Goal: Information Seeking & Learning: Check status

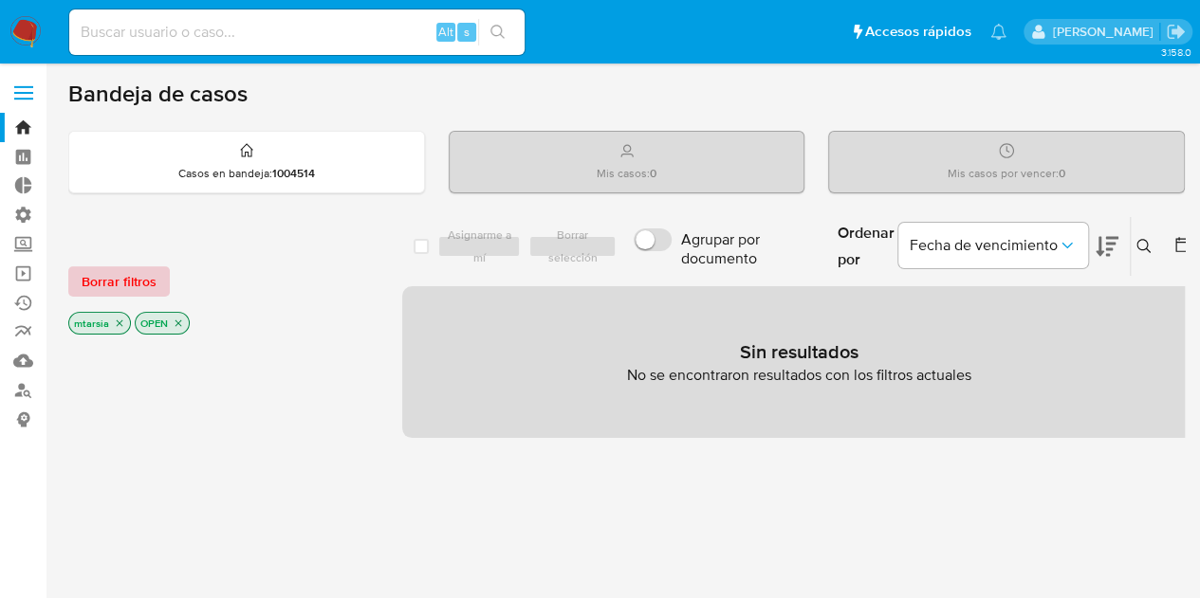
click at [134, 279] on span "Borrar filtros" at bounding box center [119, 281] width 75 height 27
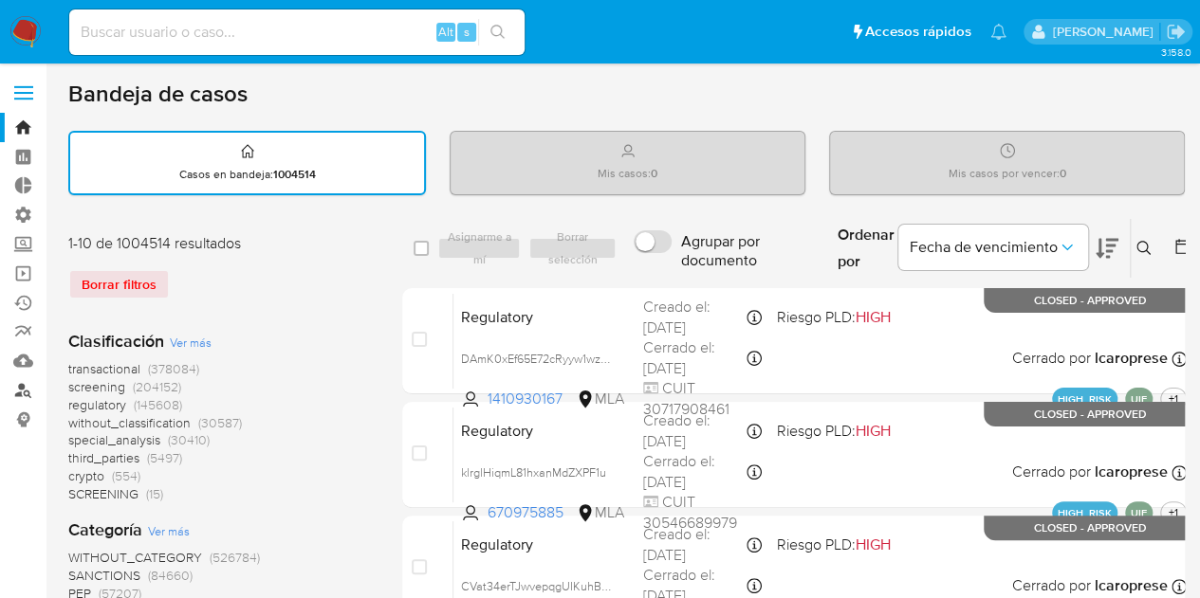
click at [24, 392] on link "Buscador de personas" at bounding box center [113, 390] width 226 height 29
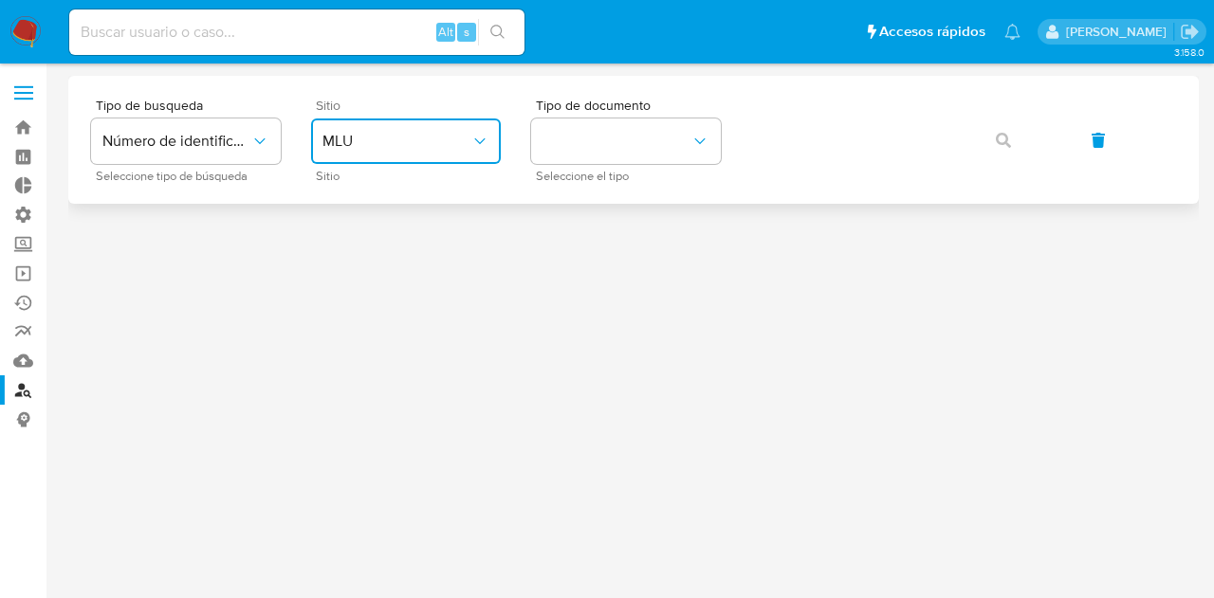
click at [424, 152] on button "MLU" at bounding box center [406, 142] width 190 height 46
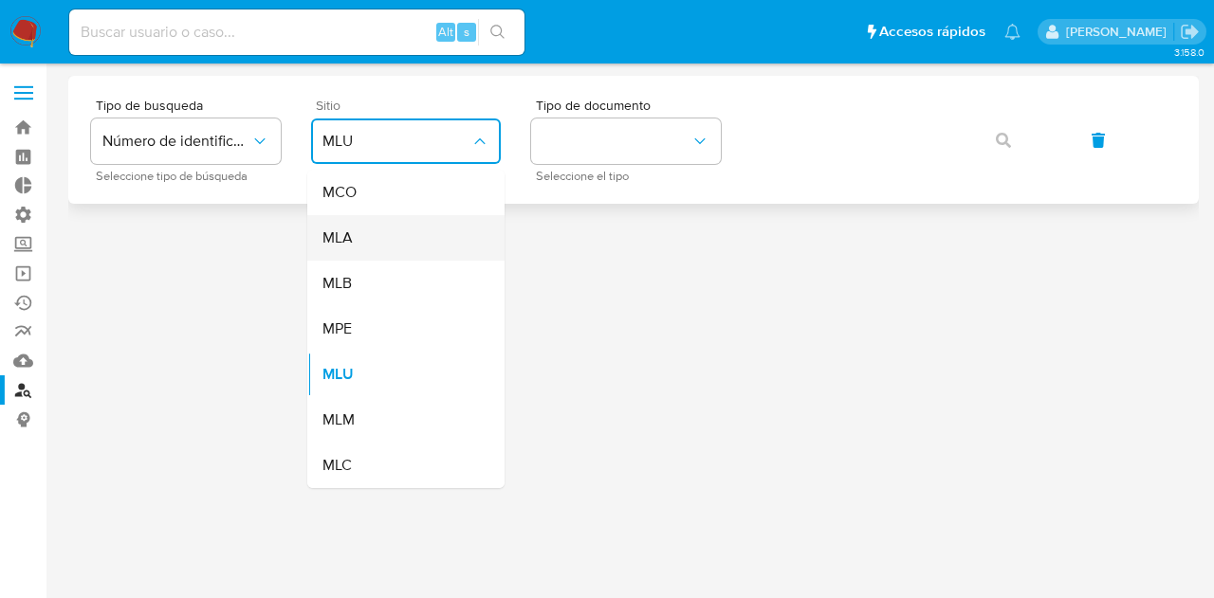
click at [408, 240] on div "MLA" at bounding box center [400, 238] width 156 height 46
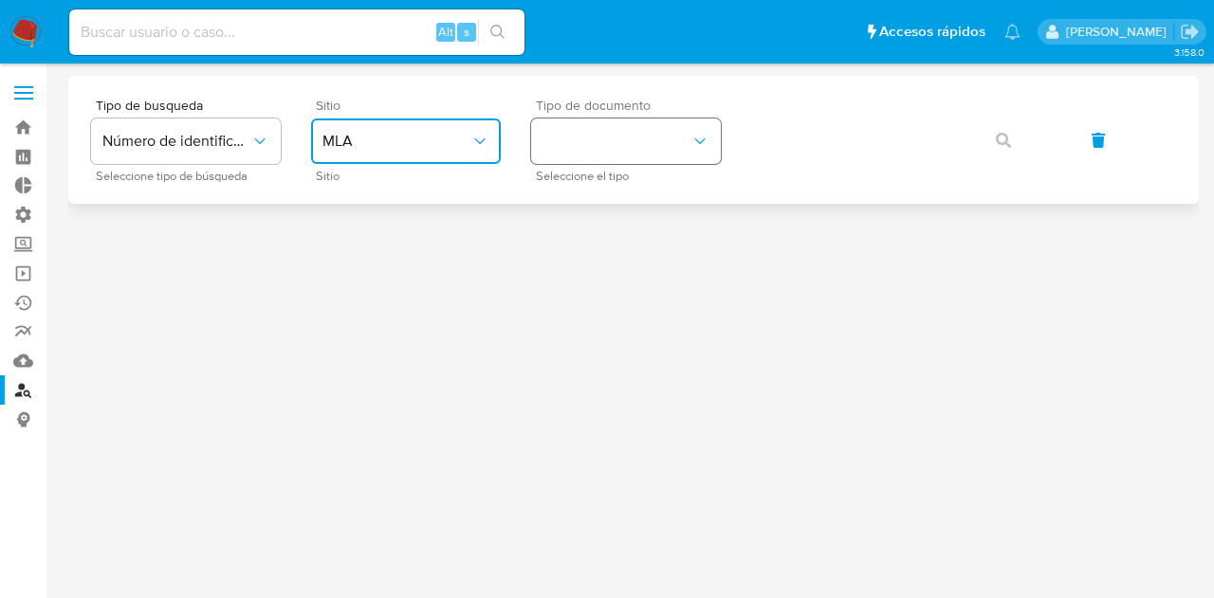
click at [607, 144] on button "identificationType" at bounding box center [626, 142] width 190 height 46
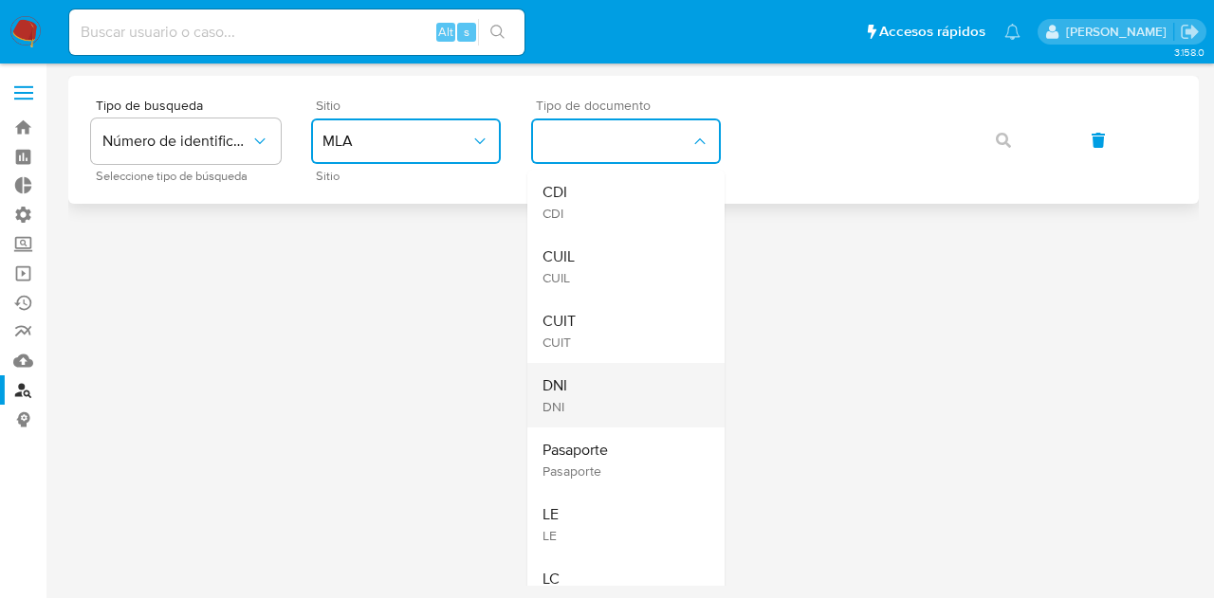
click at [607, 380] on div "DNI DNI" at bounding box center [620, 395] width 156 height 64
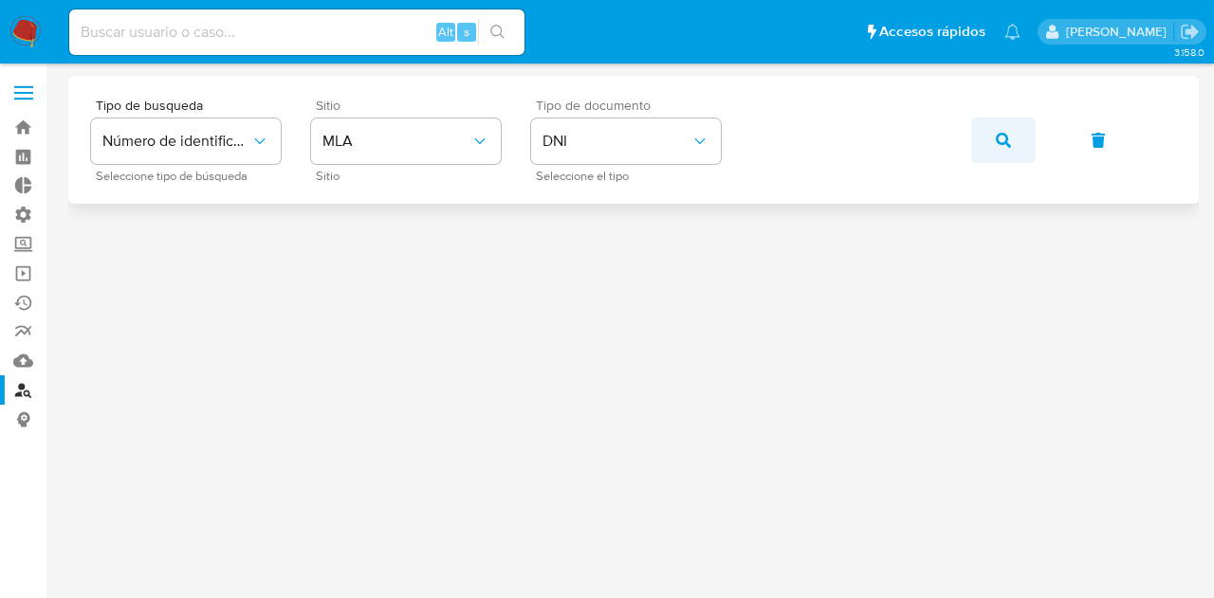
click at [1007, 133] on icon "button" at bounding box center [1003, 140] width 15 height 15
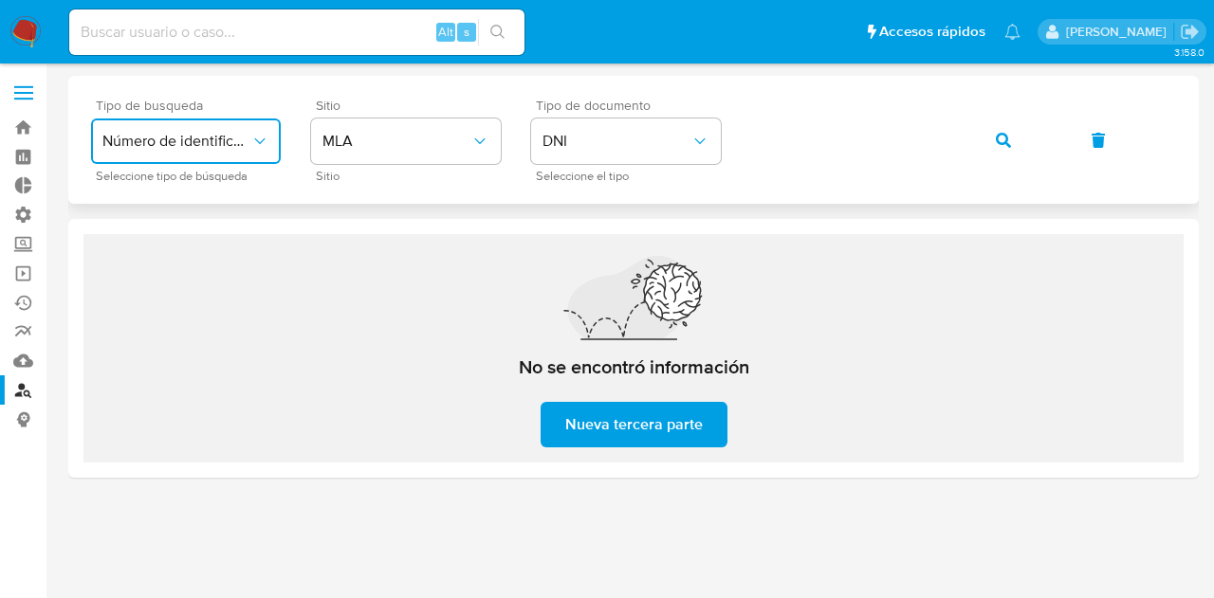
click at [241, 147] on span "Número de identificación" at bounding box center [176, 141] width 148 height 19
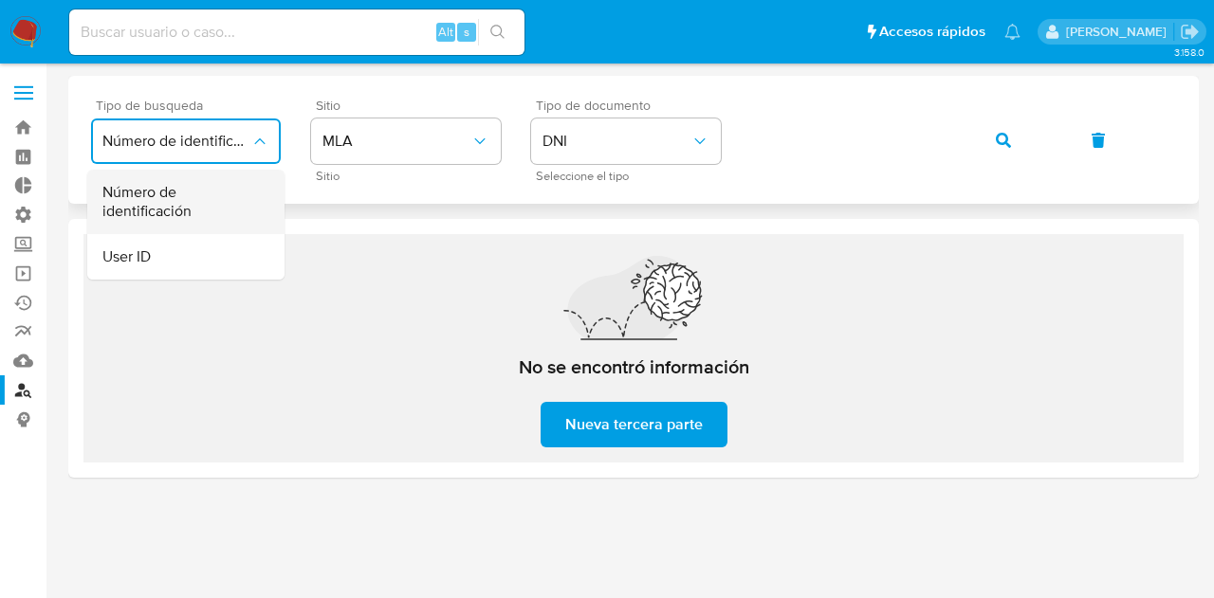
drag, startPoint x: 226, startPoint y: 252, endPoint x: 239, endPoint y: 208, distance: 46.5
click at [239, 208] on ul "Número de identificación User ID" at bounding box center [185, 225] width 197 height 110
click at [239, 208] on span "Número de identificación" at bounding box center [180, 202] width 156 height 38
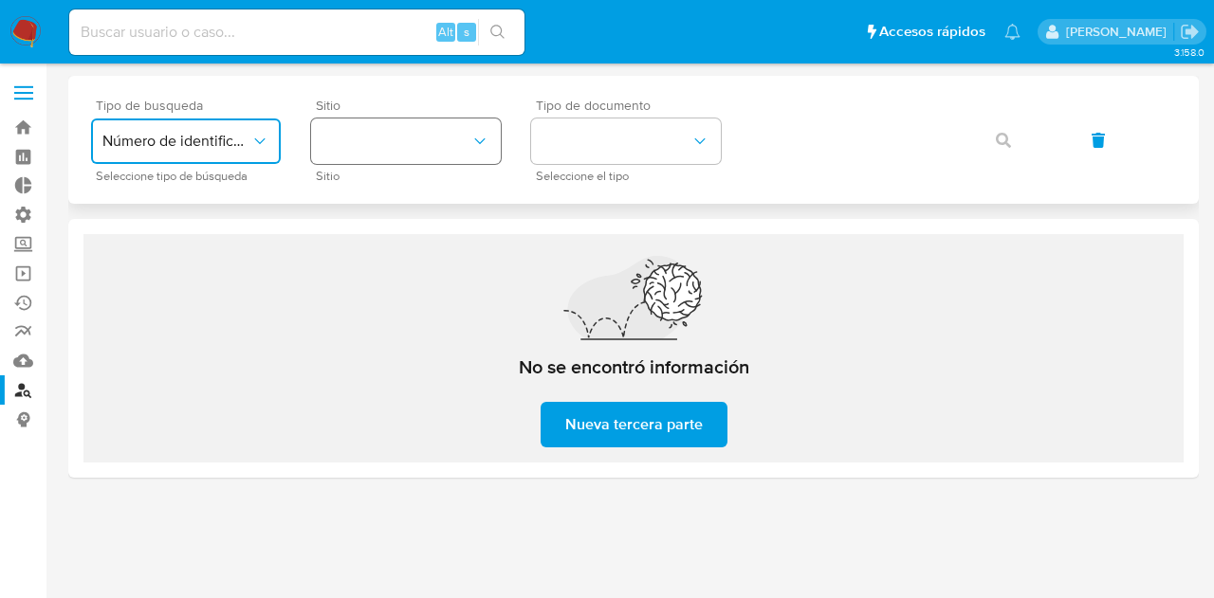
click at [417, 145] on button "site_id" at bounding box center [406, 142] width 190 height 46
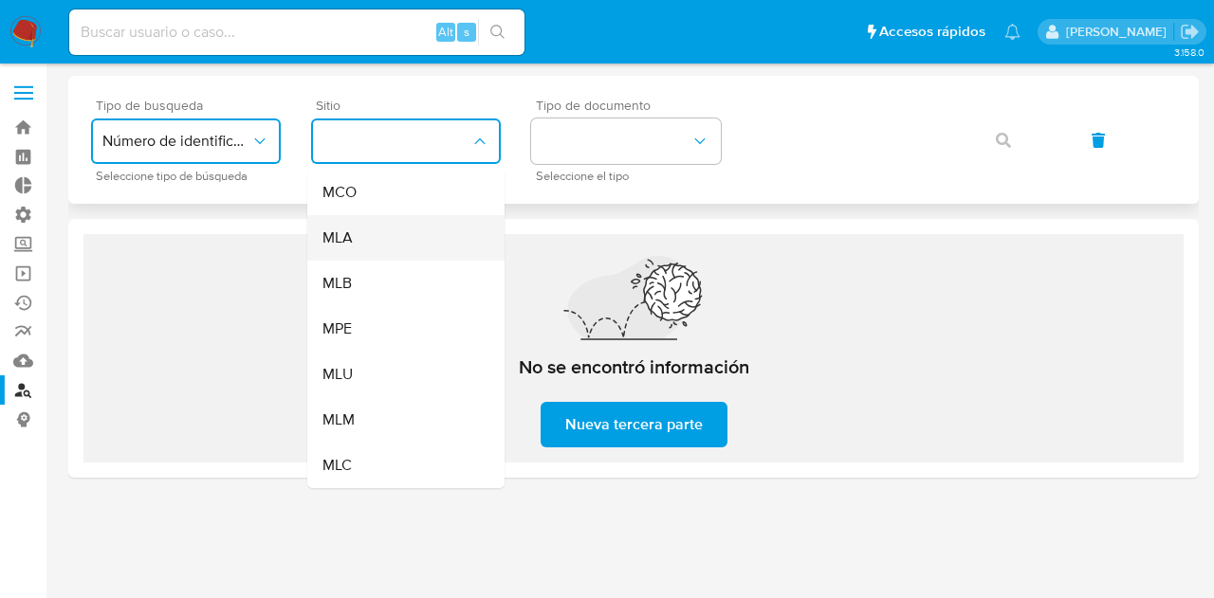
click at [432, 252] on div "MLA" at bounding box center [400, 238] width 156 height 46
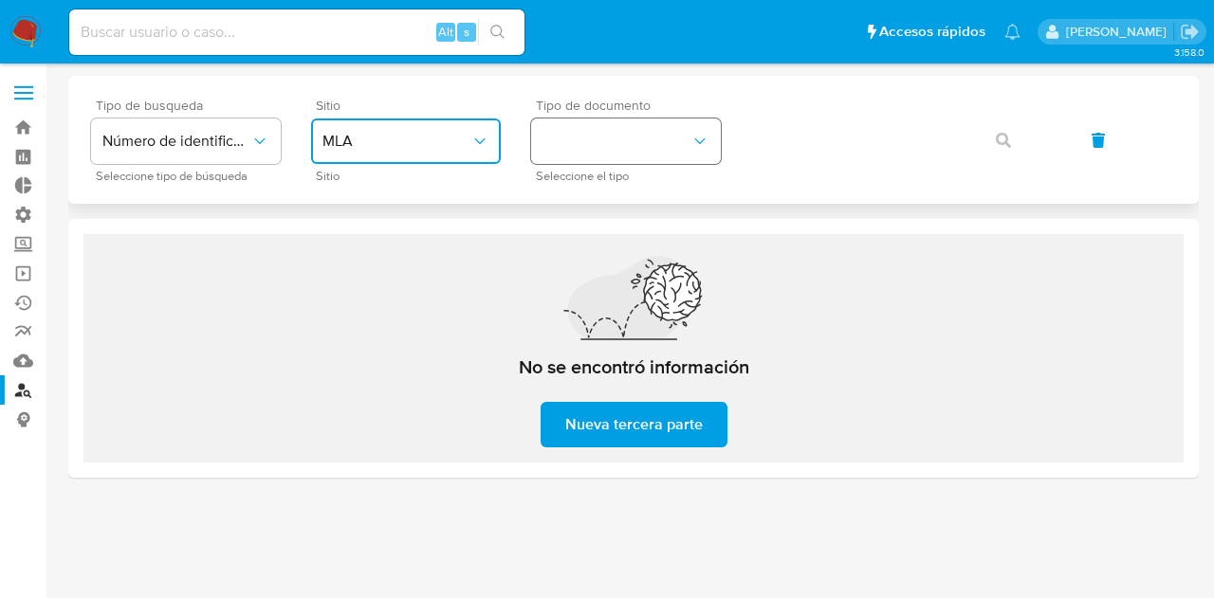
click at [567, 153] on button "identificationType" at bounding box center [626, 142] width 190 height 46
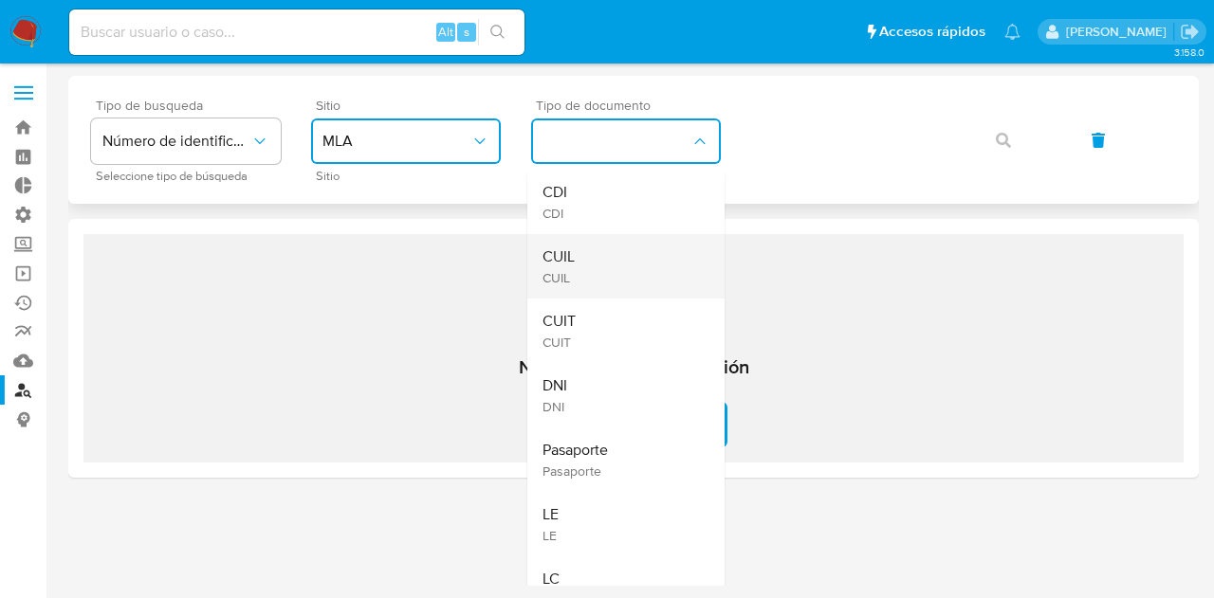
click at [592, 274] on div "CUIL CUIL" at bounding box center [620, 266] width 156 height 64
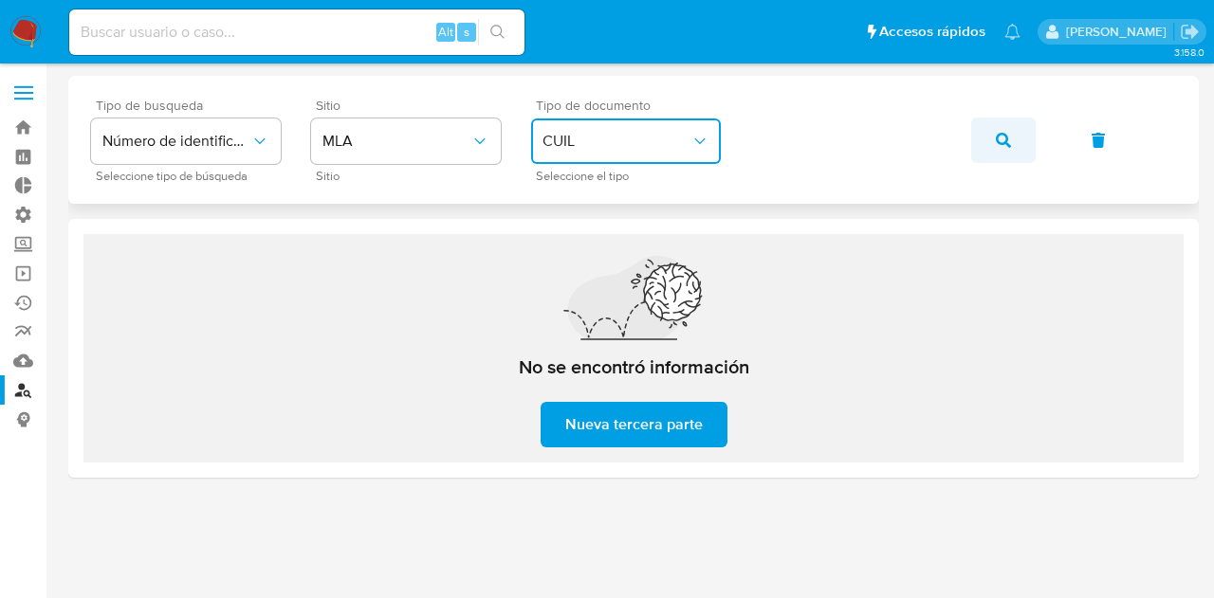
click at [1007, 147] on icon "button" at bounding box center [1003, 140] width 15 height 15
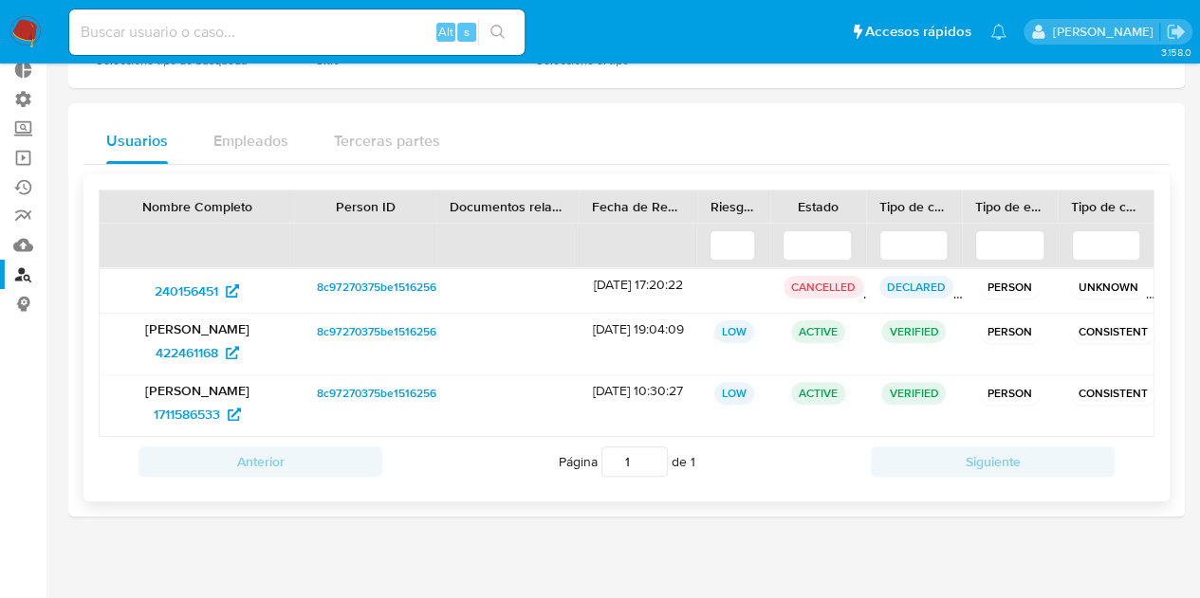
scroll to position [126, 0]
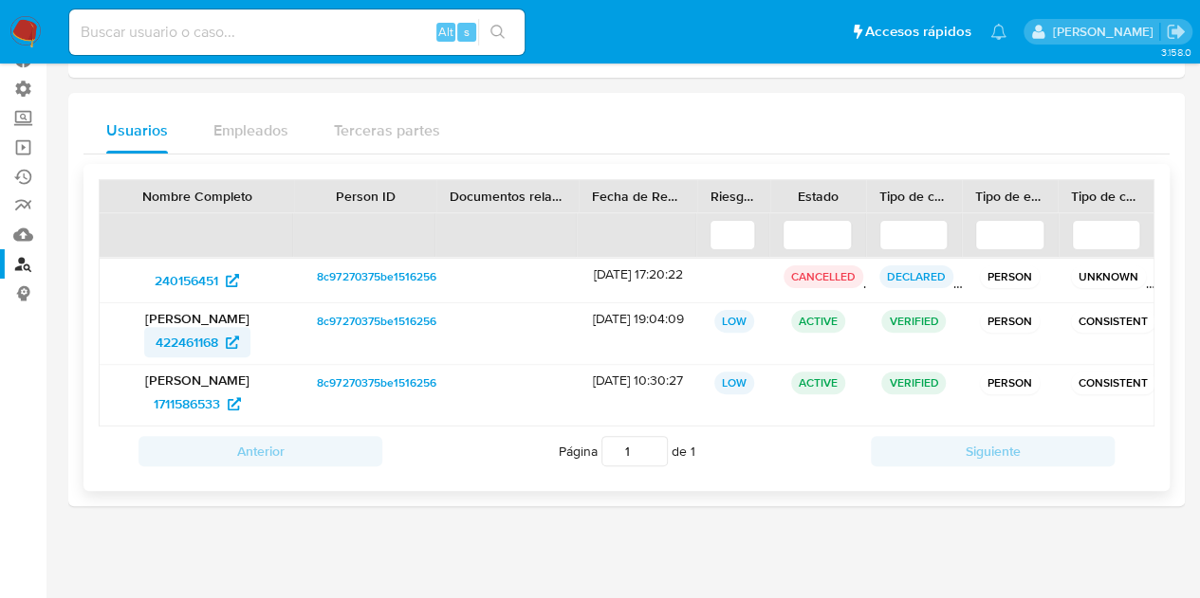
click at [176, 339] on span "422461168" at bounding box center [187, 342] width 63 height 30
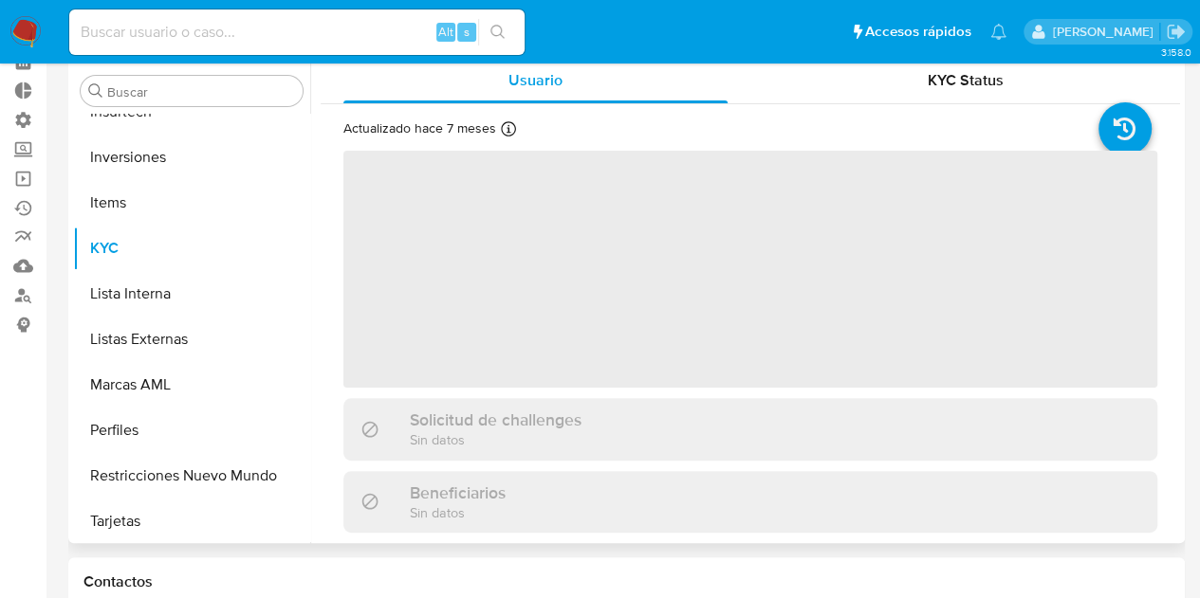
scroll to position [892, 0]
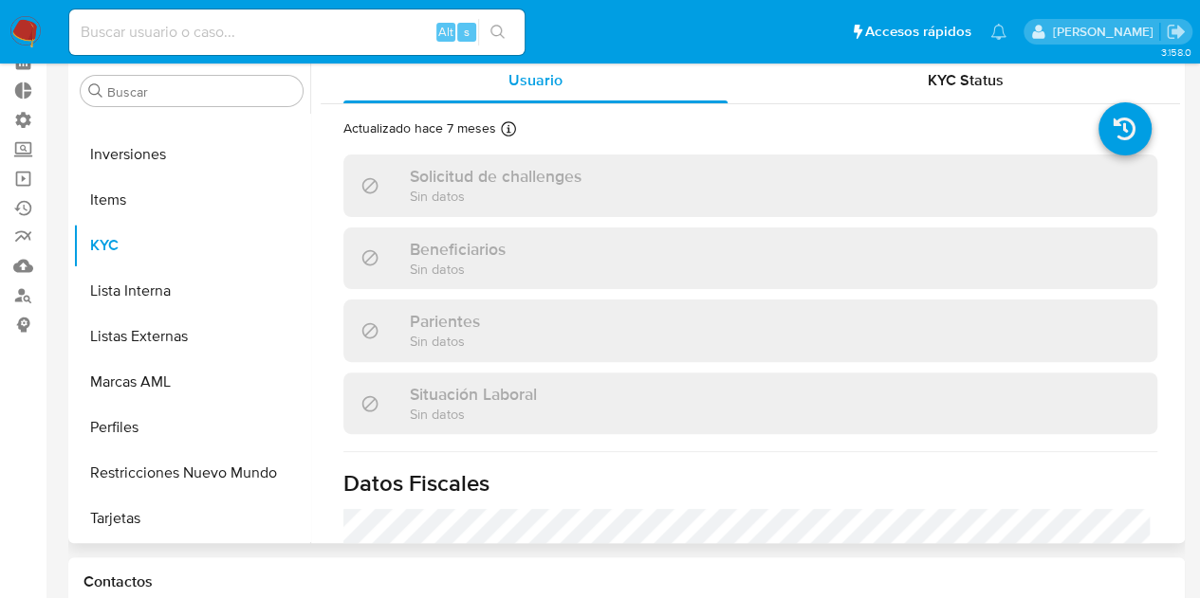
select select "10"
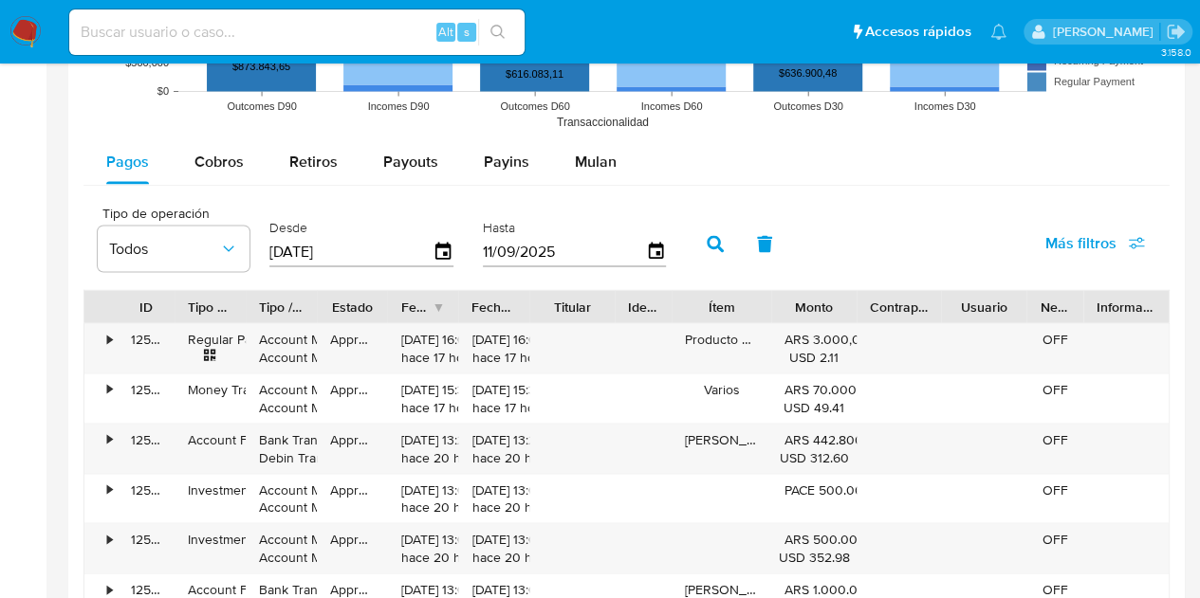
scroll to position [1707, 0]
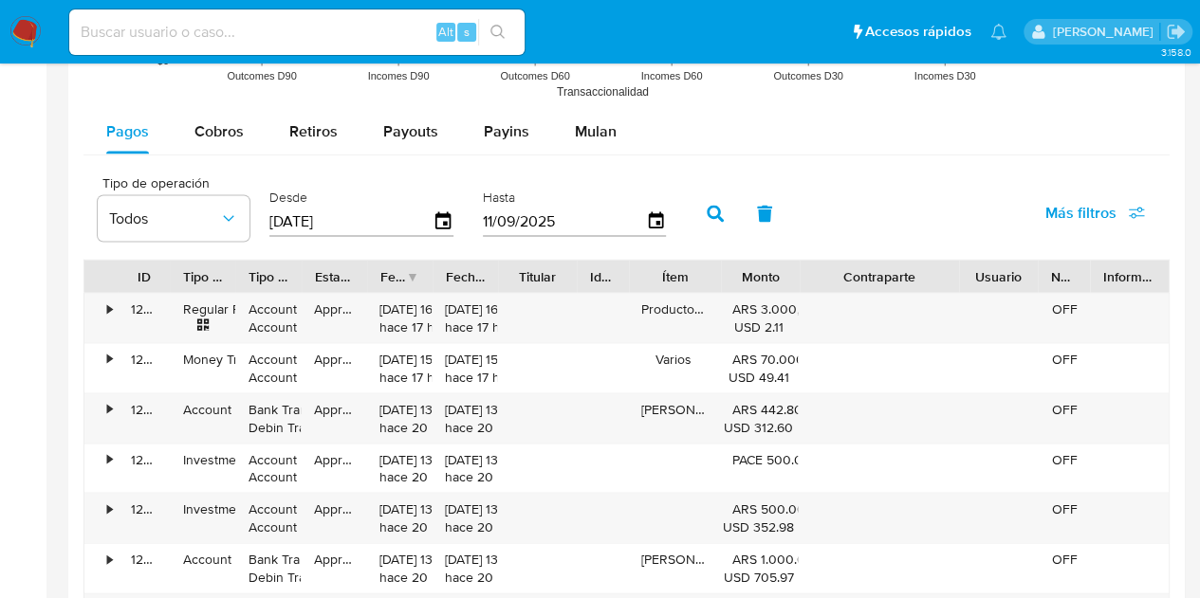
drag, startPoint x: 932, startPoint y: 266, endPoint x: 996, endPoint y: 265, distance: 63.6
click at [998, 265] on div "ID Tipo de operación Tipo / Método Estado Fecha de creación Fecha de aprobación…" at bounding box center [626, 276] width 1084 height 32
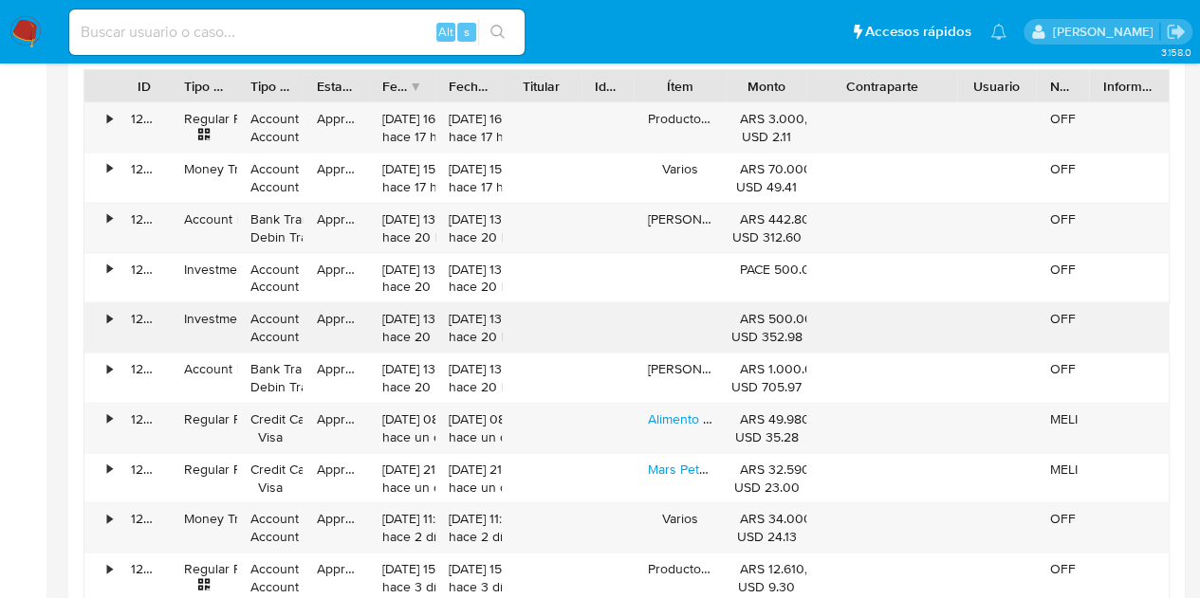
scroll to position [1992, 0]
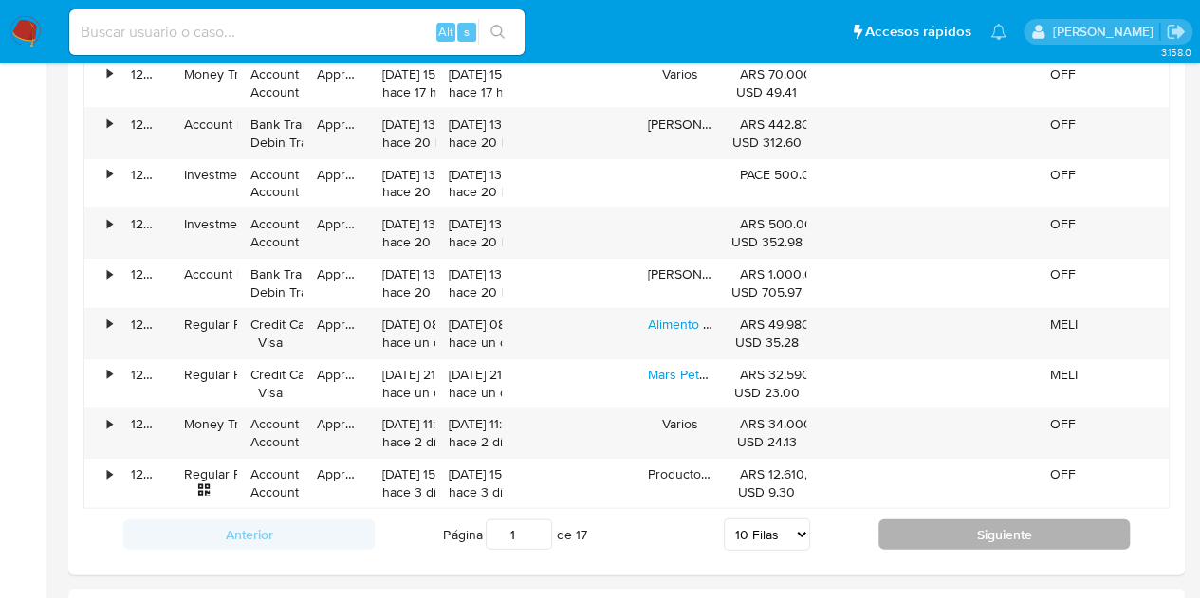
click at [926, 524] on button "Siguiente" at bounding box center [1003, 535] width 251 height 30
type input "2"
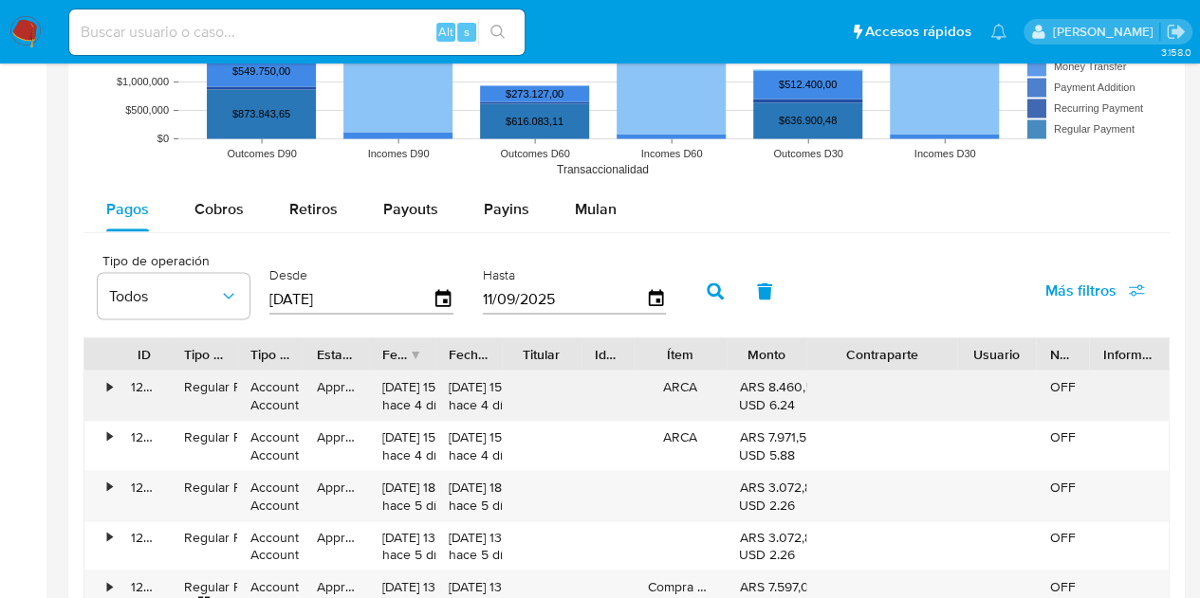
scroll to position [1612, 0]
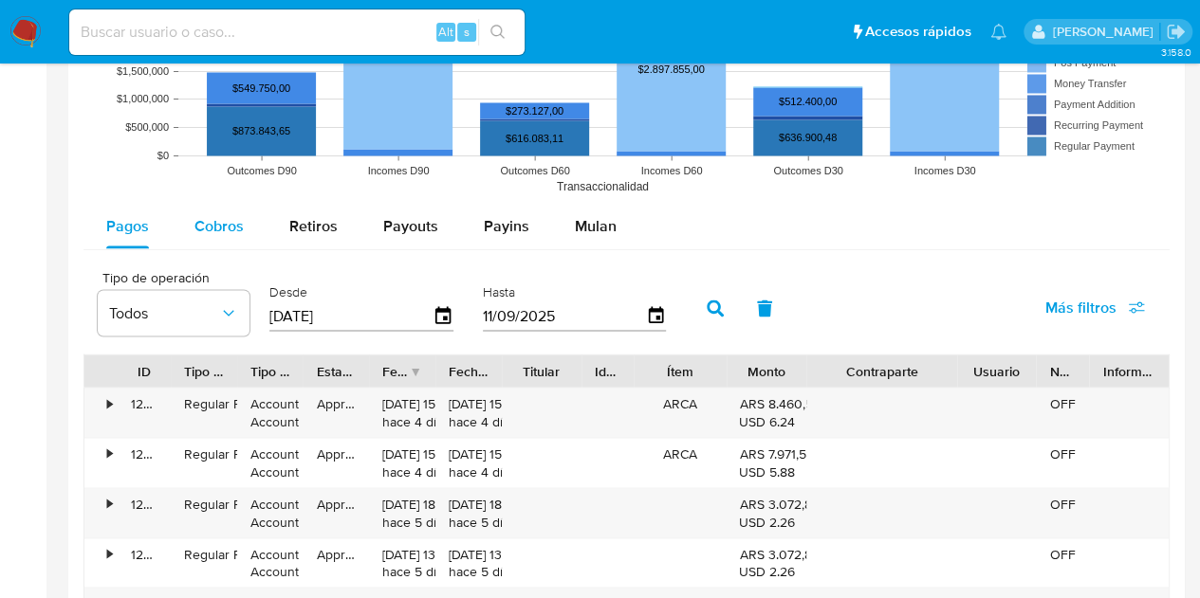
click at [217, 214] on span "Cobros" at bounding box center [218, 225] width 49 height 22
select select "10"
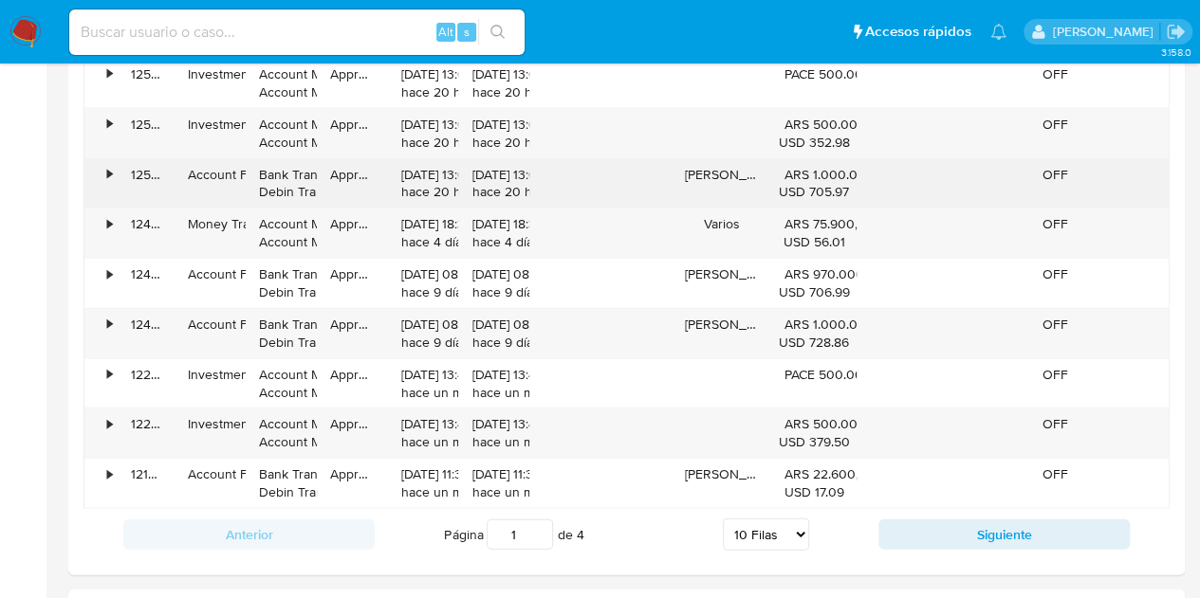
scroll to position [2086, 0]
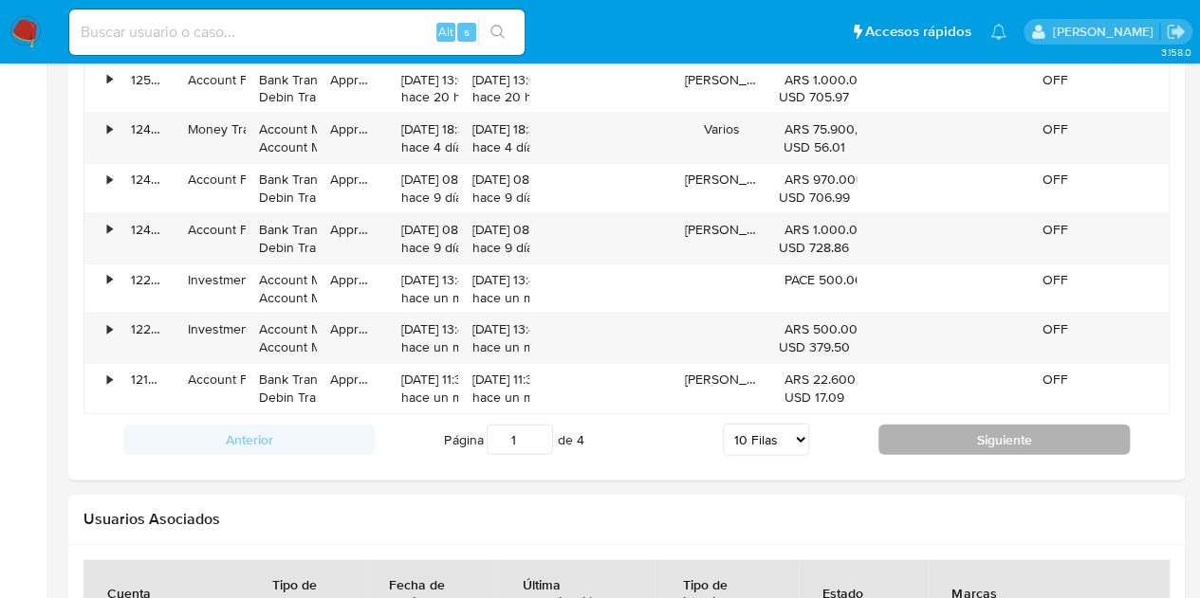
click at [914, 425] on button "Siguiente" at bounding box center [1003, 440] width 251 height 30
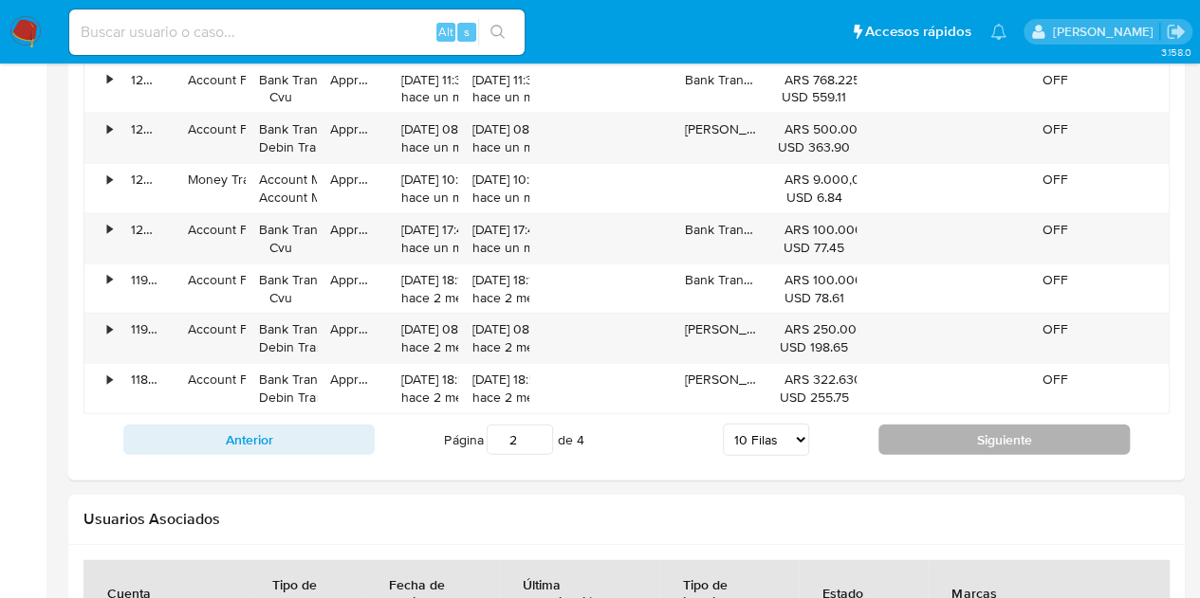
click at [993, 437] on button "Siguiente" at bounding box center [1003, 440] width 251 height 30
type input "3"
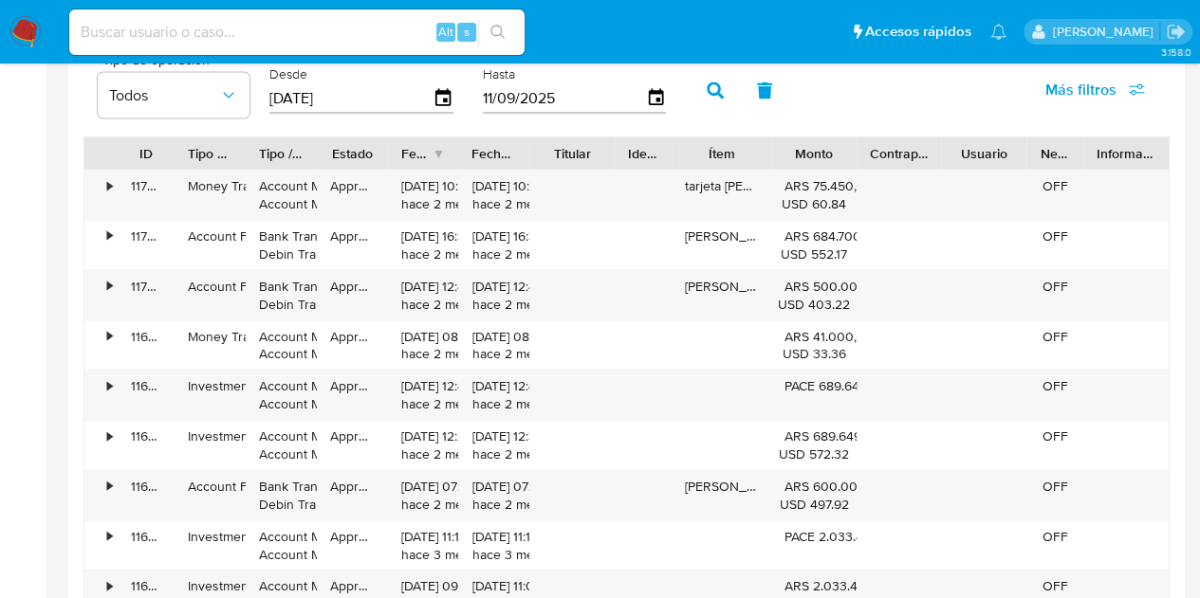
scroll to position [1802, 0]
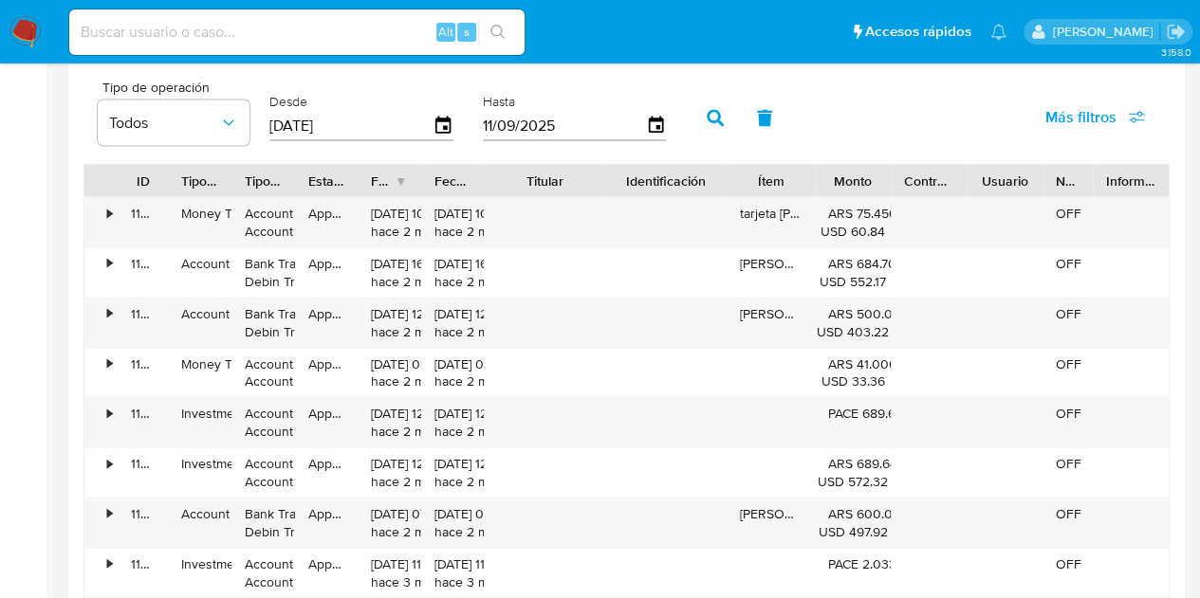
drag, startPoint x: 600, startPoint y: 177, endPoint x: 636, endPoint y: 182, distance: 36.3
click at [636, 182] on div "ID Tipo de operación Tipo / Método Estado Fecha de creación Fecha de aprobación…" at bounding box center [626, 181] width 1084 height 32
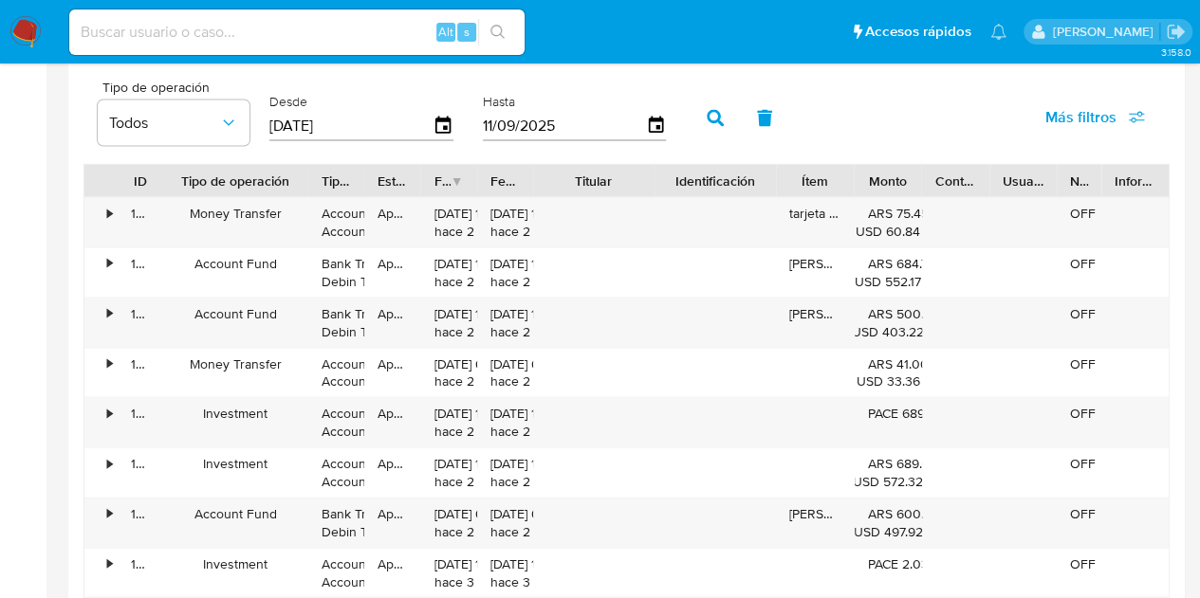
drag, startPoint x: 231, startPoint y: 178, endPoint x: 314, endPoint y: 175, distance: 82.6
click at [314, 175] on div at bounding box center [308, 181] width 34 height 32
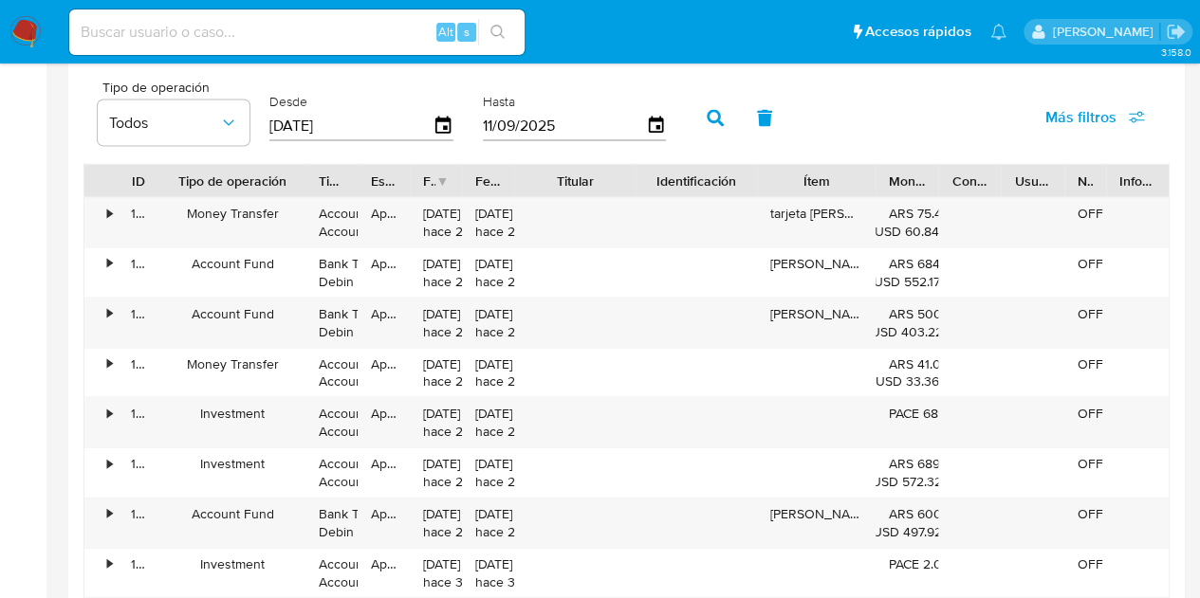
drag, startPoint x: 844, startPoint y: 189, endPoint x: 884, endPoint y: 189, distance: 39.8
click at [884, 189] on div at bounding box center [875, 181] width 34 height 32
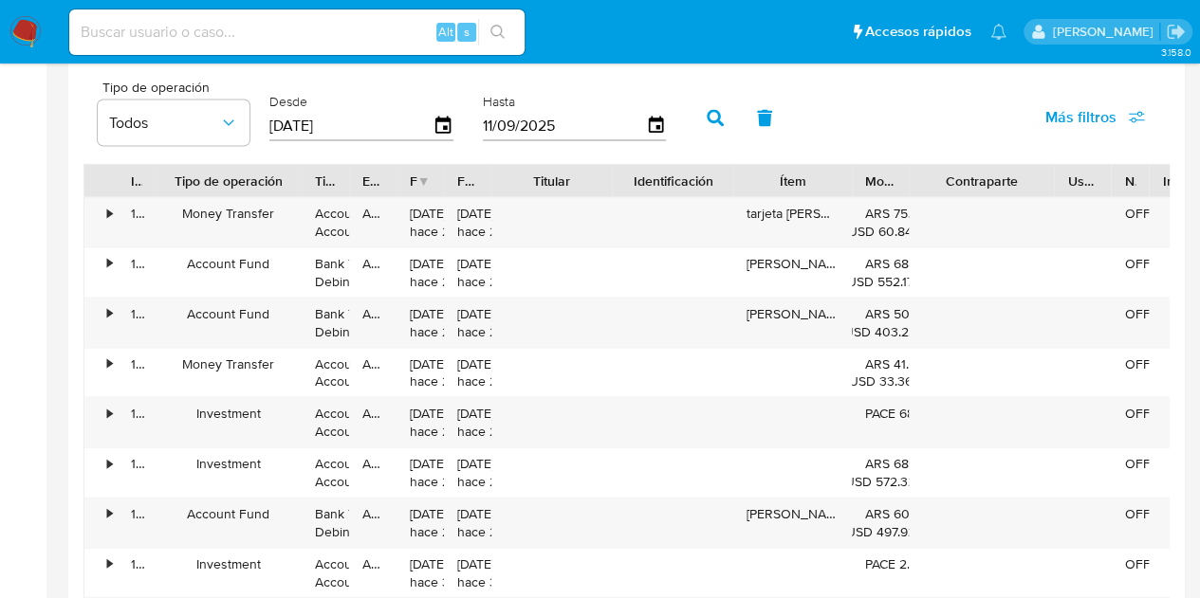
drag, startPoint x: 987, startPoint y: 180, endPoint x: 1070, endPoint y: 178, distance: 82.5
click at [1070, 178] on div at bounding box center [1054, 181] width 34 height 32
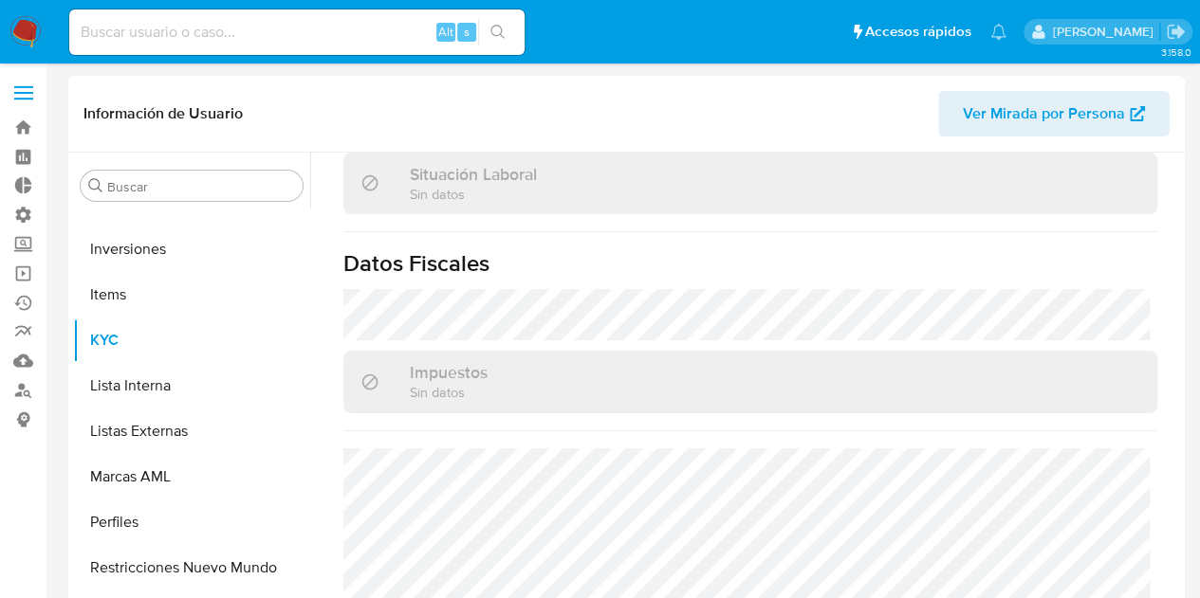
scroll to position [1070, 0]
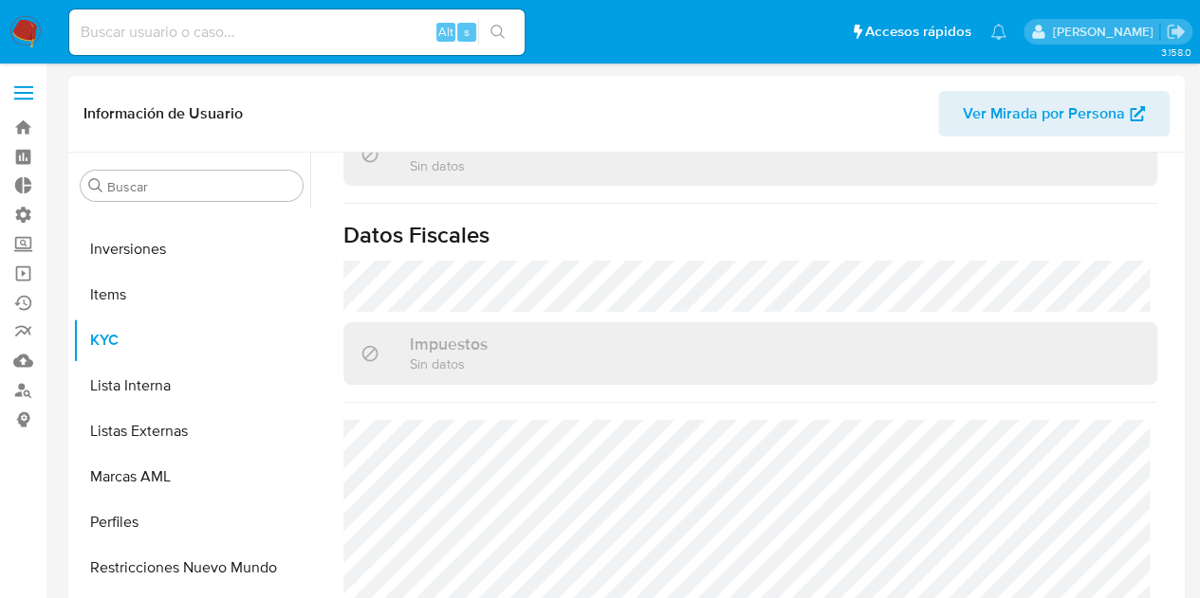
select select "10"
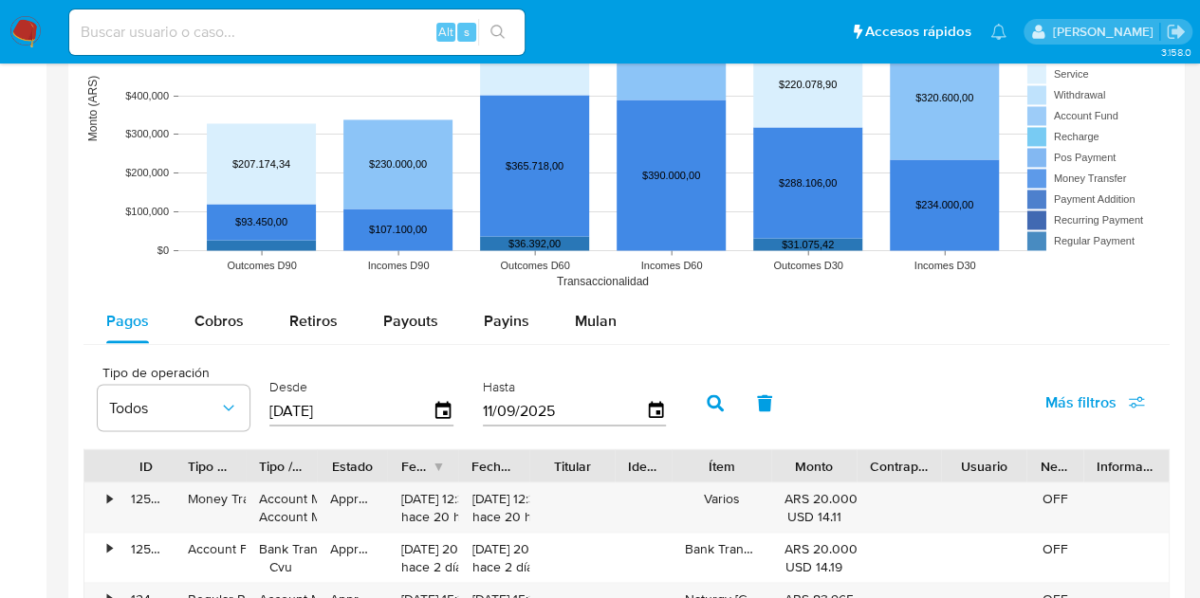
scroll to position [1707, 0]
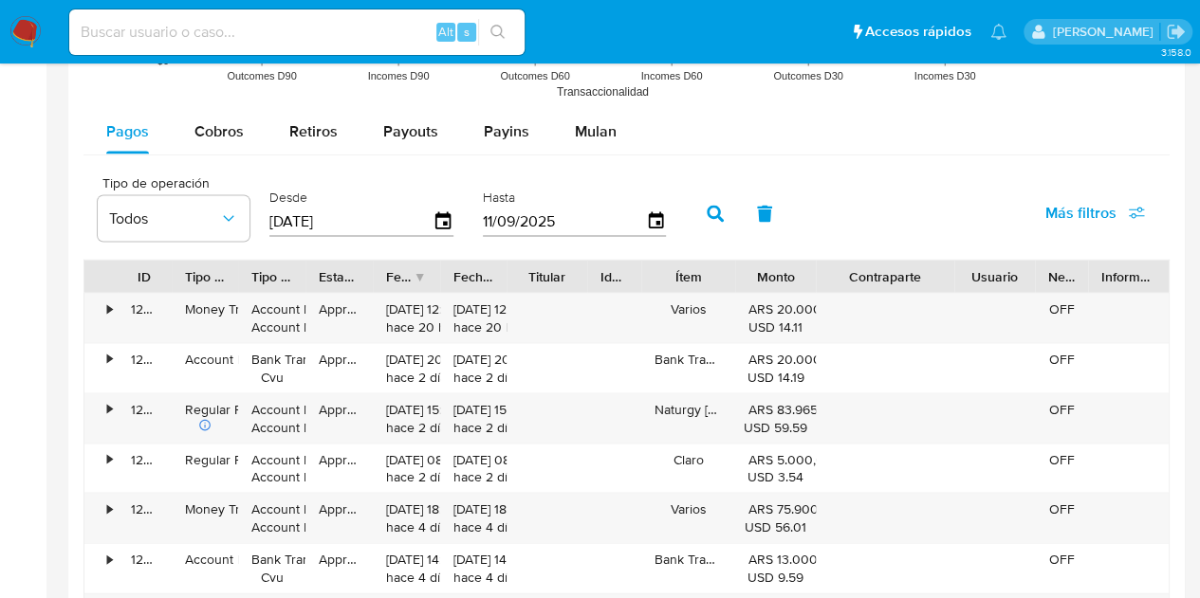
drag, startPoint x: 950, startPoint y: 276, endPoint x: 1003, endPoint y: 285, distance: 53.8
click at [1003, 285] on div "ID Tipo de operación Tipo / Método Estado Fecha de creación Fecha de aprobación…" at bounding box center [626, 276] width 1084 height 32
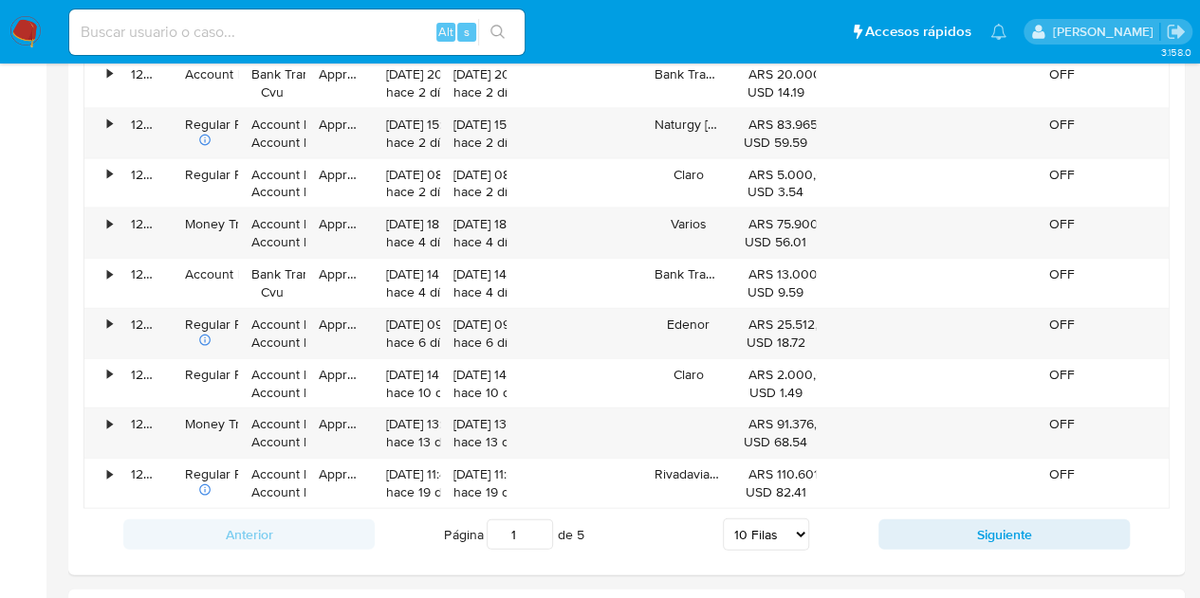
scroll to position [2086, 0]
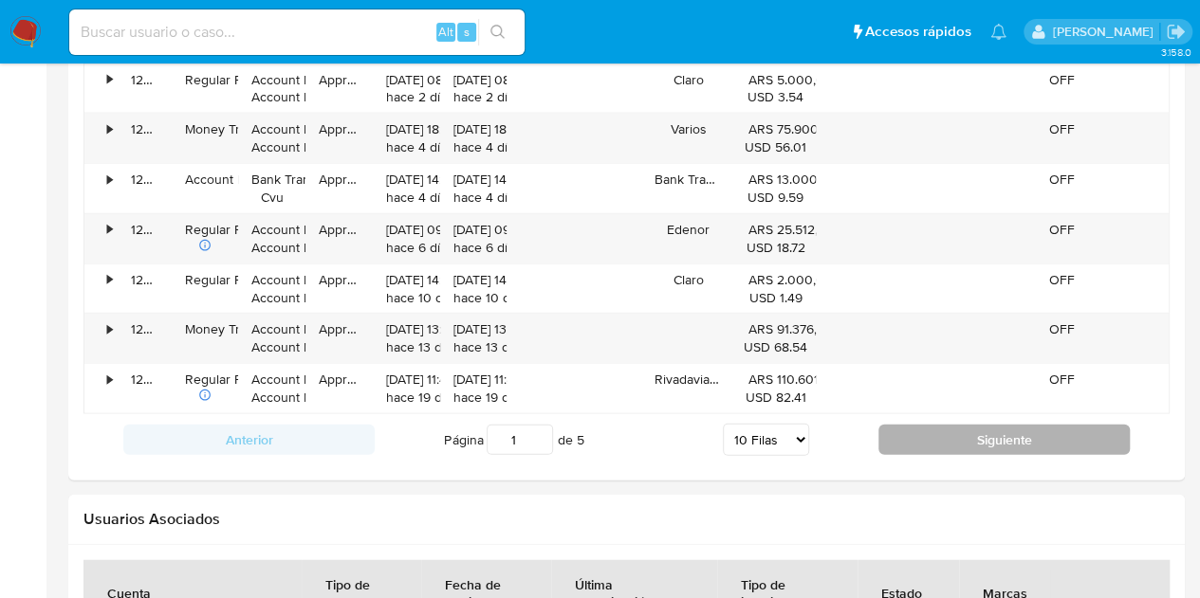
click at [959, 437] on button "Siguiente" at bounding box center [1003, 440] width 251 height 30
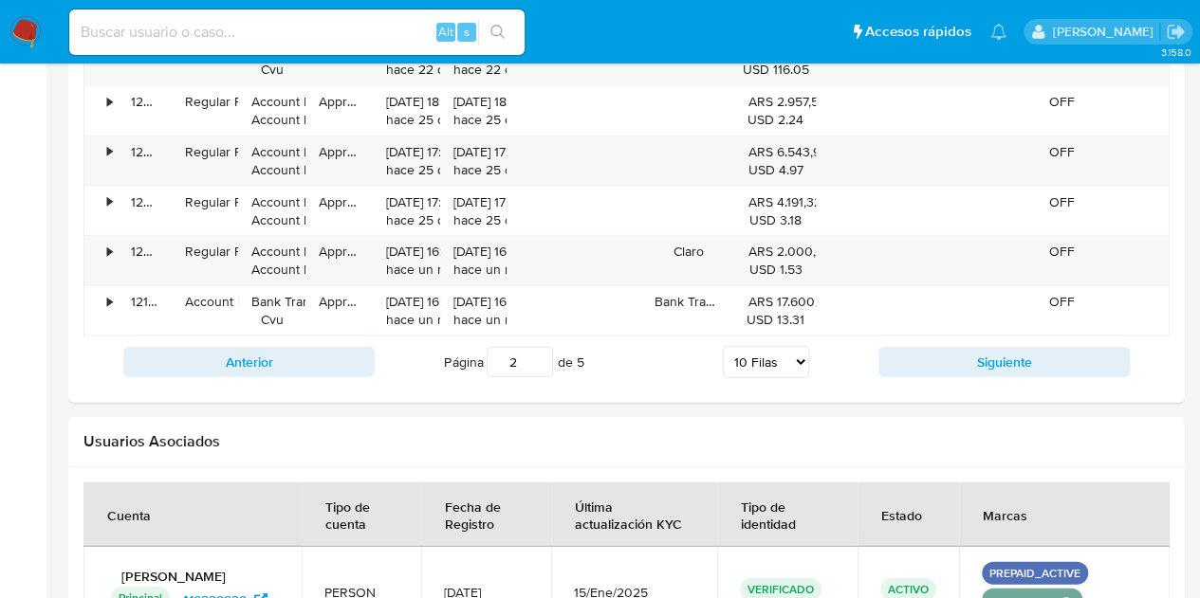
scroll to position [2181, 0]
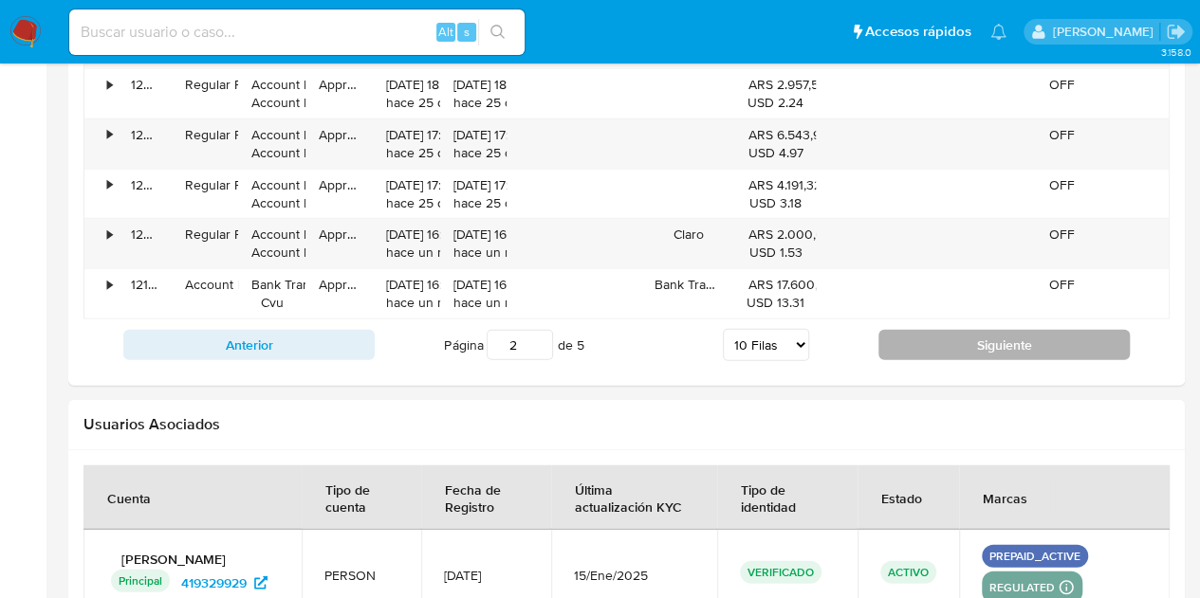
click at [975, 345] on button "Siguiente" at bounding box center [1003, 345] width 251 height 30
type input "3"
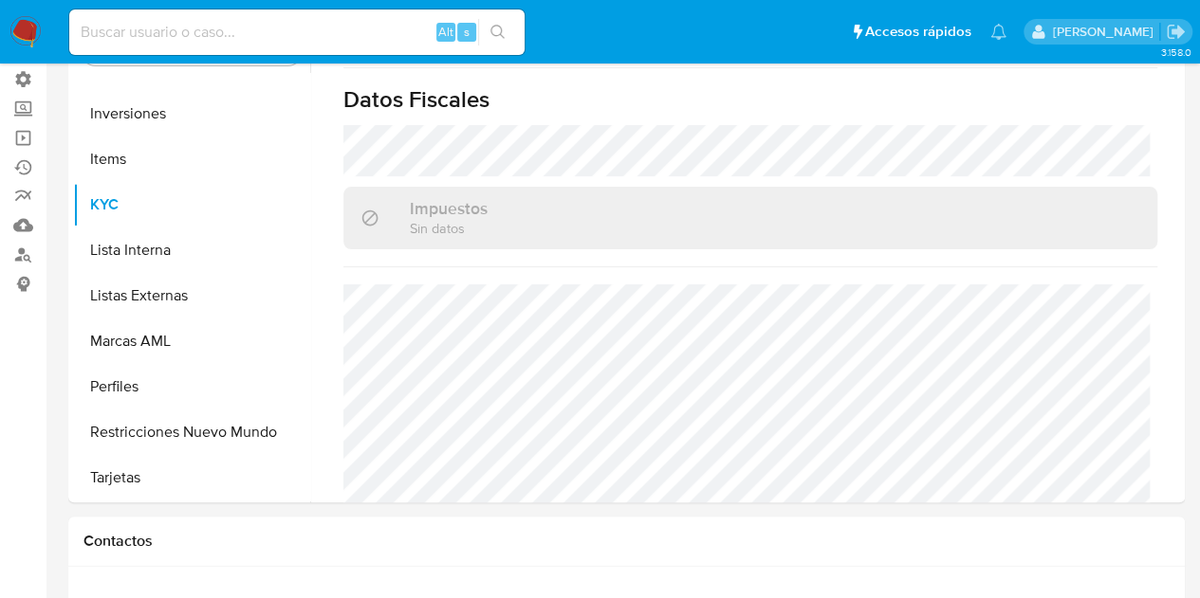
scroll to position [0, 0]
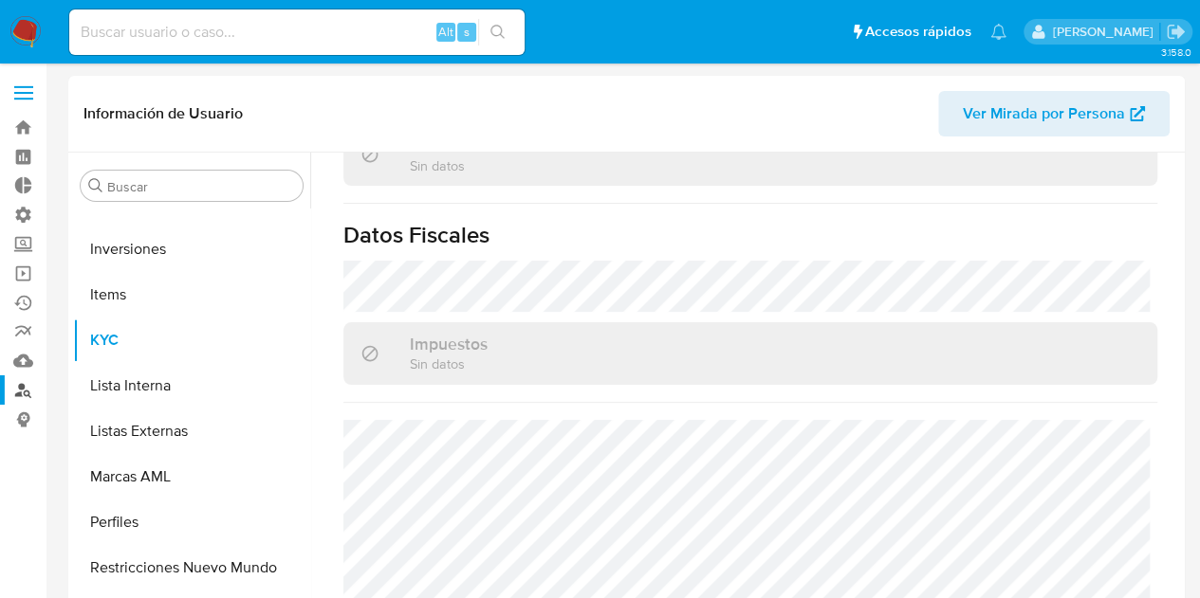
click at [17, 391] on link "Buscador de personas" at bounding box center [113, 390] width 226 height 29
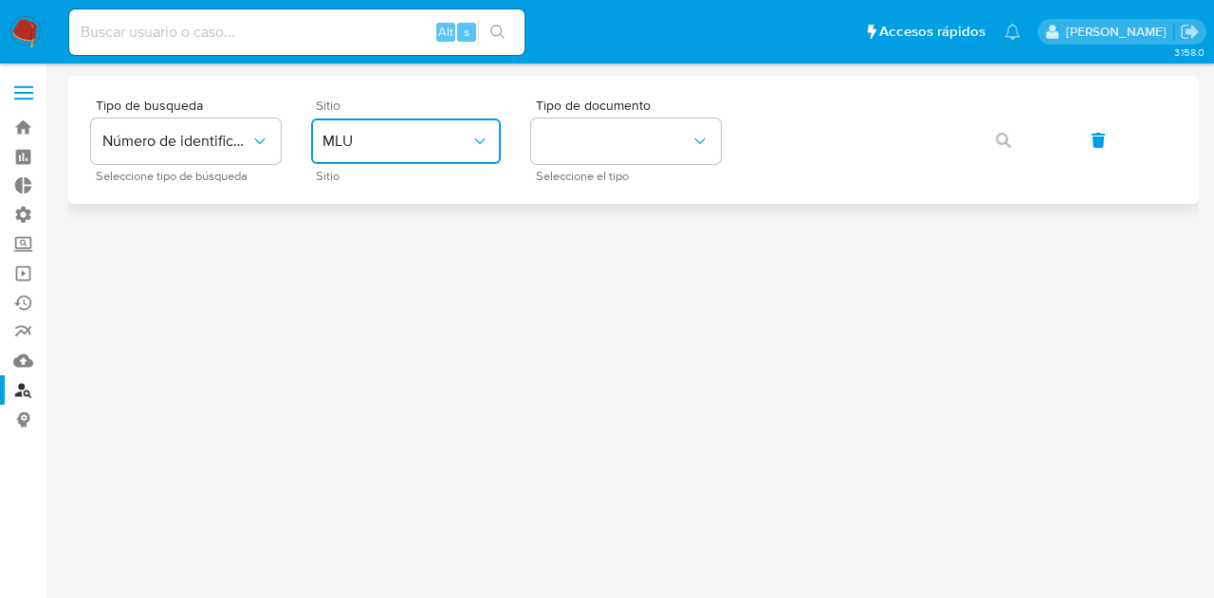
click at [459, 142] on span "MLU" at bounding box center [396, 141] width 148 height 19
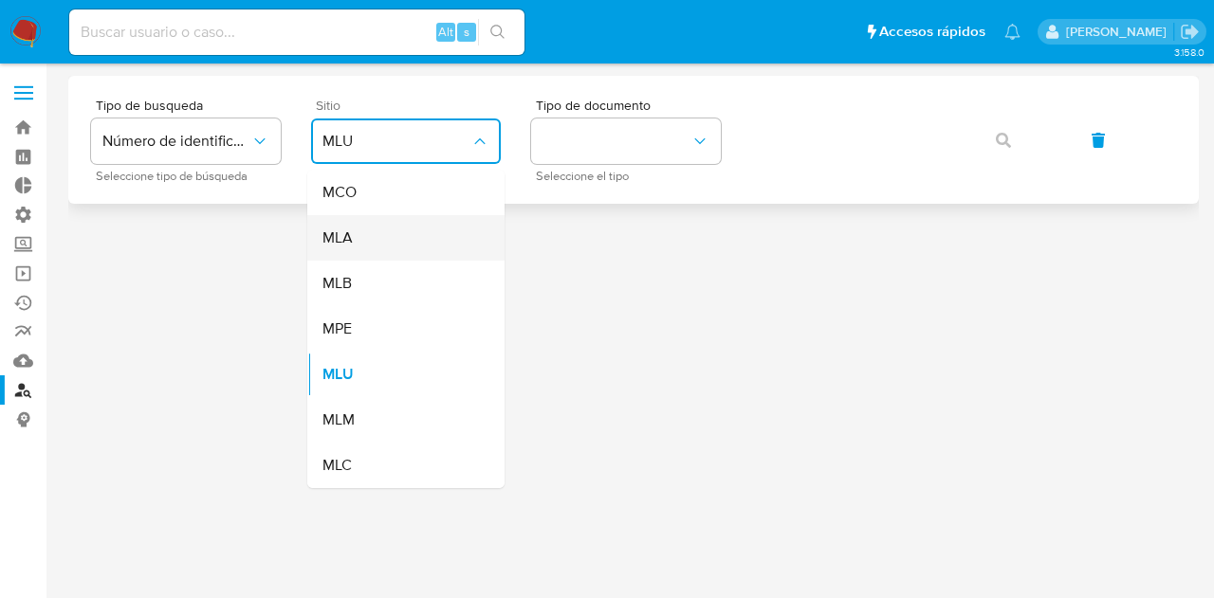
click at [448, 244] on div "MLA" at bounding box center [400, 238] width 156 height 46
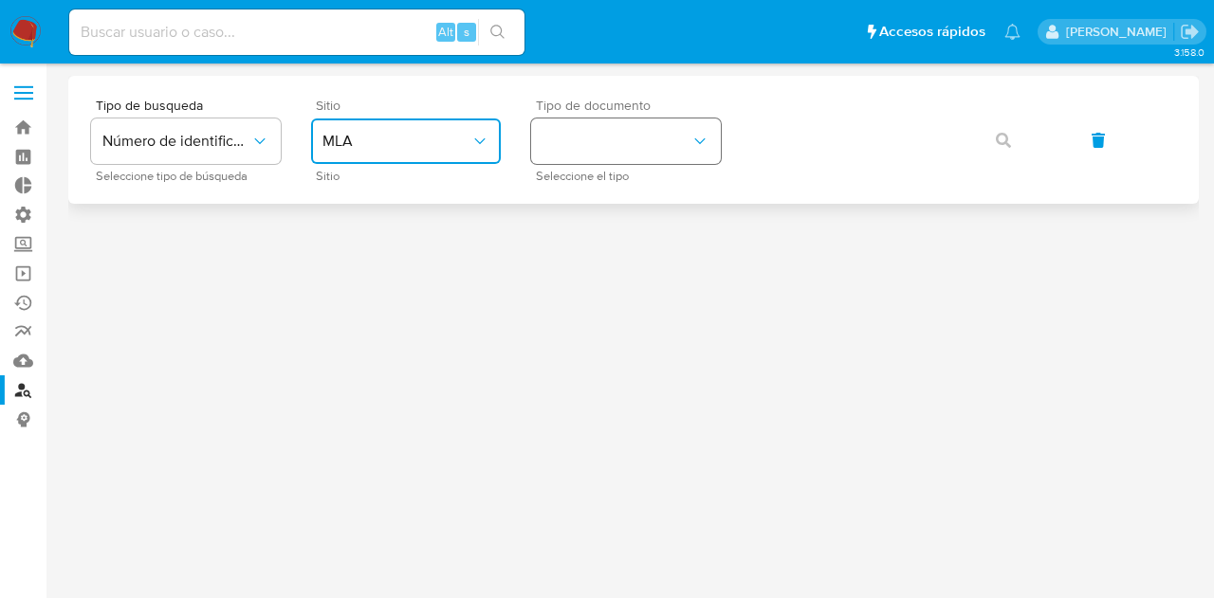
click at [662, 138] on button "identificationType" at bounding box center [626, 142] width 190 height 46
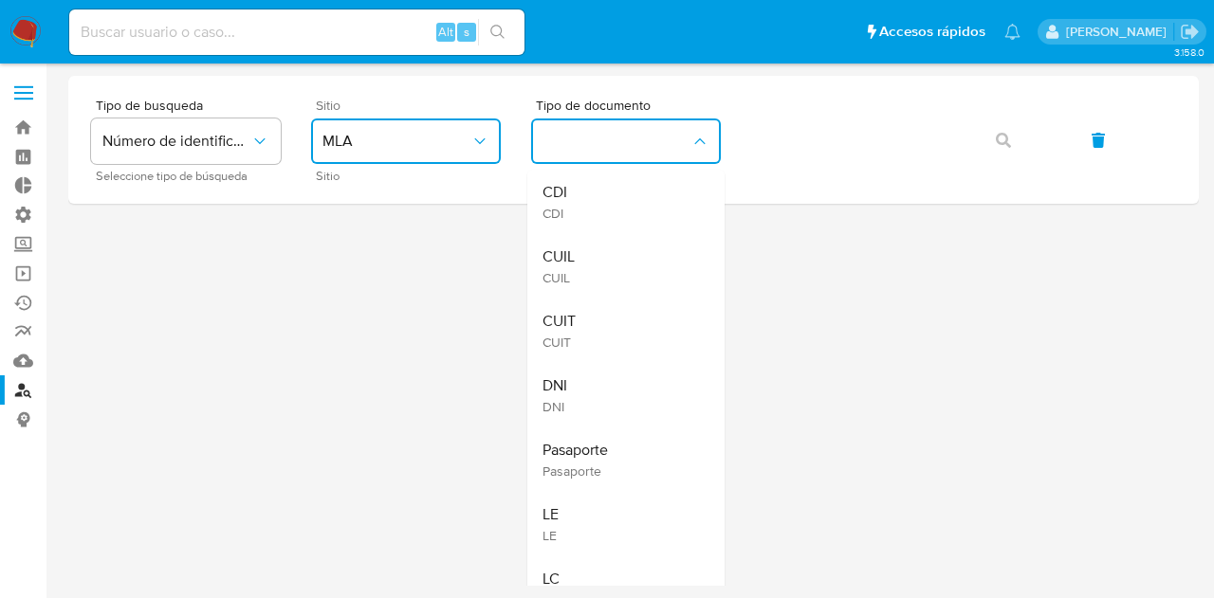
click at [645, 280] on div "CUIL CUIL" at bounding box center [620, 266] width 156 height 64
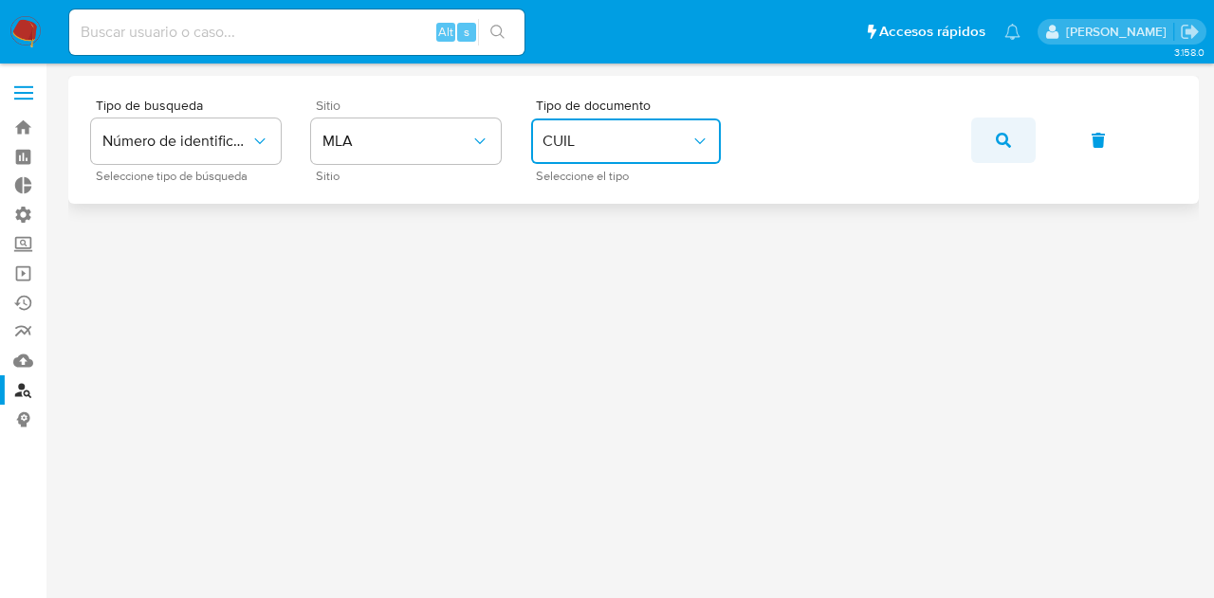
click at [986, 146] on button "button" at bounding box center [1003, 141] width 64 height 46
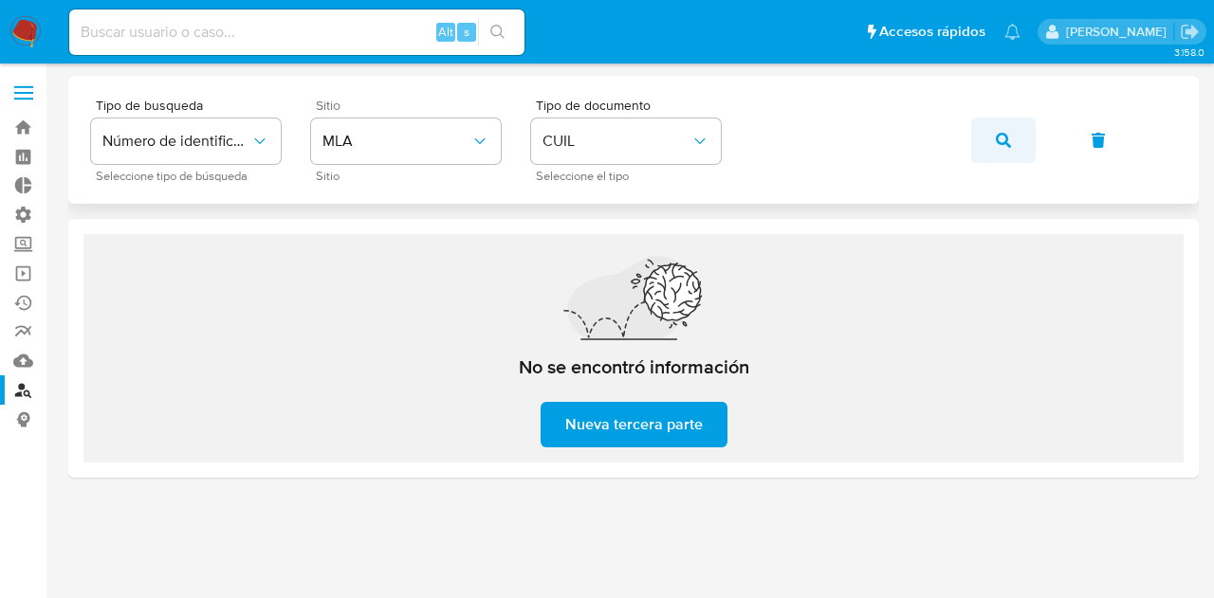
click at [1014, 133] on button "button" at bounding box center [1003, 141] width 64 height 46
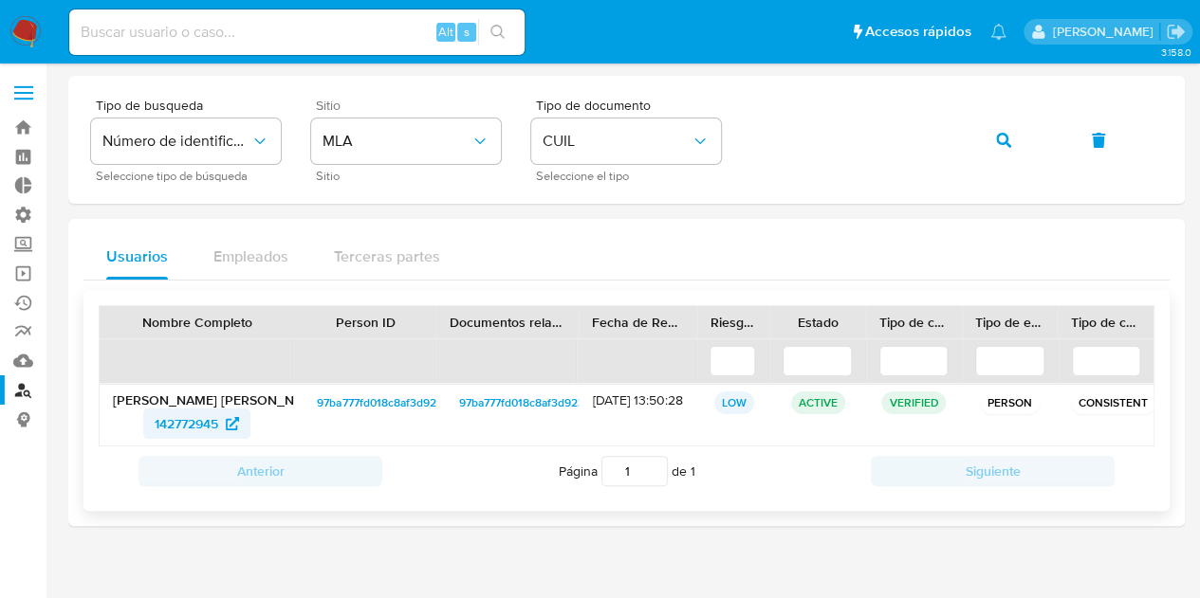
click at [165, 424] on span "142772945" at bounding box center [187, 424] width 64 height 30
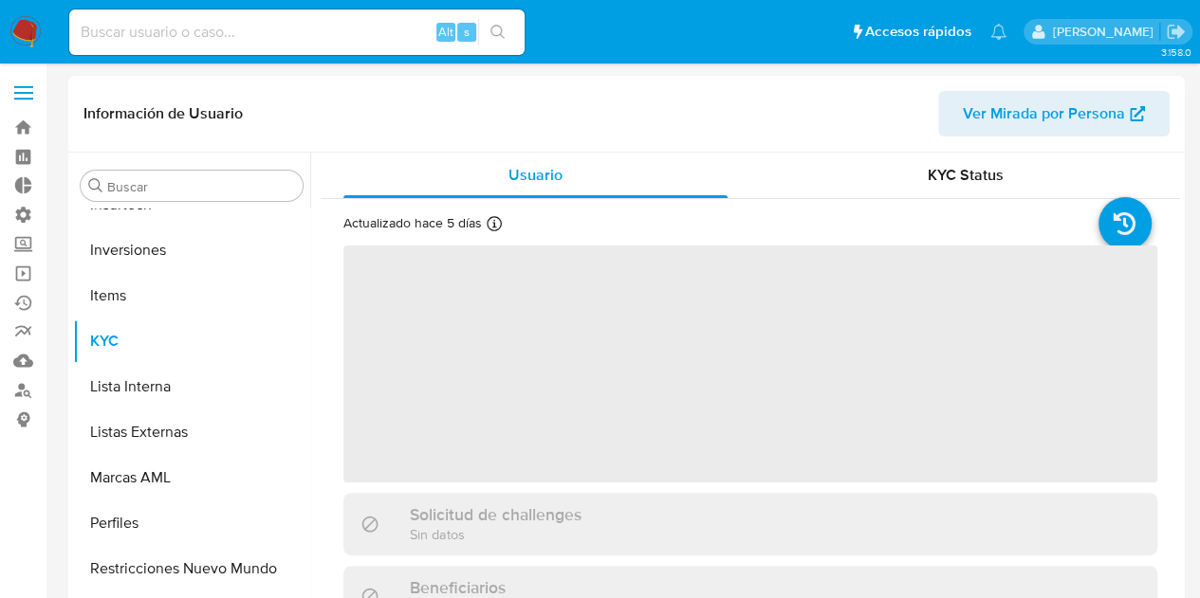
scroll to position [892, 0]
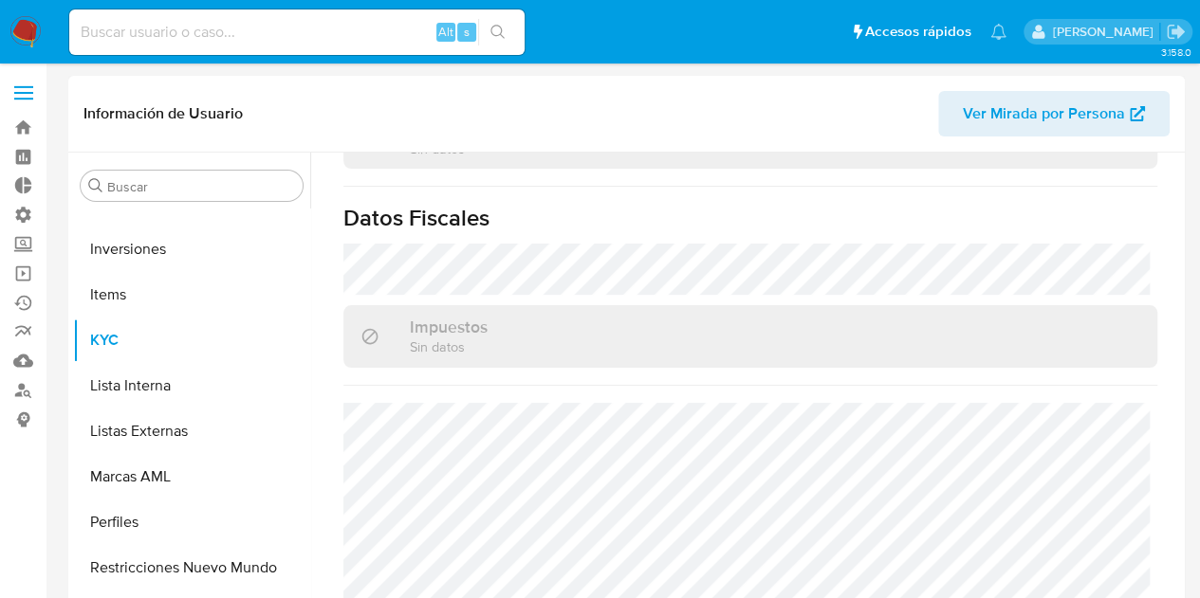
select select "10"
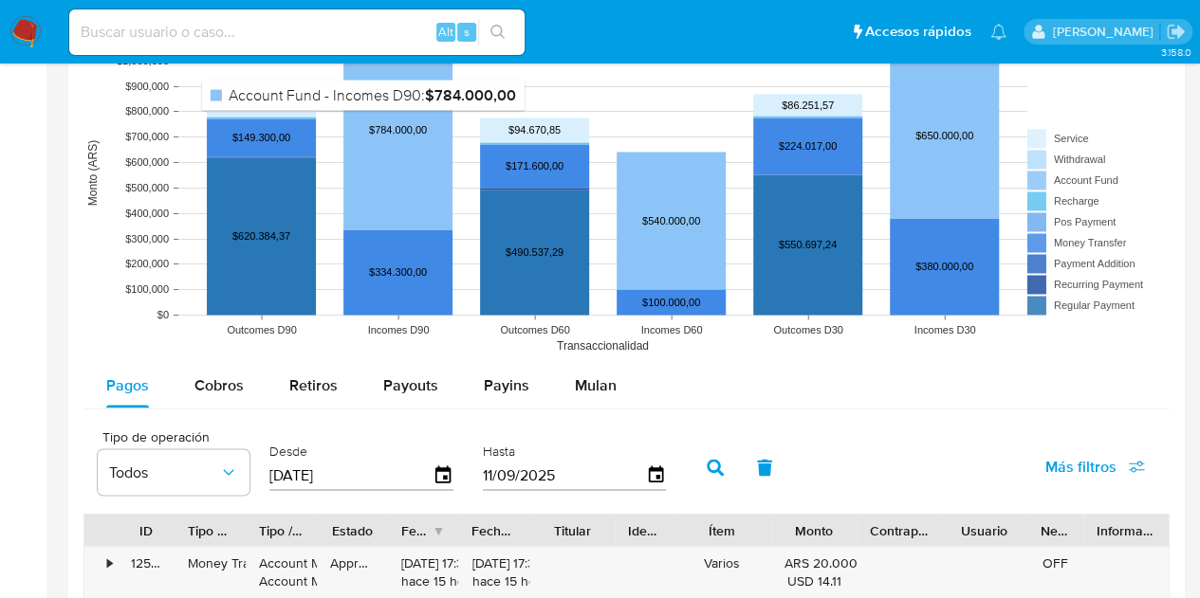
scroll to position [1612, 0]
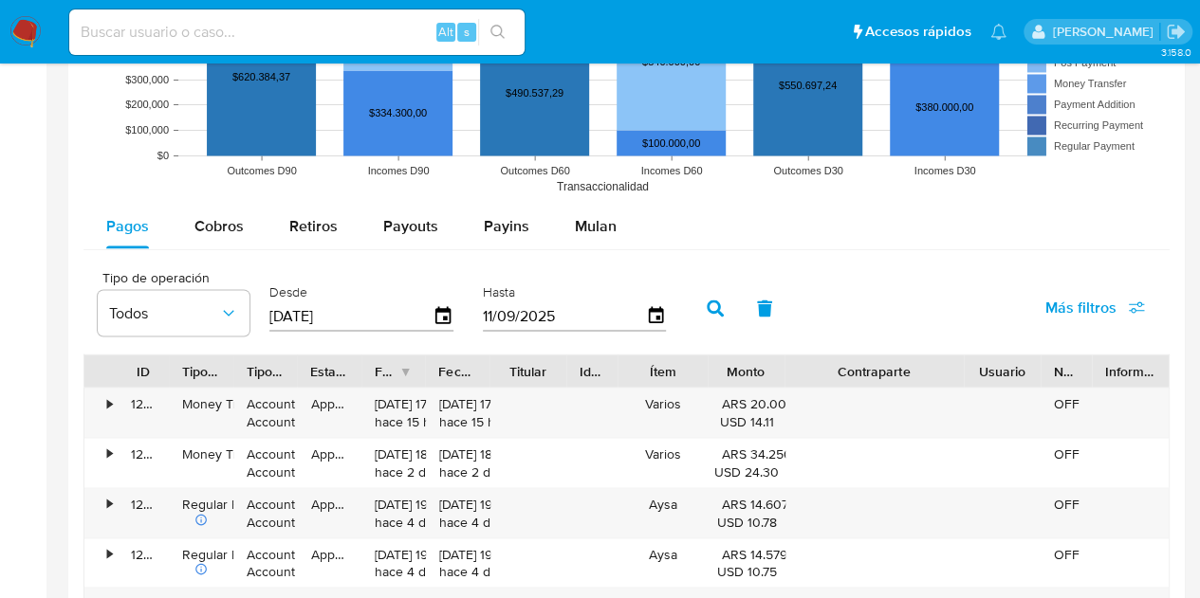
drag, startPoint x: 943, startPoint y: 365, endPoint x: 1039, endPoint y: 348, distance: 98.2
click at [1039, 348] on div "Tipo de operación Todos Desde 14/06/2025 Hasta 11/09/2025 Más filtros ID Tipo d…" at bounding box center [626, 599] width 1086 height 681
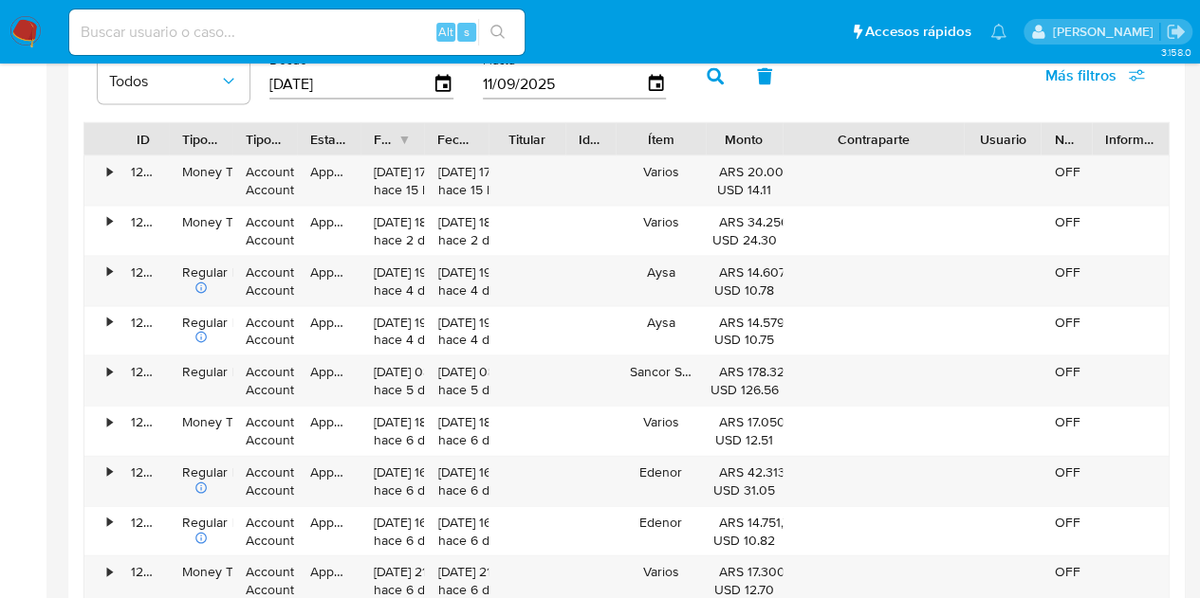
scroll to position [1802, 0]
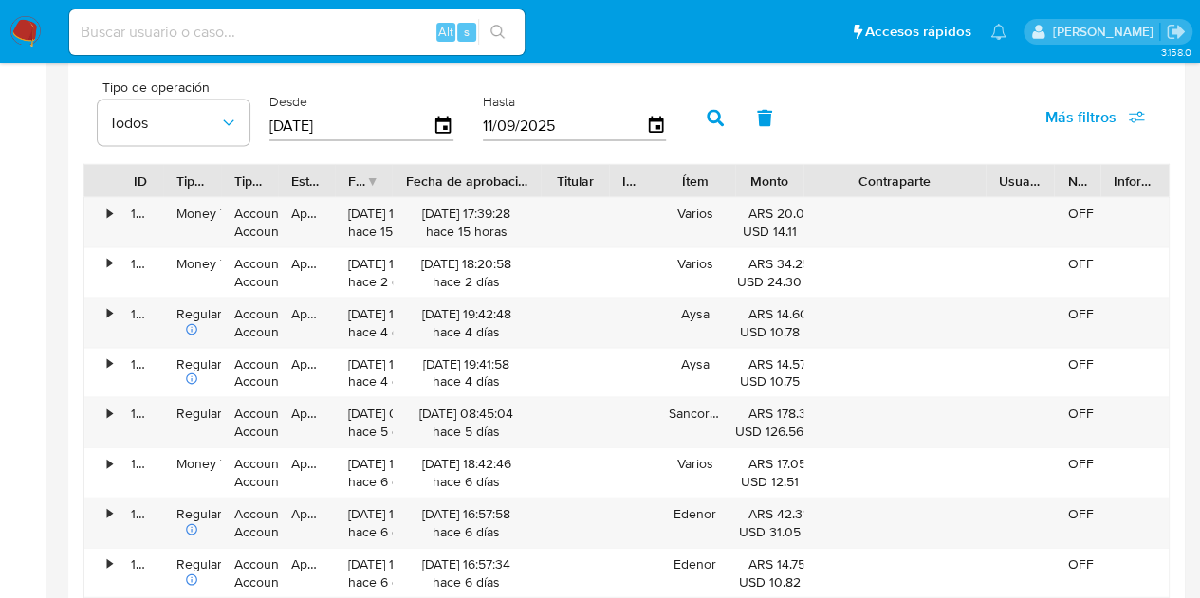
drag, startPoint x: 487, startPoint y: 175, endPoint x: 571, endPoint y: 185, distance: 84.9
click at [571, 185] on div "ID Tipo de operación Tipo / Método Estado Fecha de creación Fecha de aprobación…" at bounding box center [626, 181] width 1084 height 32
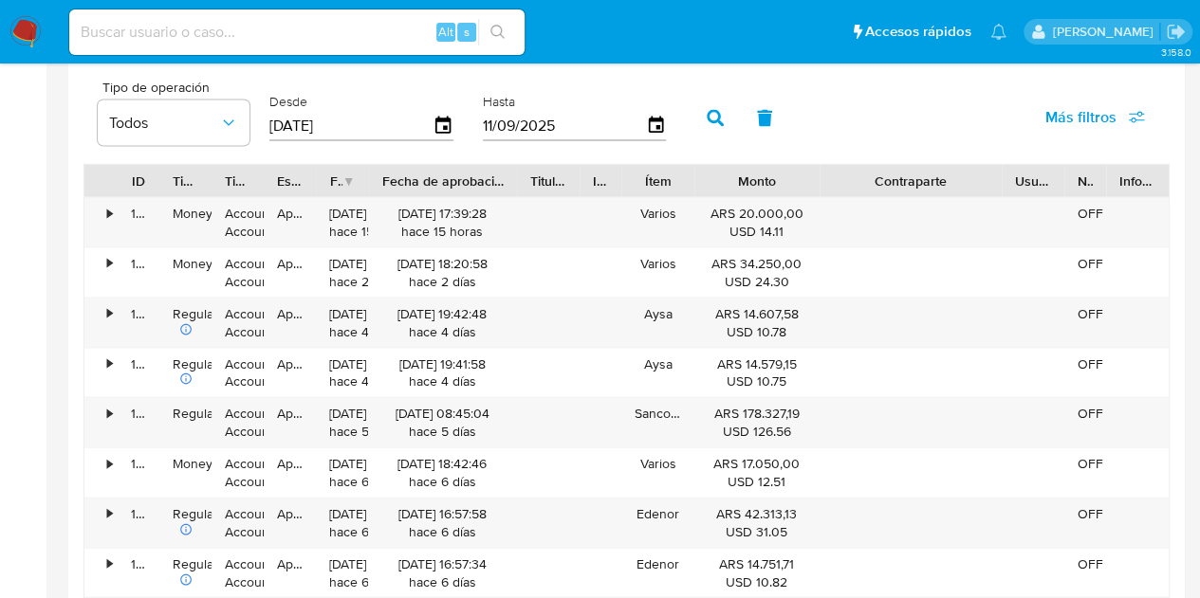
drag, startPoint x: 793, startPoint y: 172, endPoint x: 851, endPoint y: 173, distance: 57.9
click at [851, 173] on div "ID Tipo de operación Tipo / Método Estado Fecha de creación Fecha de aprobación…" at bounding box center [626, 181] width 1084 height 32
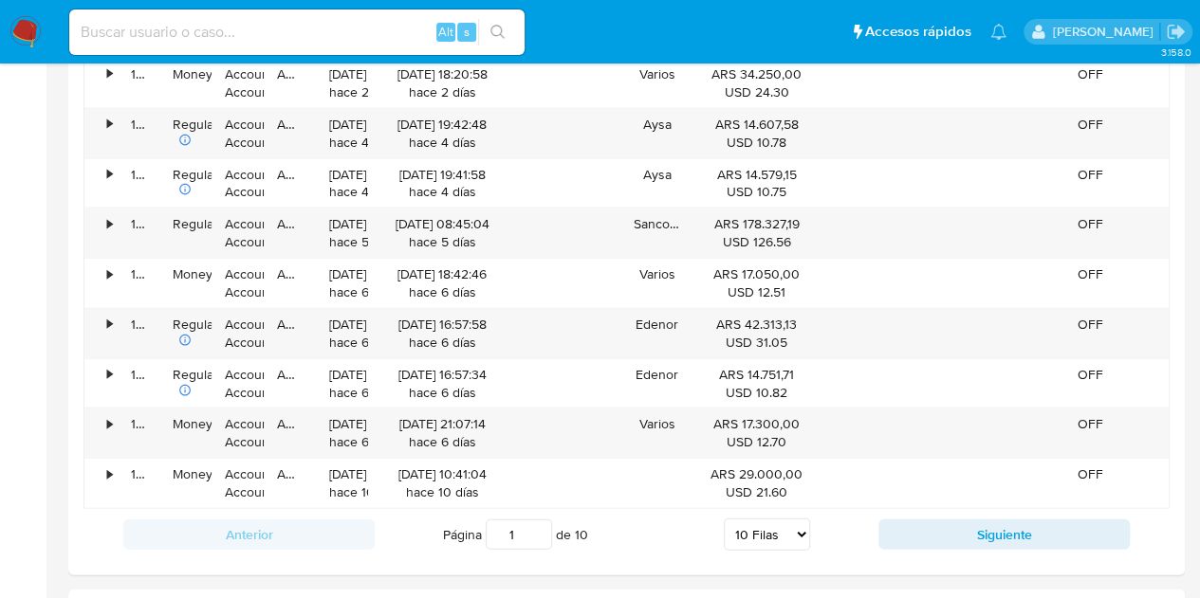
scroll to position [2181, 0]
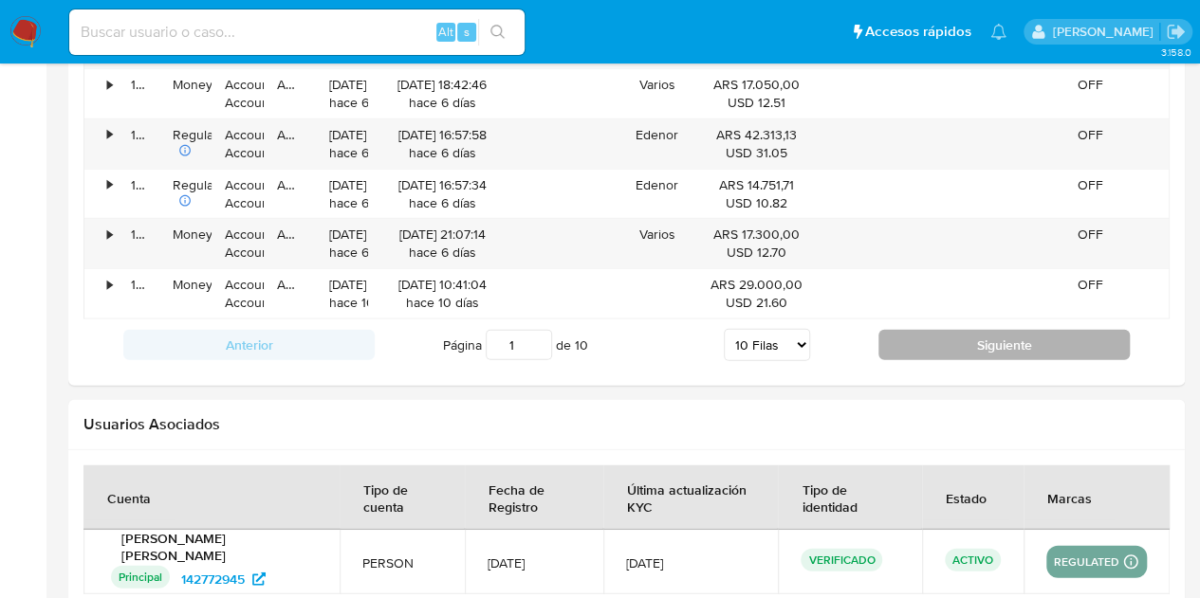
click at [933, 337] on button "Siguiente" at bounding box center [1003, 345] width 251 height 30
type input "2"
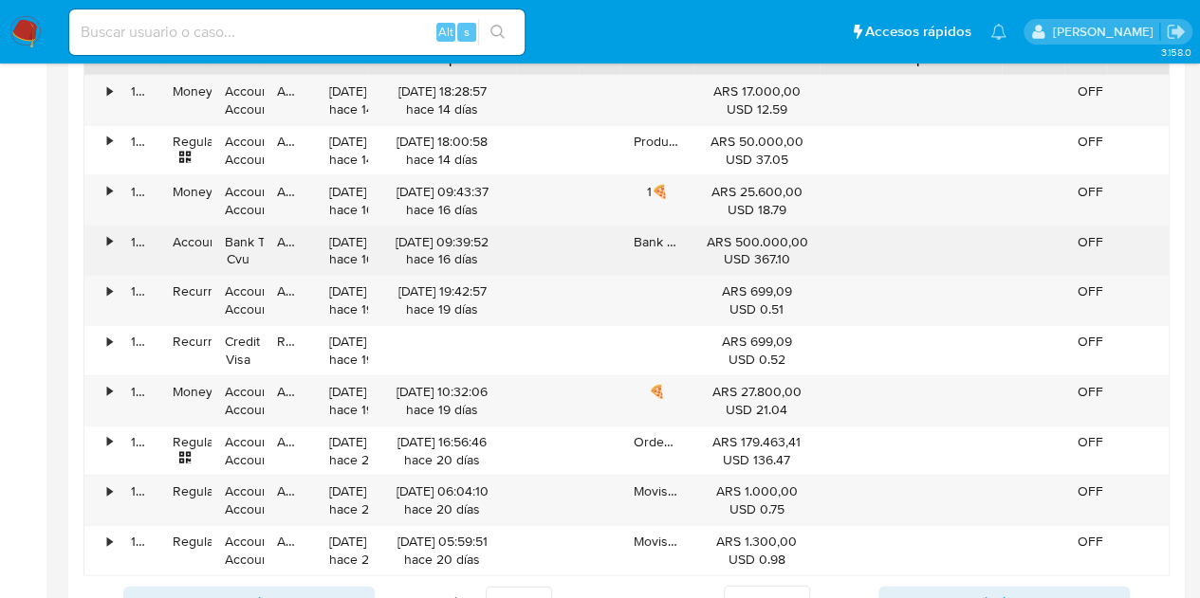
scroll to position [1897, 0]
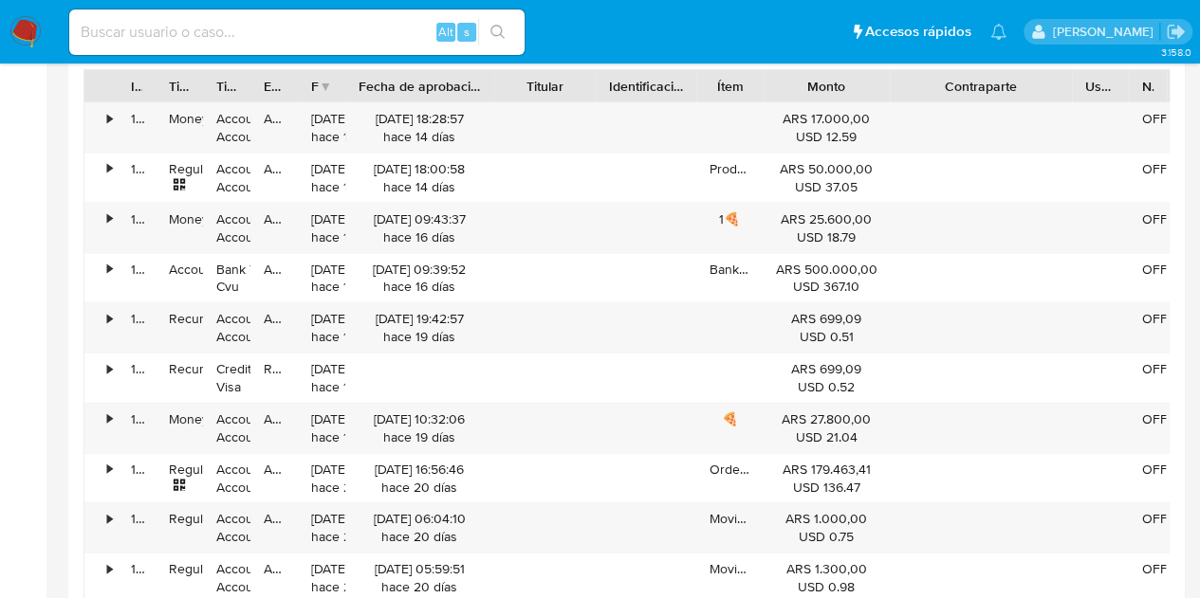
drag, startPoint x: 622, startPoint y: 75, endPoint x: 682, endPoint y: 77, distance: 59.8
click at [682, 77] on div at bounding box center [696, 86] width 34 height 32
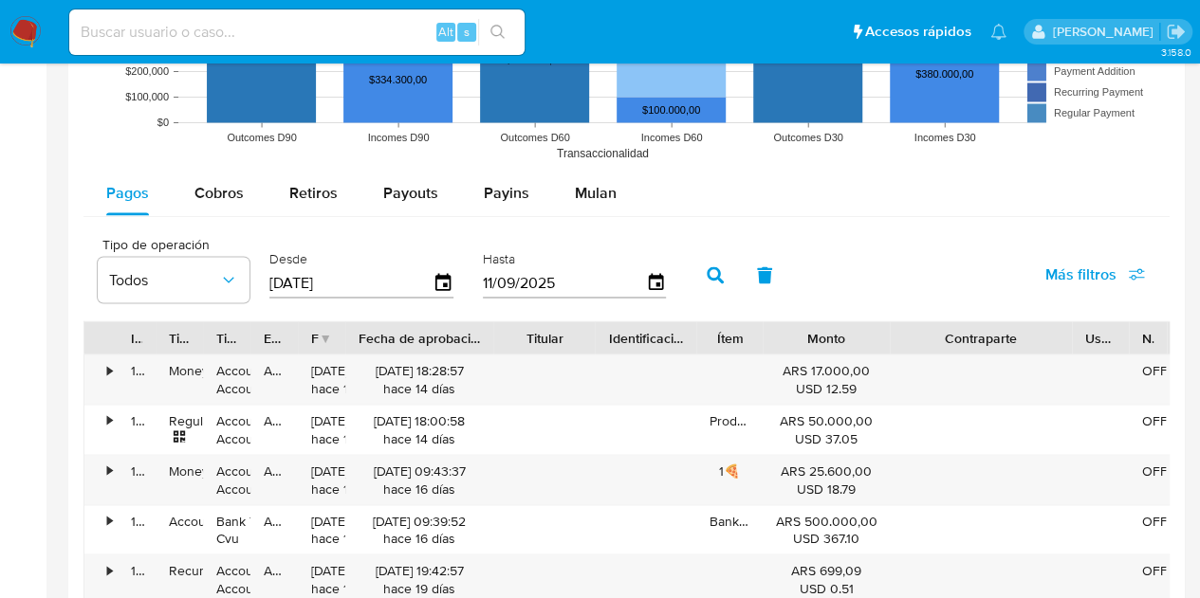
scroll to position [1512, 0]
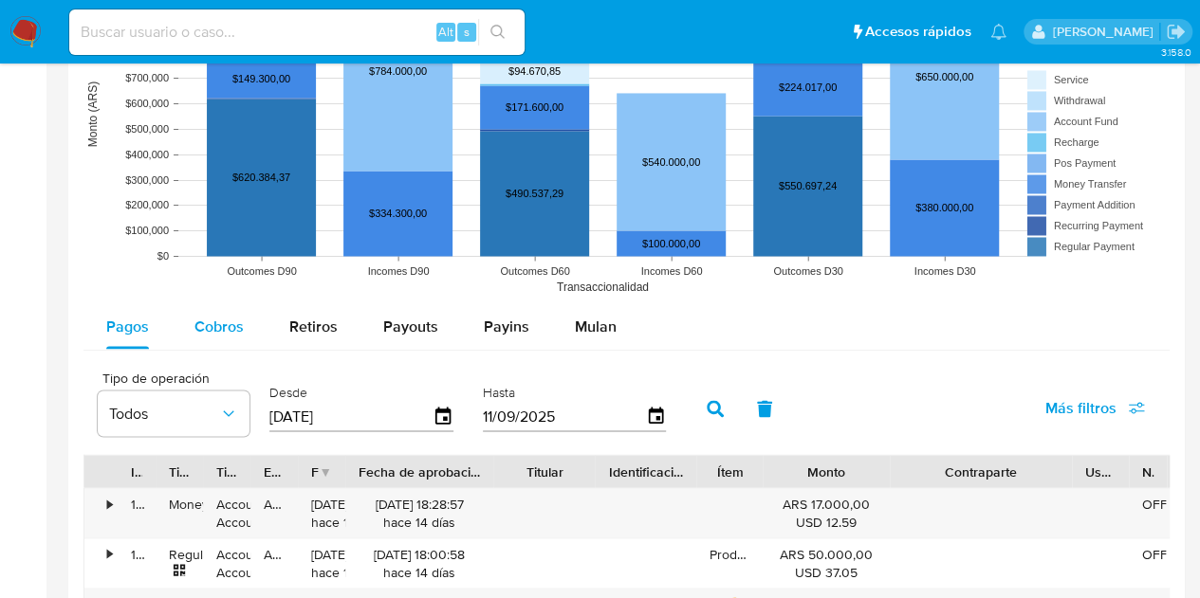
click at [208, 315] on span "Cobros" at bounding box center [218, 326] width 49 height 22
select select "10"
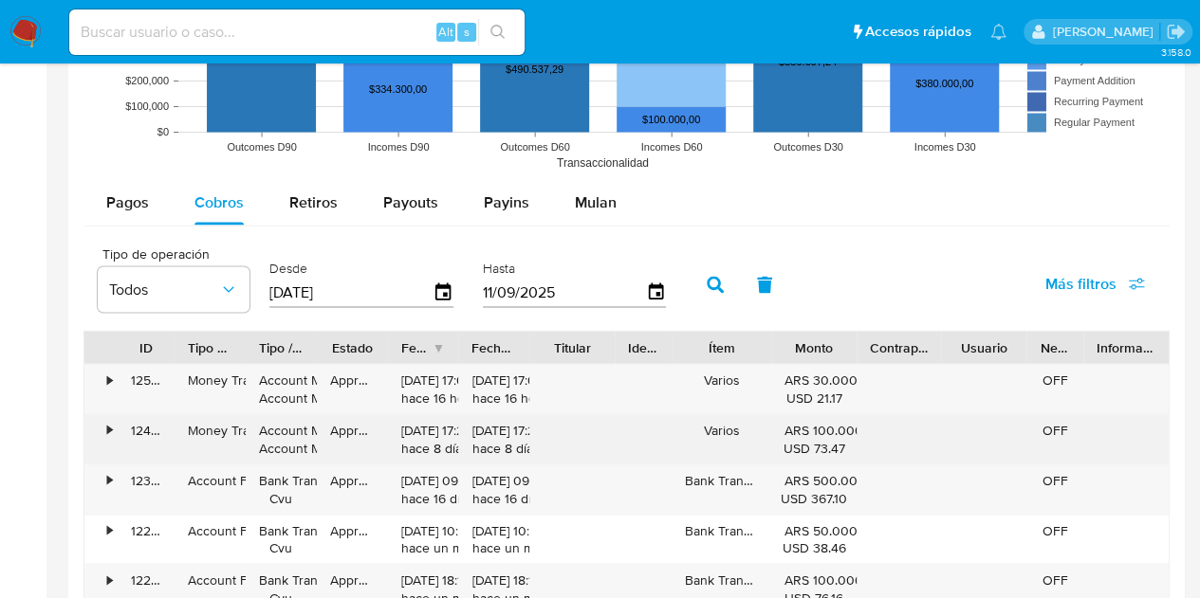
scroll to position [1701, 0]
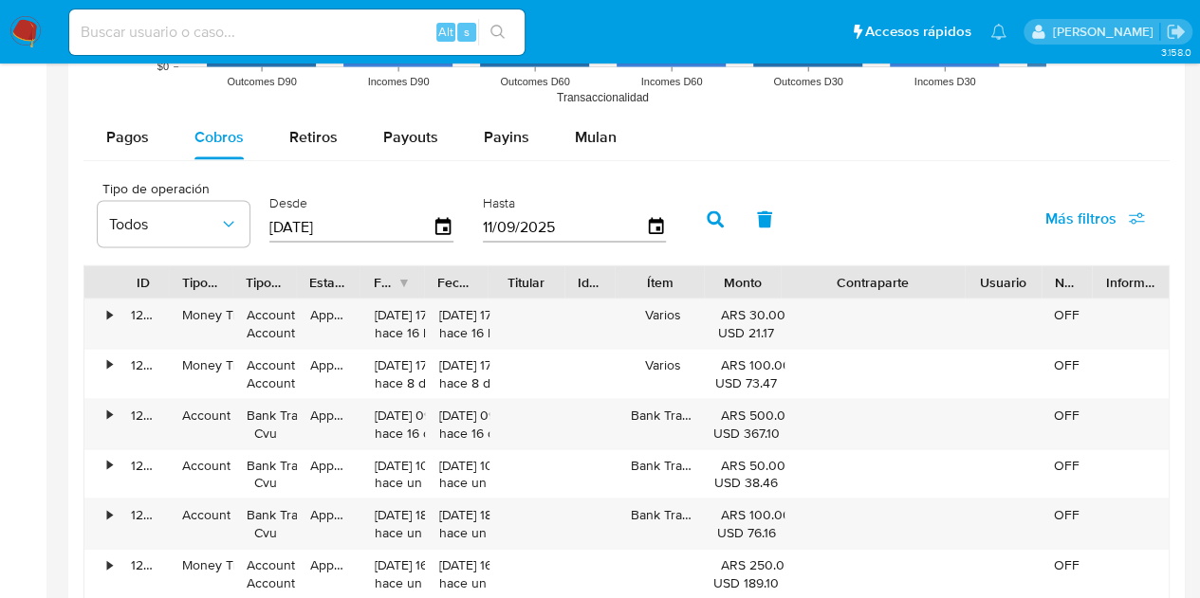
drag, startPoint x: 936, startPoint y: 282, endPoint x: 1035, endPoint y: 280, distance: 98.6
click at [1036, 280] on div "ID Tipo de operación Tipo / Método Estado Fecha de creación Fecha de aprobación…" at bounding box center [626, 282] width 1084 height 32
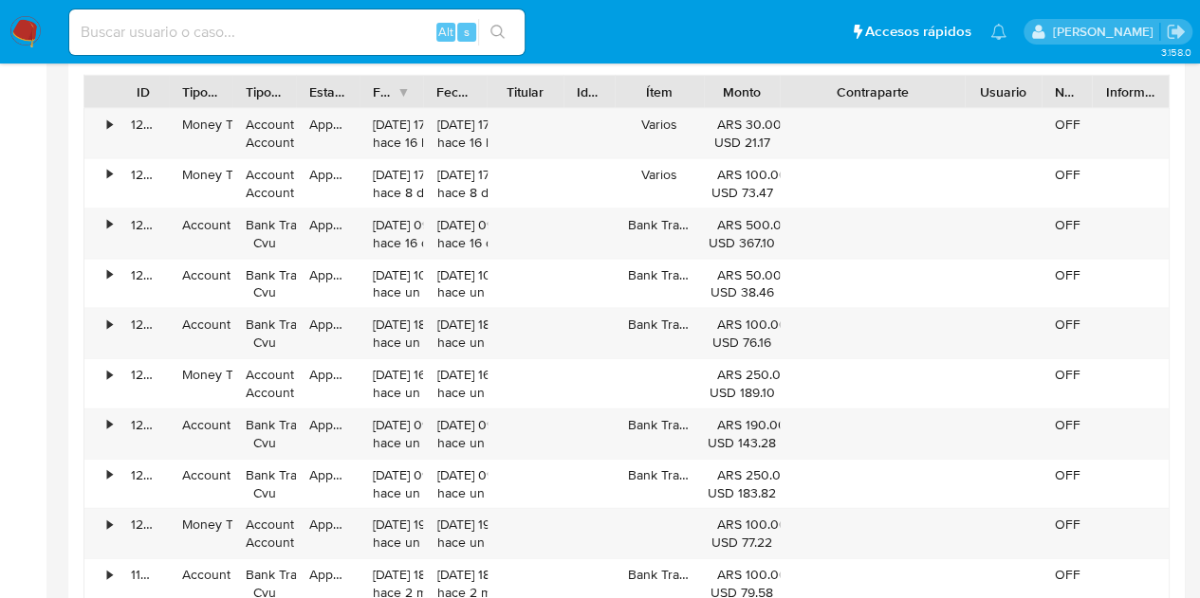
scroll to position [1796, 0]
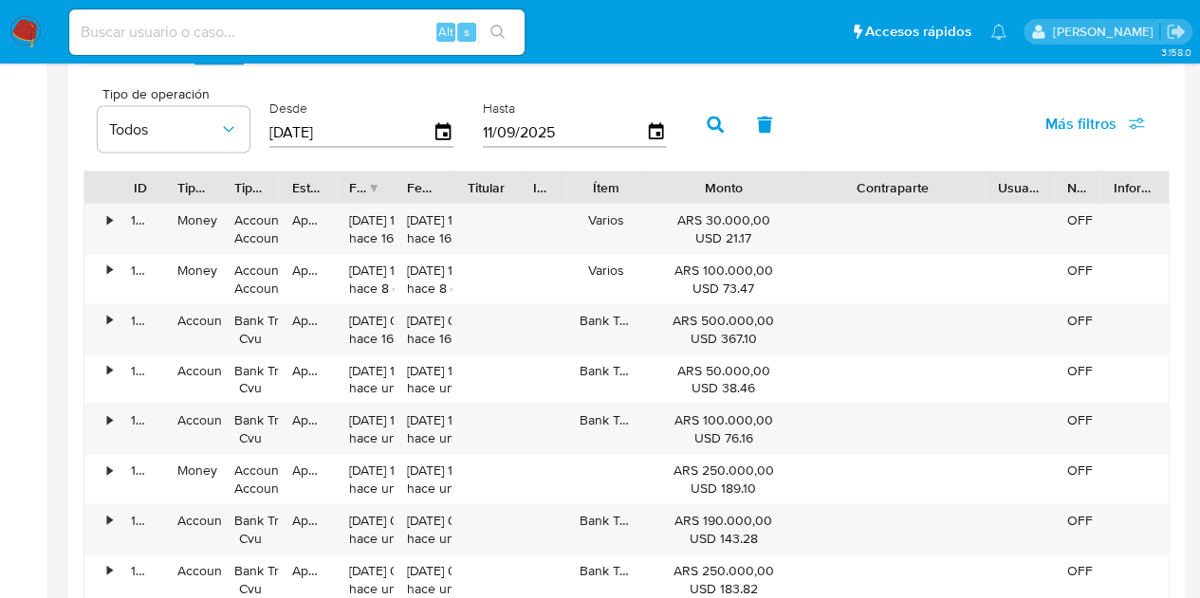
drag, startPoint x: 771, startPoint y: 175, endPoint x: 848, endPoint y: 168, distance: 77.1
click at [848, 171] on div "ID Tipo de operación Tipo / Método Estado Fecha de creación Fecha de aprobación…" at bounding box center [626, 187] width 1084 height 32
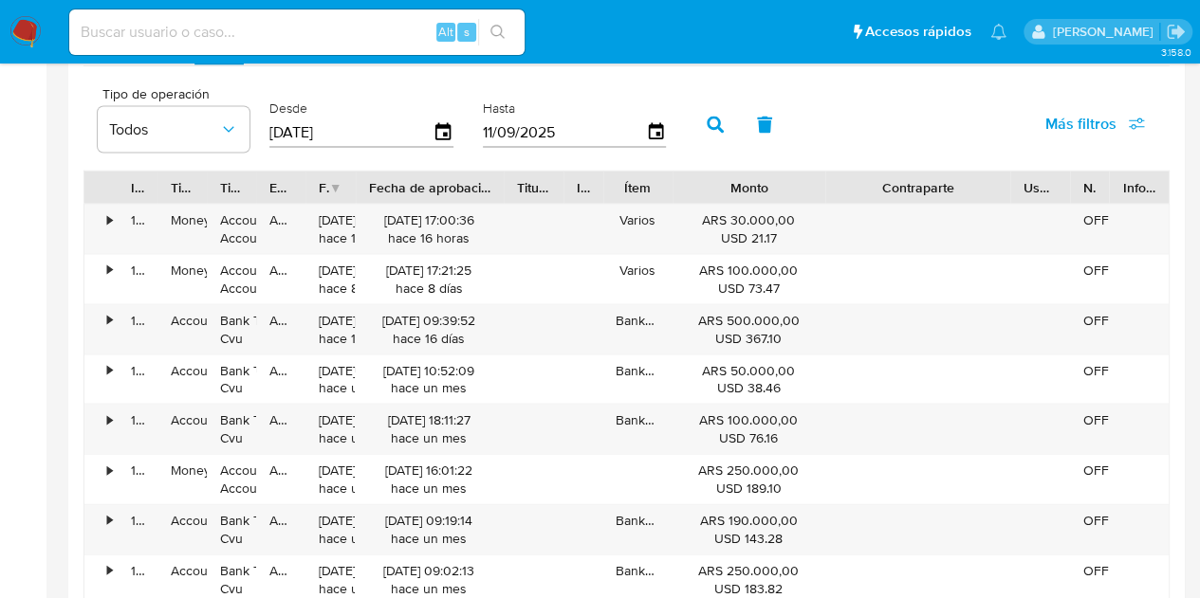
drag, startPoint x: 455, startPoint y: 189, endPoint x: 550, endPoint y: 189, distance: 94.8
click at [550, 189] on div "ID Tipo de operación Tipo / Método Estado Fecha de creación Fecha de aprobación…" at bounding box center [626, 187] width 1084 height 32
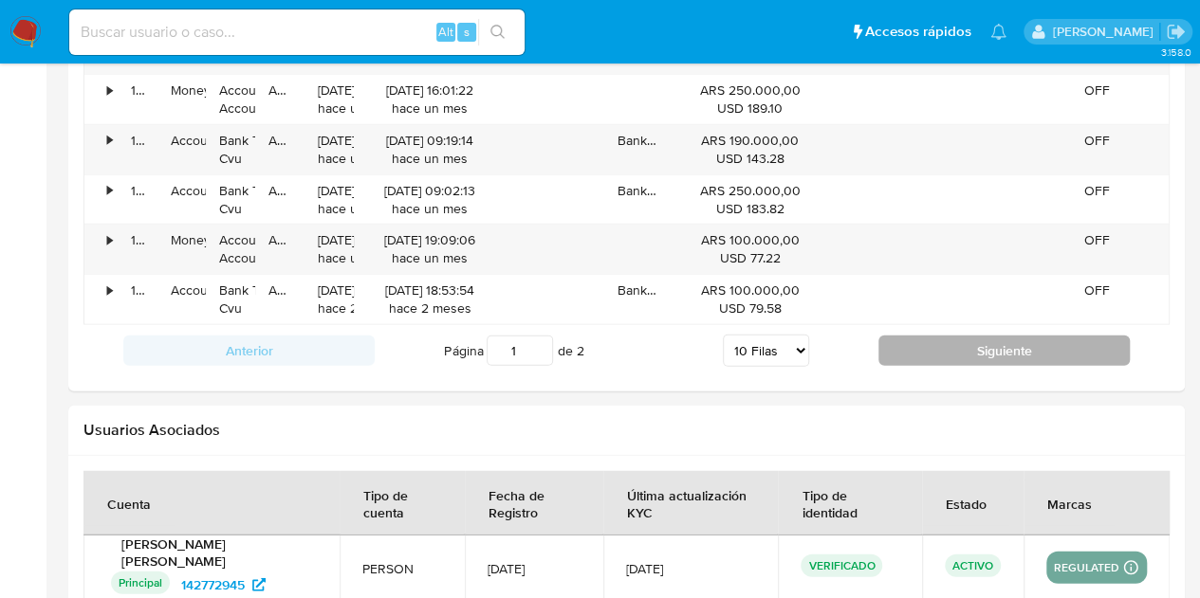
click at [1019, 340] on button "Siguiente" at bounding box center [1003, 351] width 251 height 30
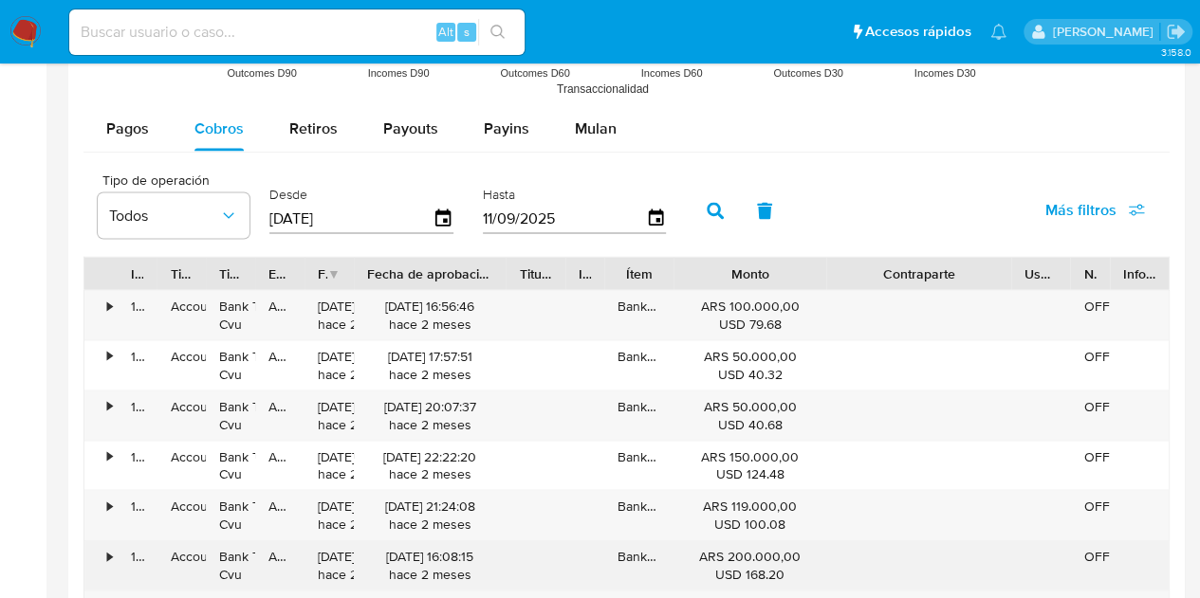
scroll to position [1701, 0]
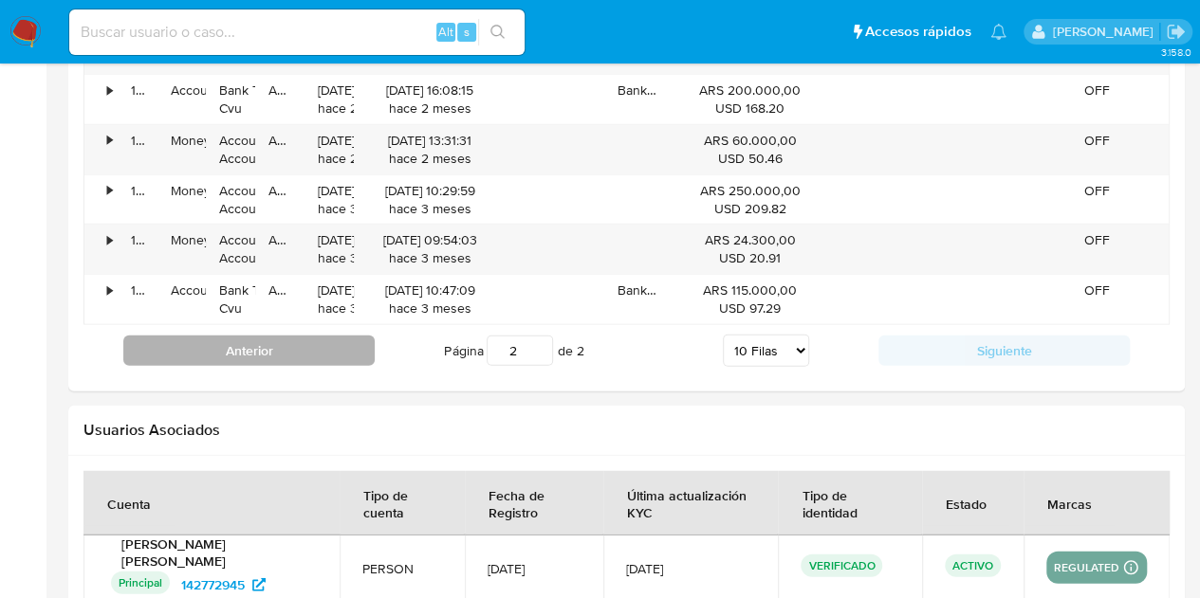
click at [282, 339] on button "Anterior" at bounding box center [248, 351] width 251 height 30
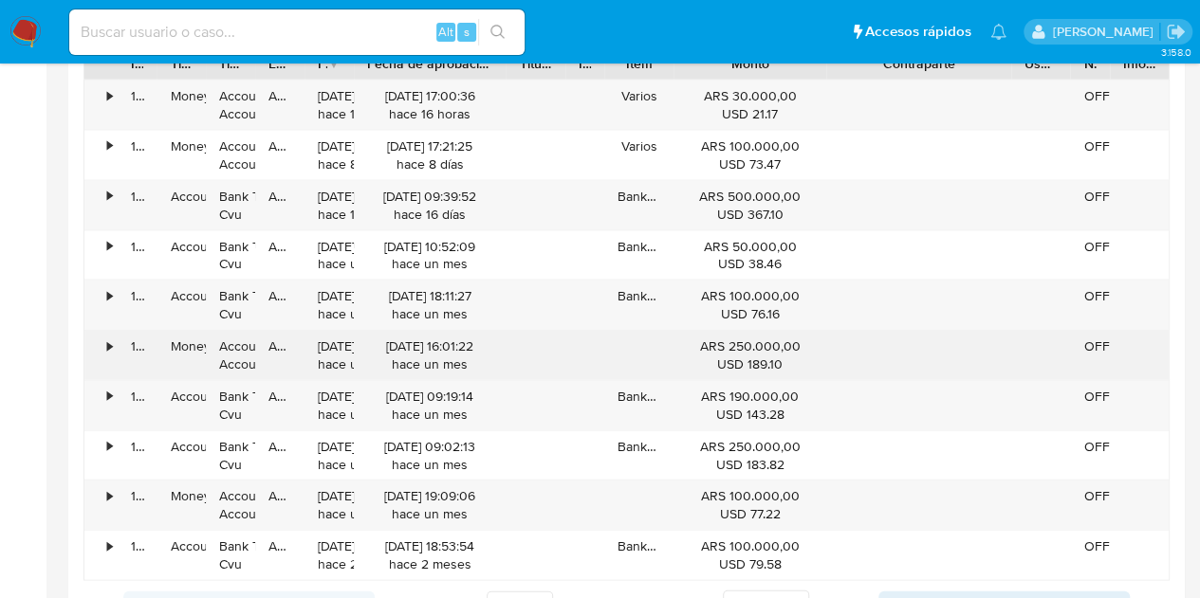
scroll to position [1891, 0]
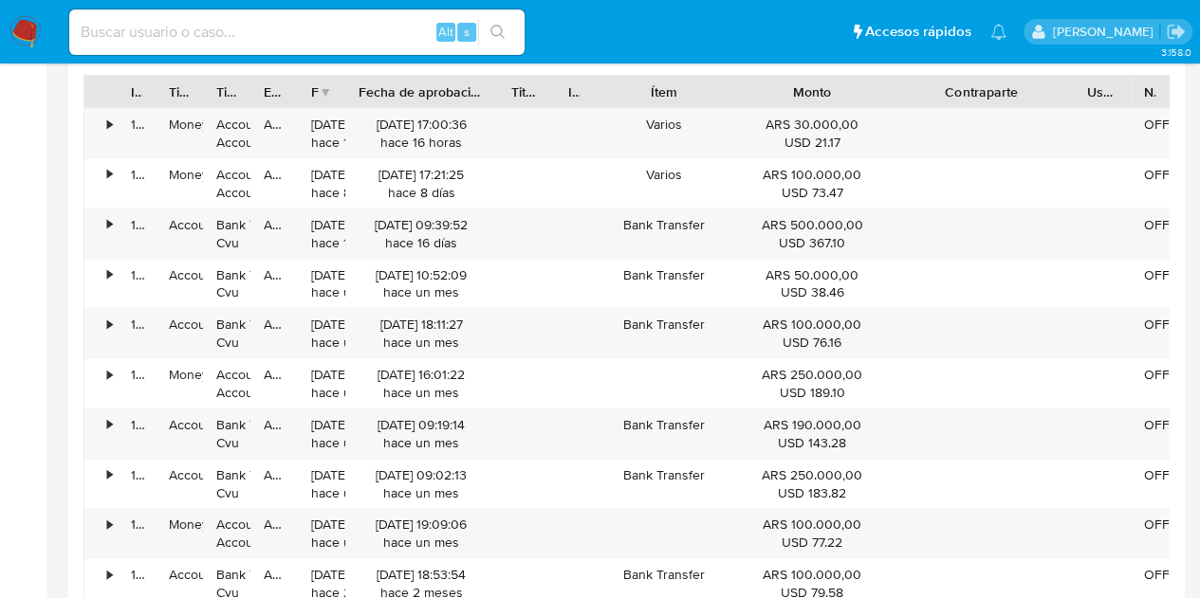
drag, startPoint x: 671, startPoint y: 75, endPoint x: 745, endPoint y: 83, distance: 74.4
click at [745, 83] on div at bounding box center [735, 92] width 34 height 32
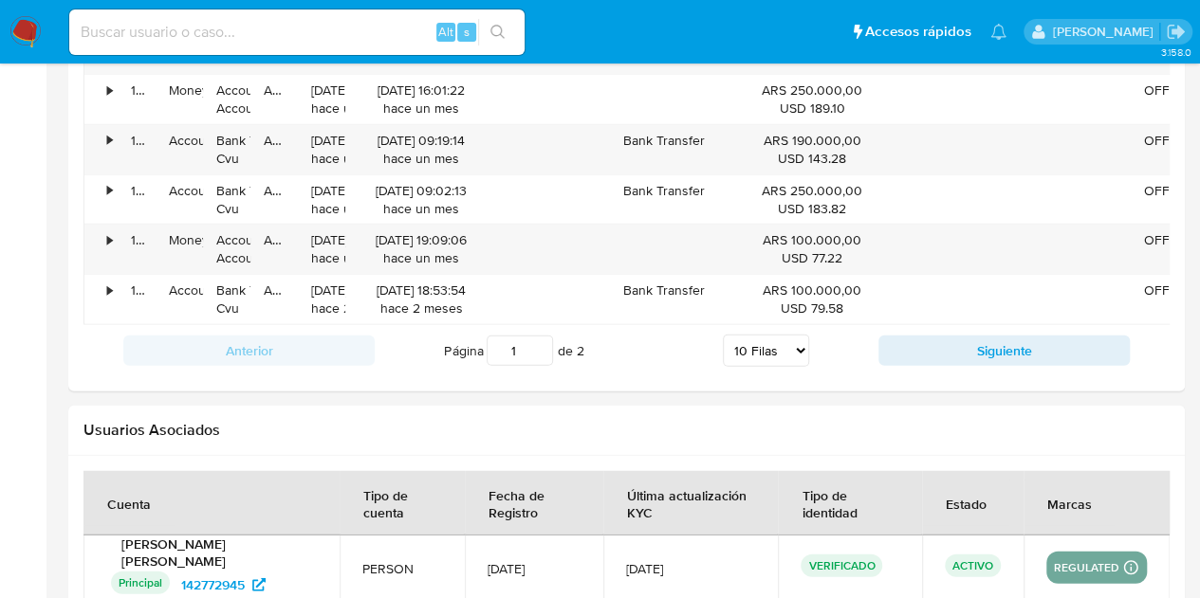
scroll to position [2270, 0]
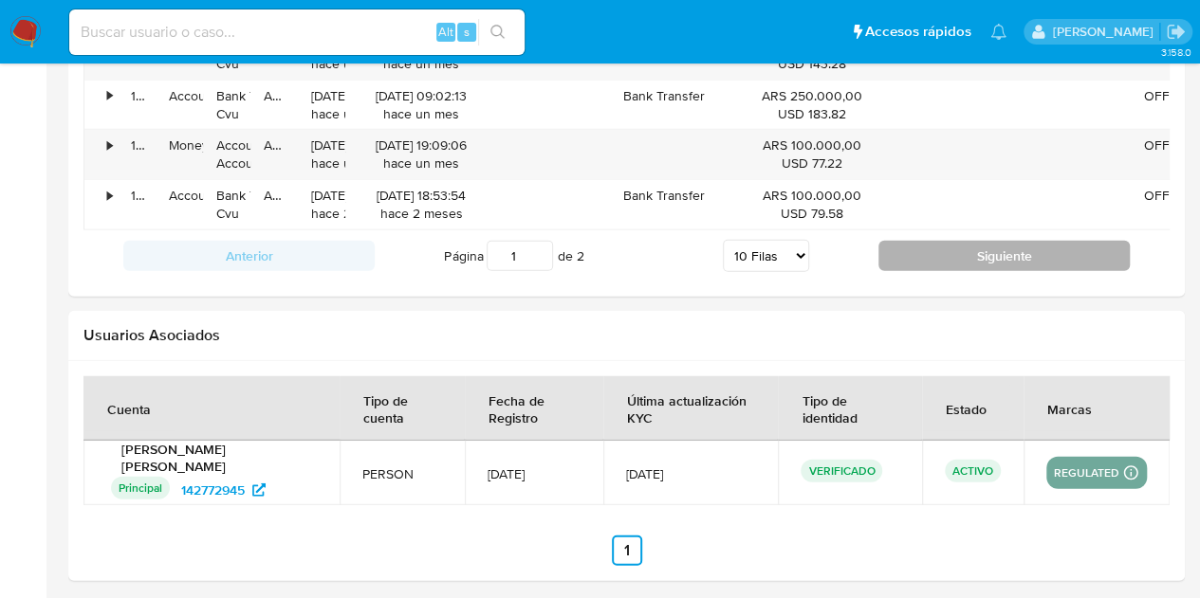
click at [989, 269] on button "Siguiente" at bounding box center [1003, 256] width 251 height 30
type input "2"
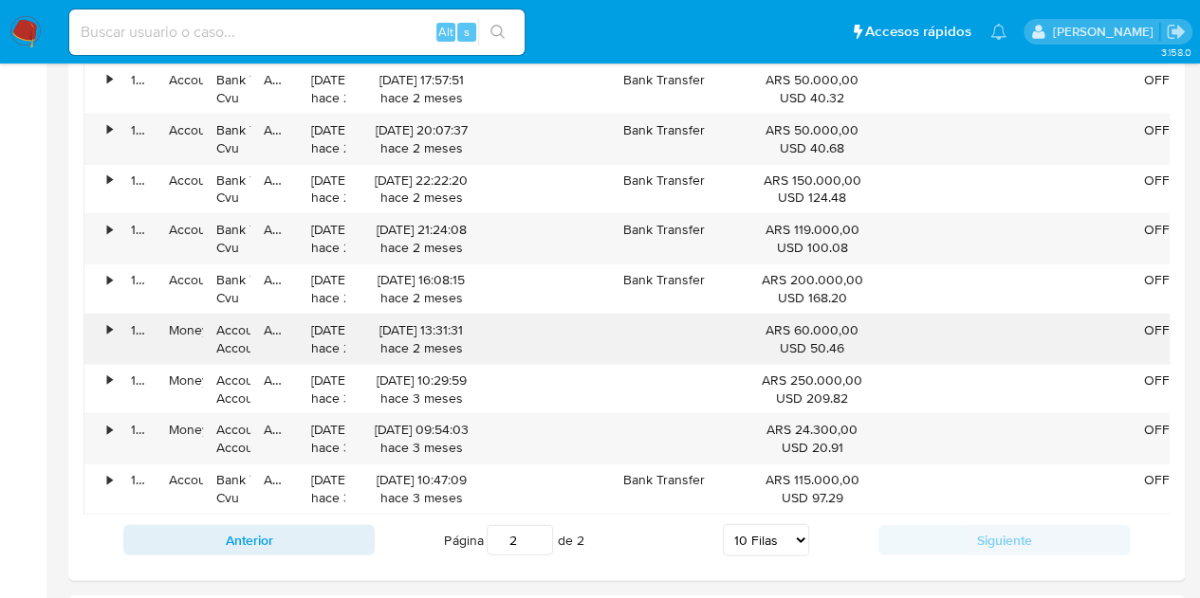
scroll to position [1607, 0]
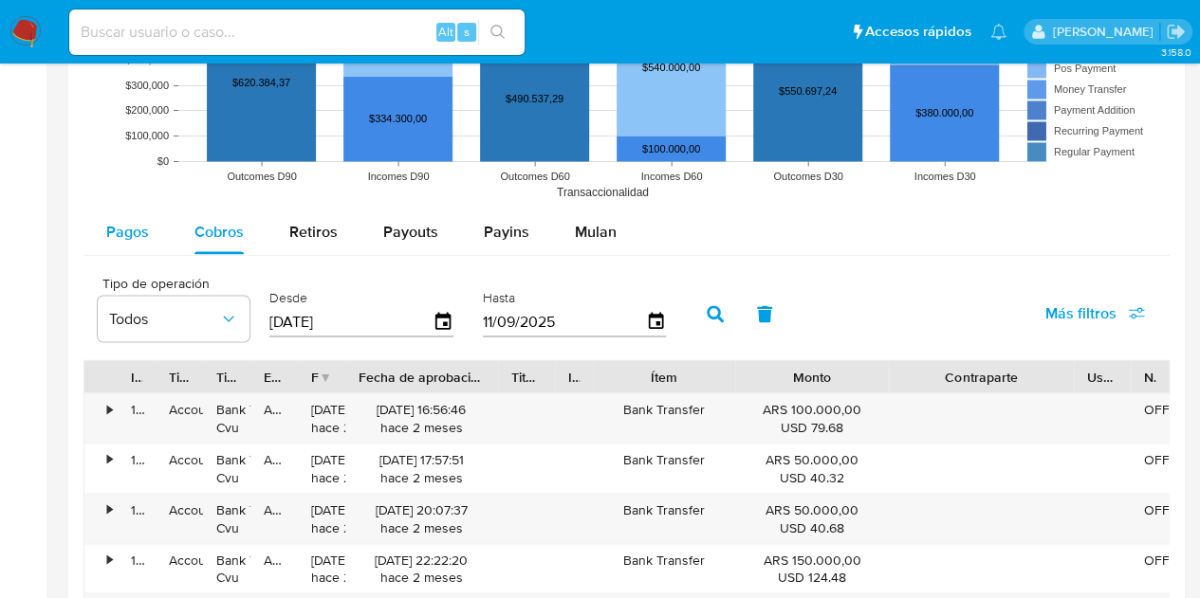
click at [131, 221] on span "Pagos" at bounding box center [127, 231] width 43 height 22
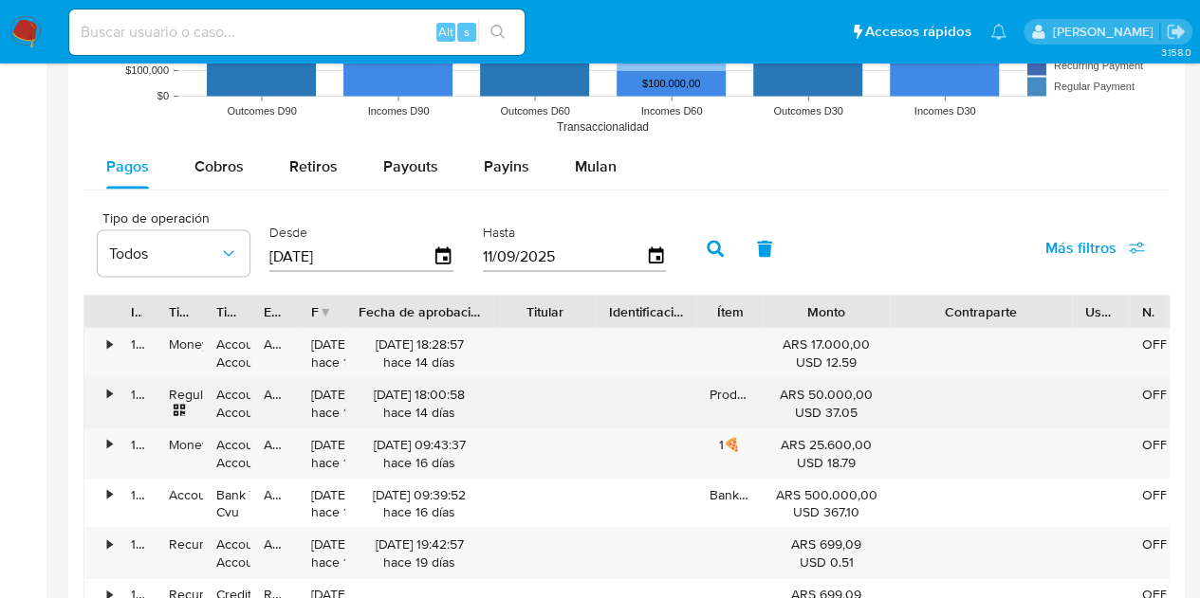
scroll to position [1701, 0]
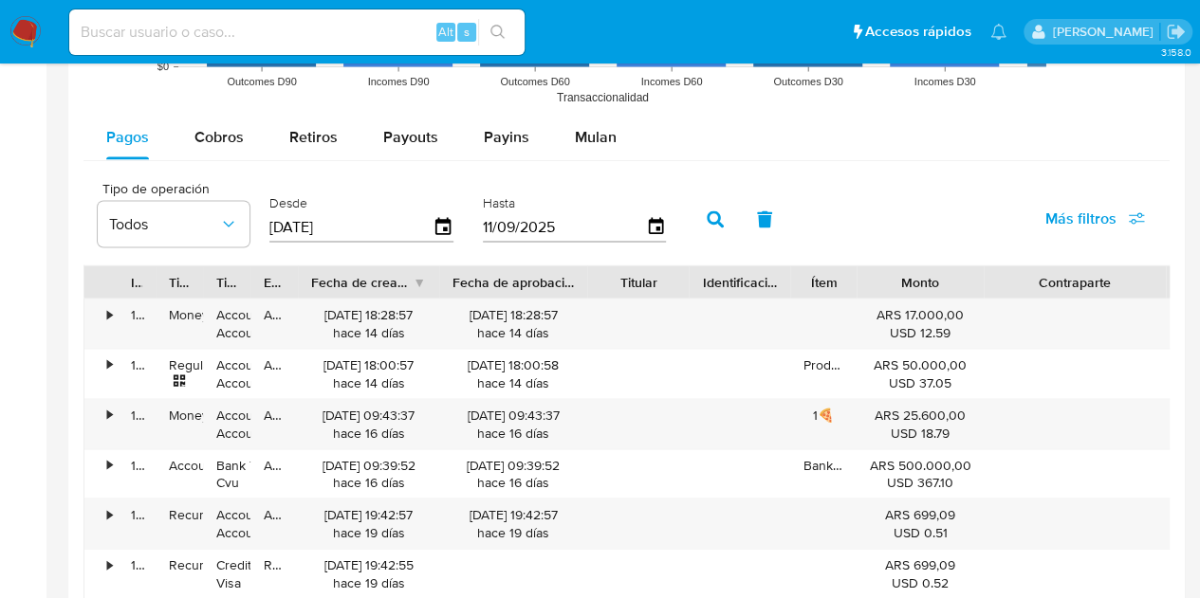
drag, startPoint x: 349, startPoint y: 278, endPoint x: 443, endPoint y: 281, distance: 93.9
click at [443, 281] on div at bounding box center [439, 282] width 34 height 32
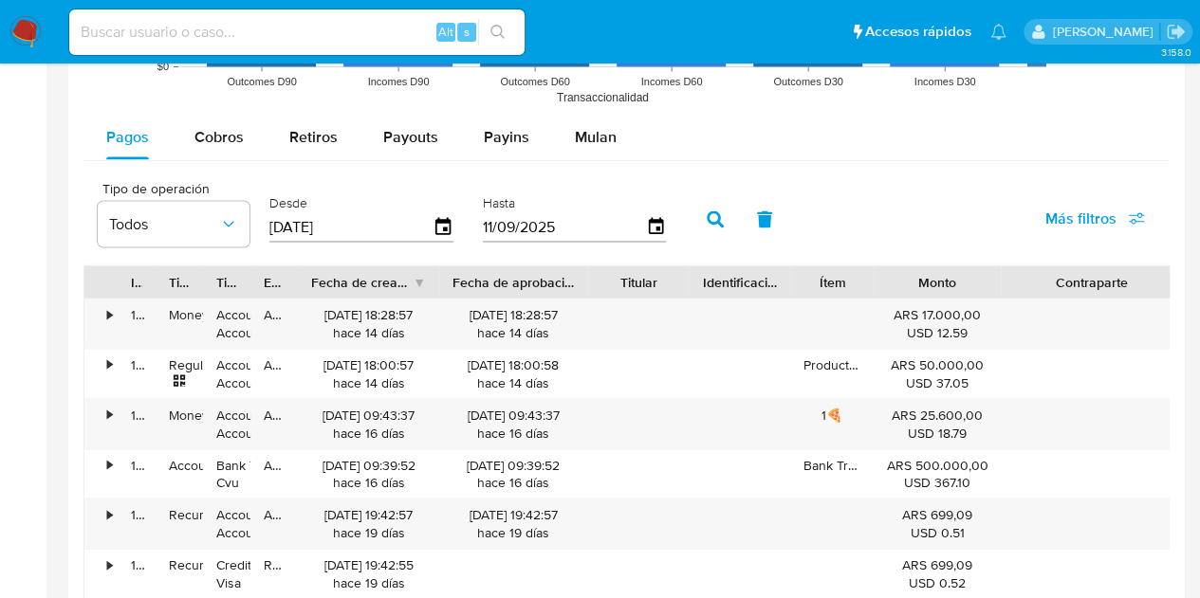
drag, startPoint x: 839, startPoint y: 282, endPoint x: 856, endPoint y: 285, distance: 17.5
click at [856, 285] on div at bounding box center [873, 282] width 34 height 32
click at [220, 136] on span "Cobros" at bounding box center [218, 136] width 49 height 22
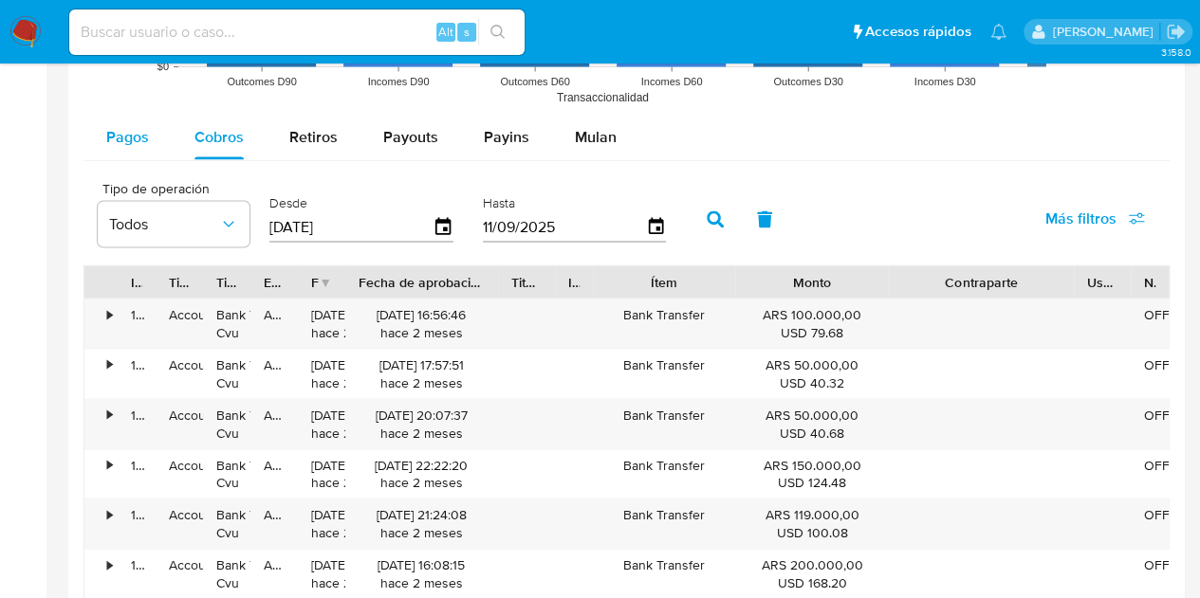
click at [115, 133] on span "Pagos" at bounding box center [127, 136] width 43 height 22
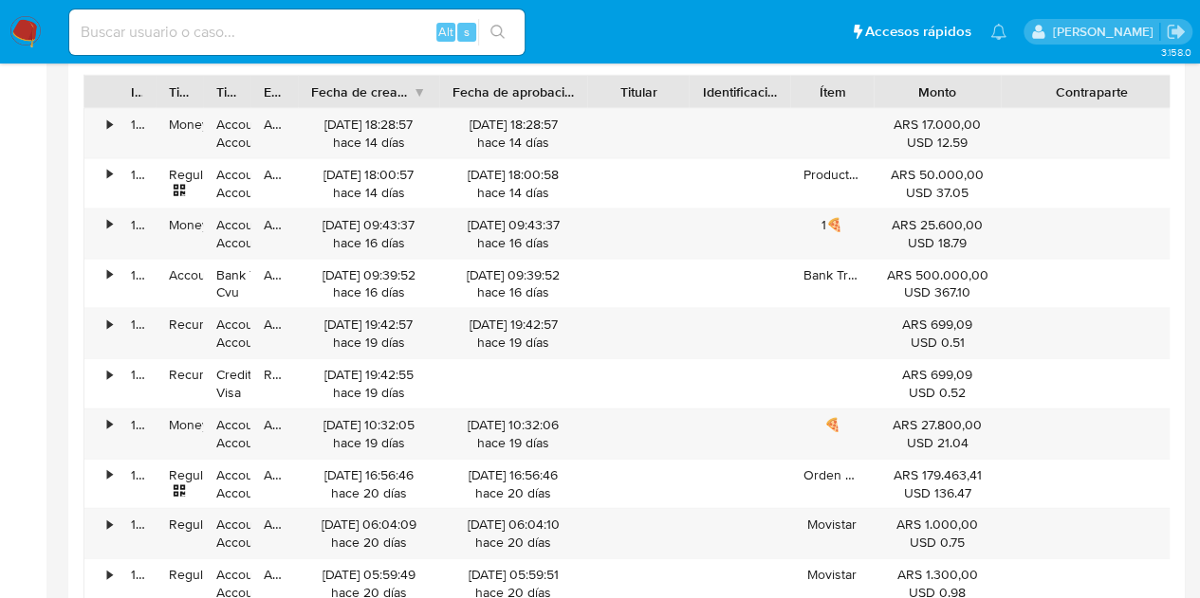
scroll to position [2270, 0]
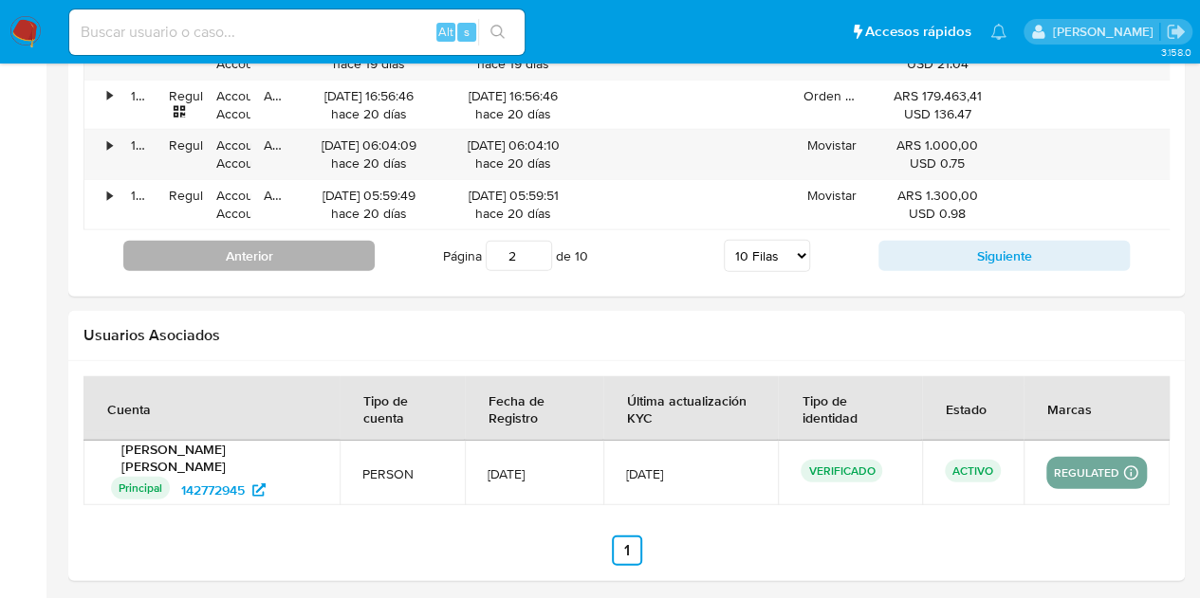
click at [256, 271] on button "Anterior" at bounding box center [248, 256] width 251 height 30
type input "1"
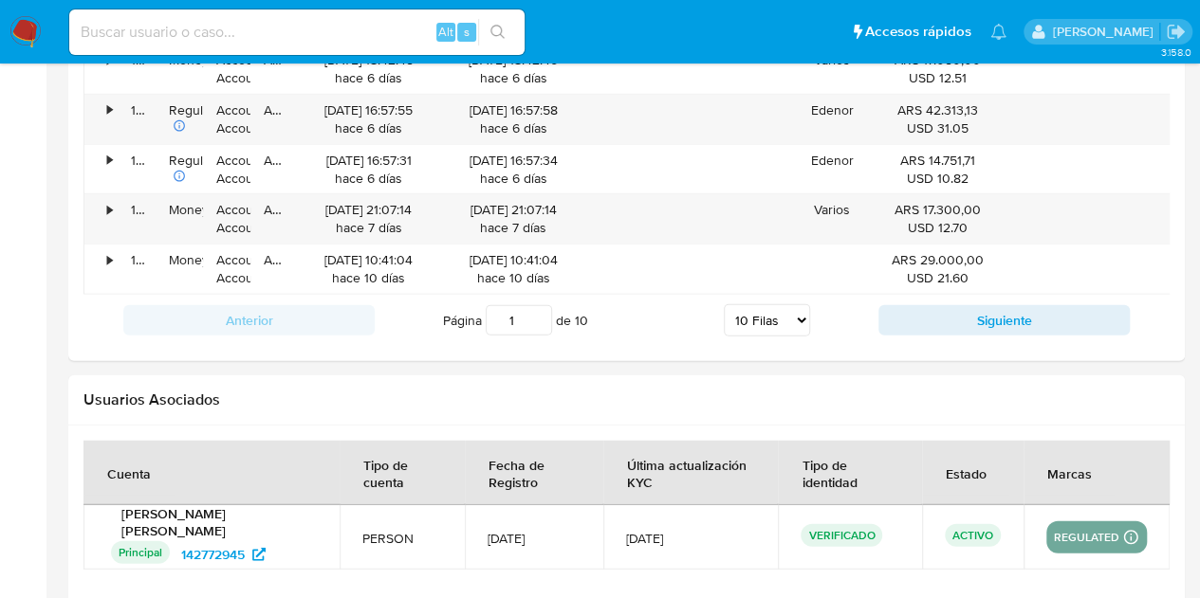
scroll to position [2176, 0]
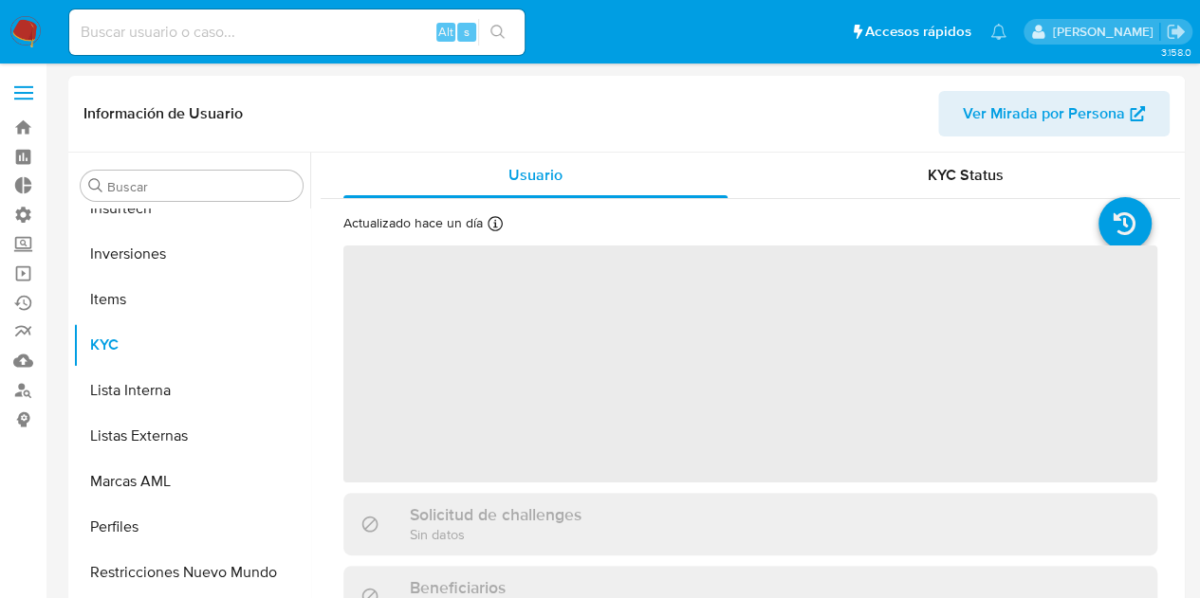
scroll to position [892, 0]
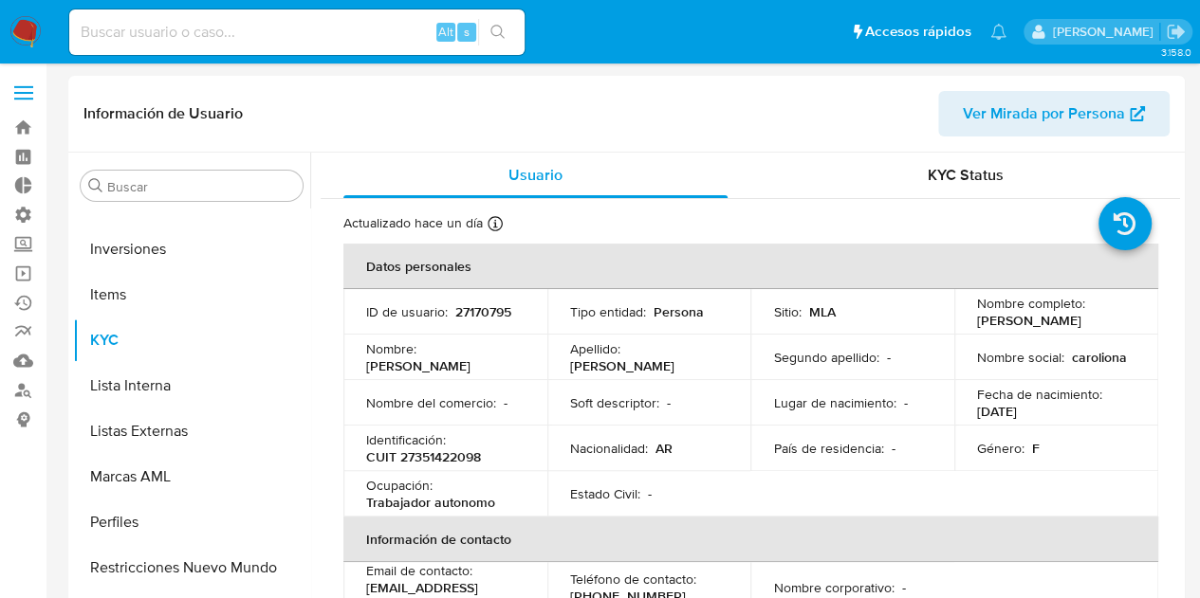
select select "10"
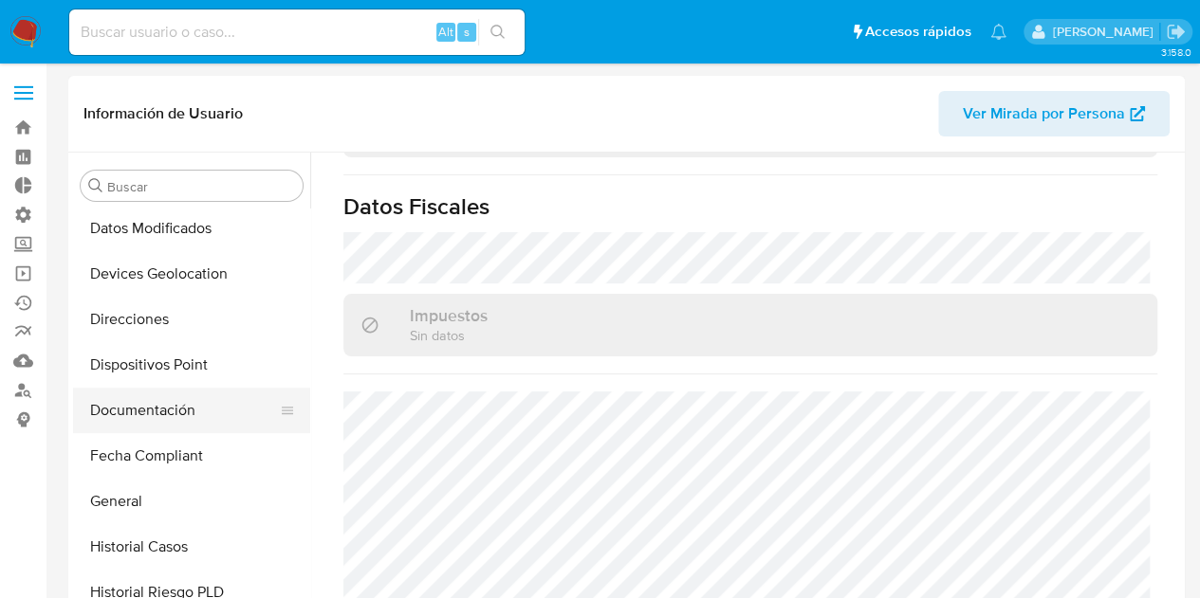
scroll to position [379, 0]
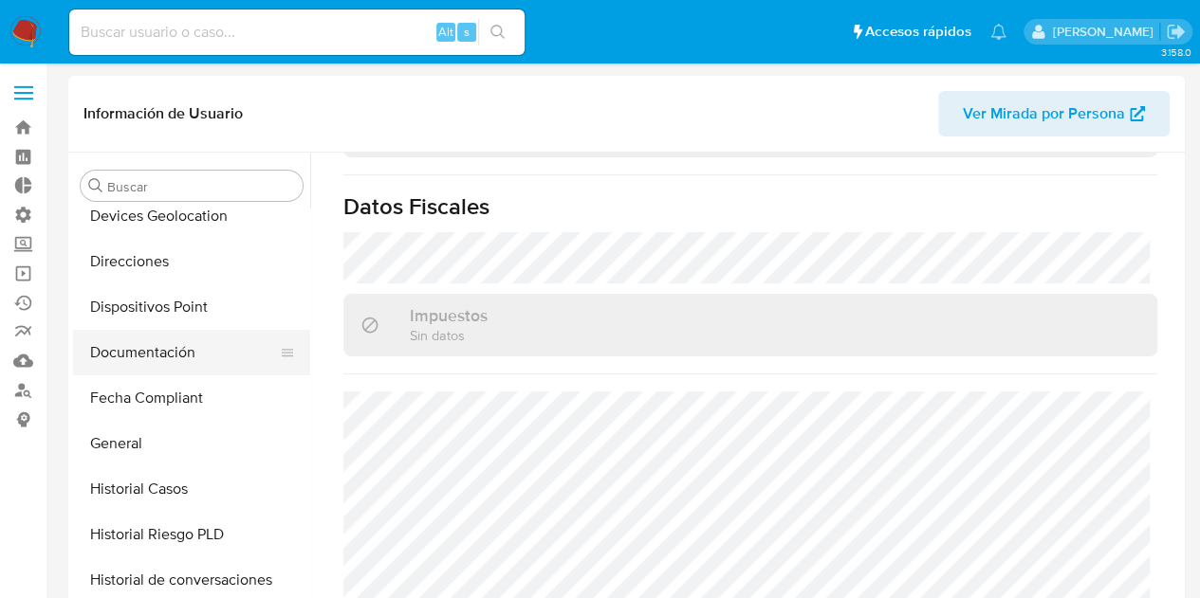
click at [149, 358] on button "Documentación" at bounding box center [184, 353] width 222 height 46
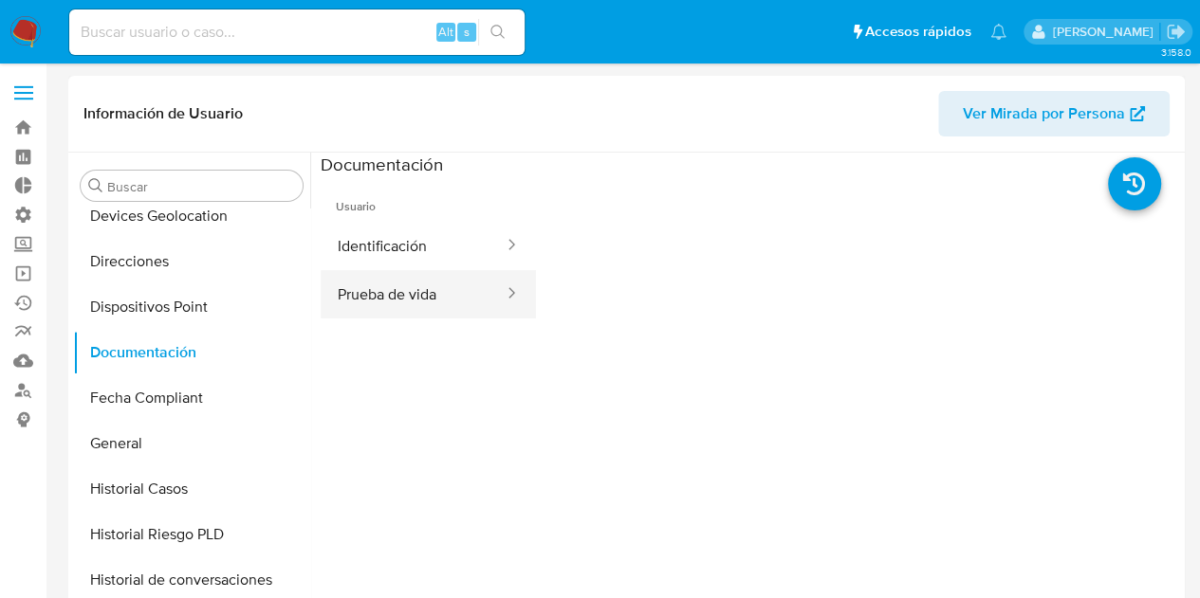
click at [416, 287] on button "Prueba de vida" at bounding box center [413, 294] width 185 height 48
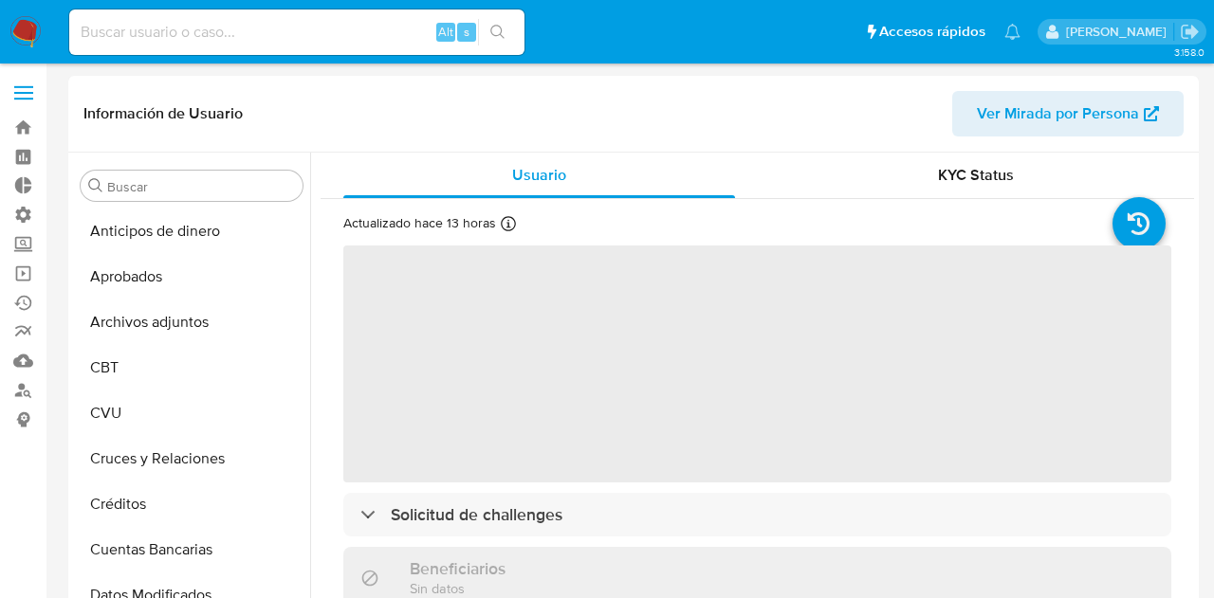
select select "10"
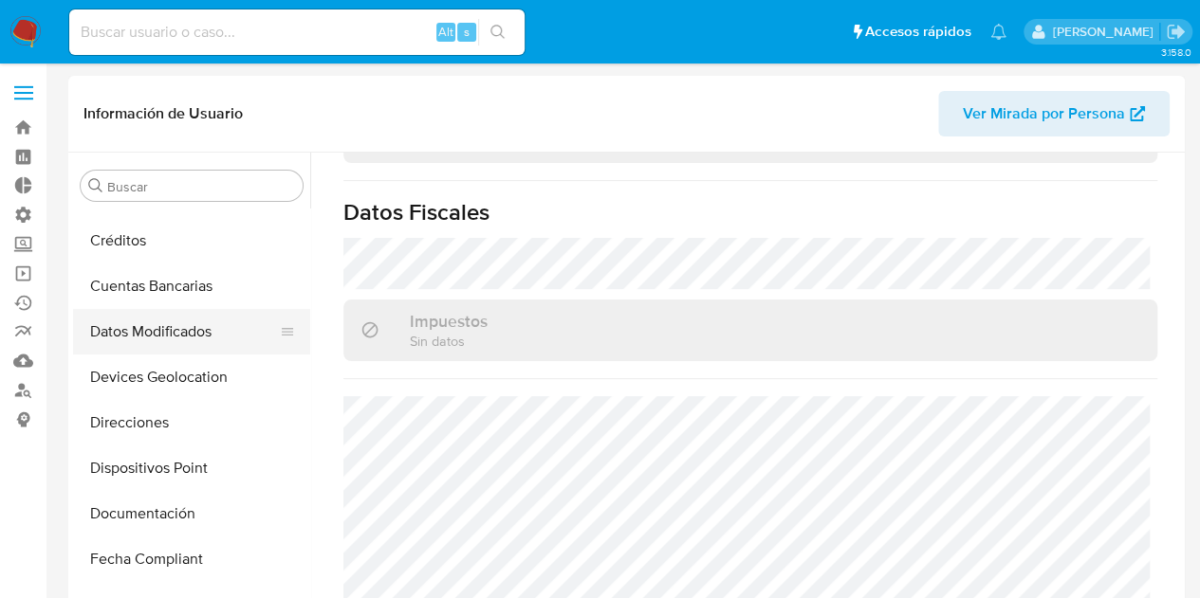
scroll to position [379, 0]
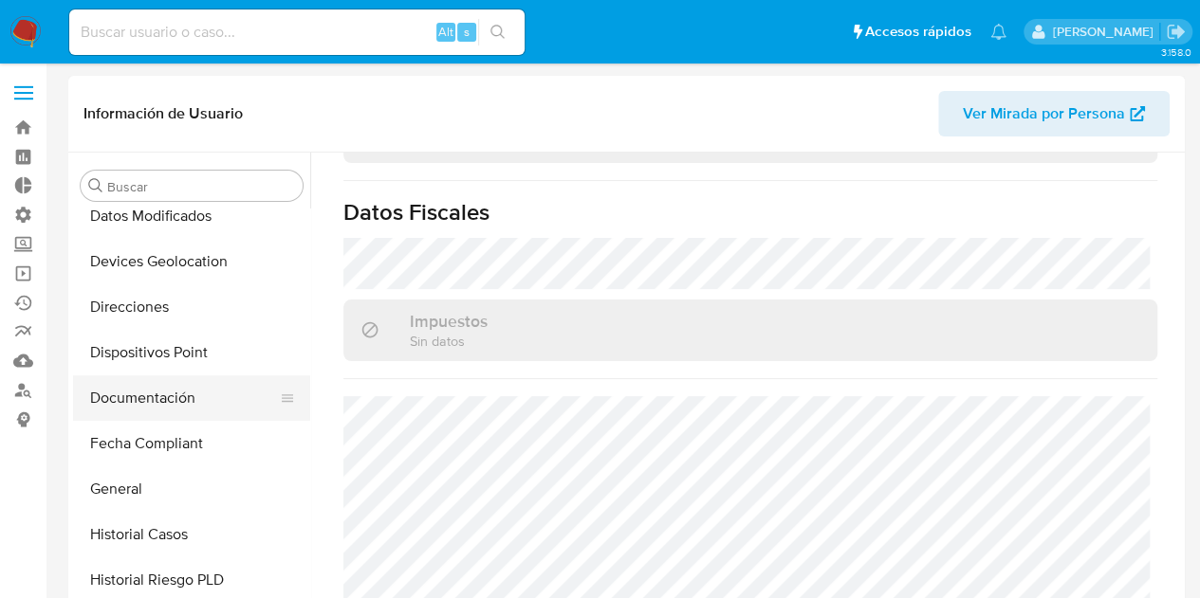
click at [151, 394] on button "Documentación" at bounding box center [184, 399] width 222 height 46
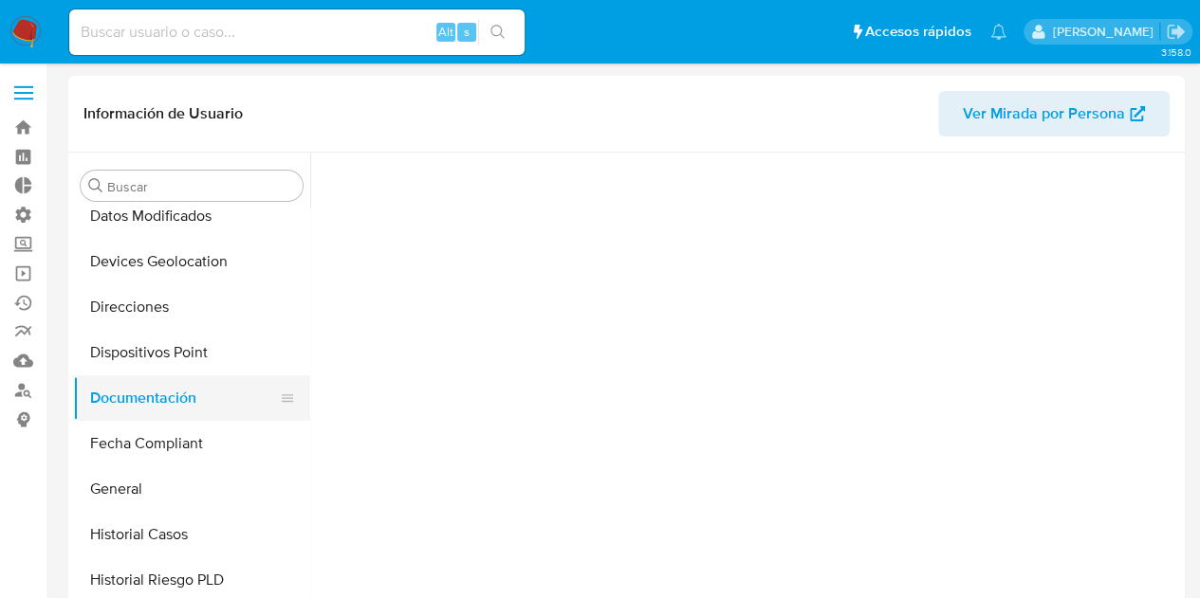
scroll to position [0, 0]
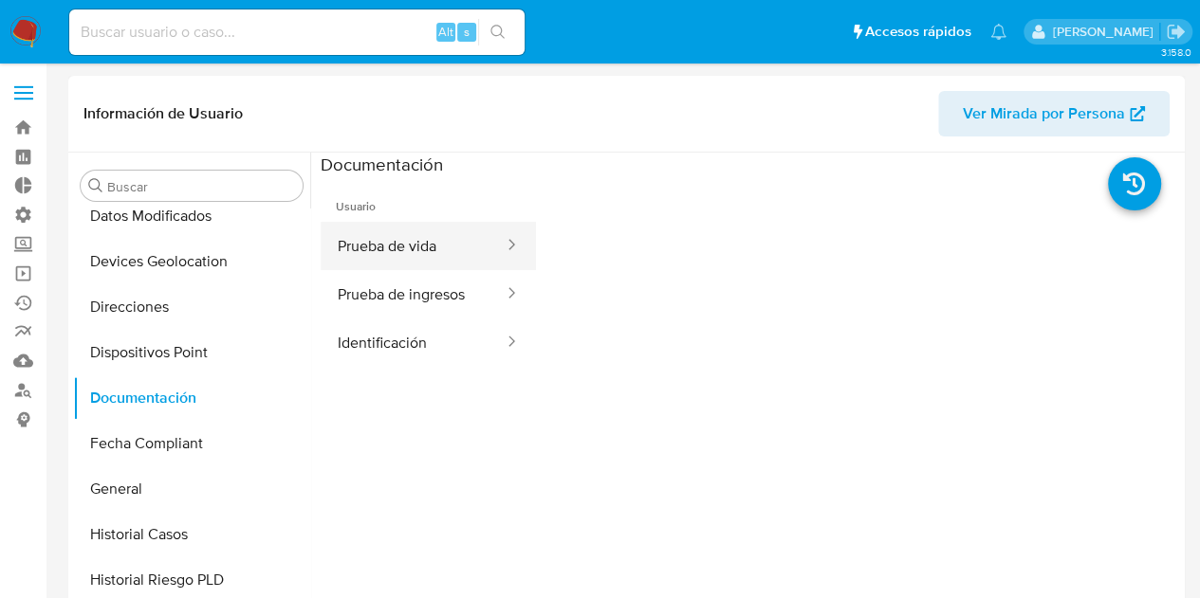
click at [427, 241] on button "Prueba de vida" at bounding box center [413, 246] width 185 height 48
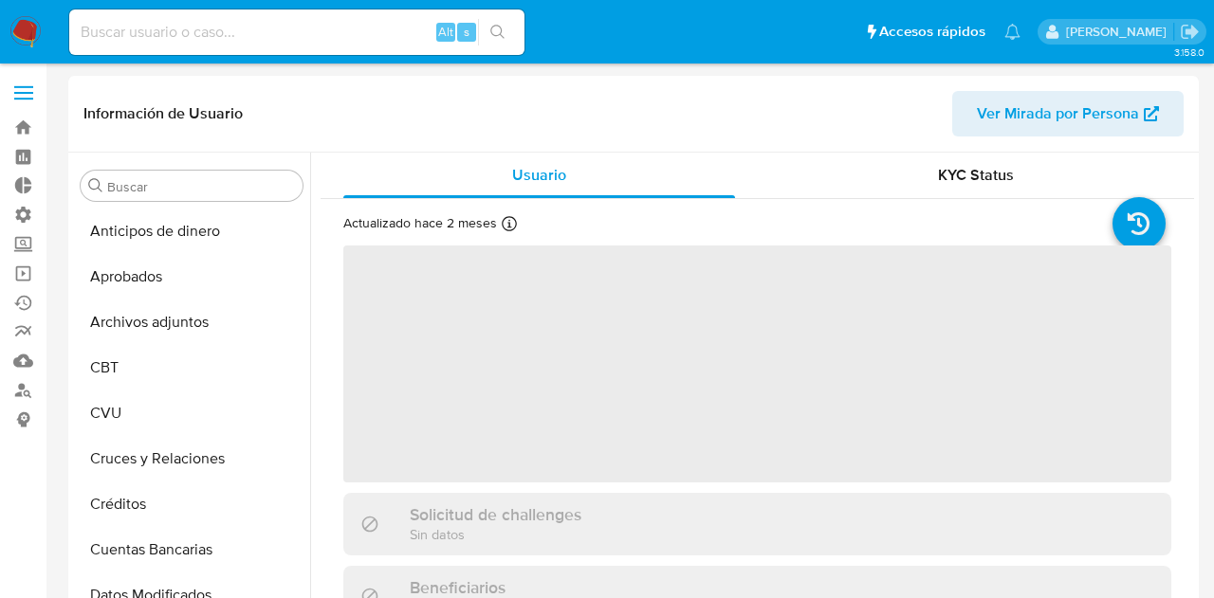
select select "10"
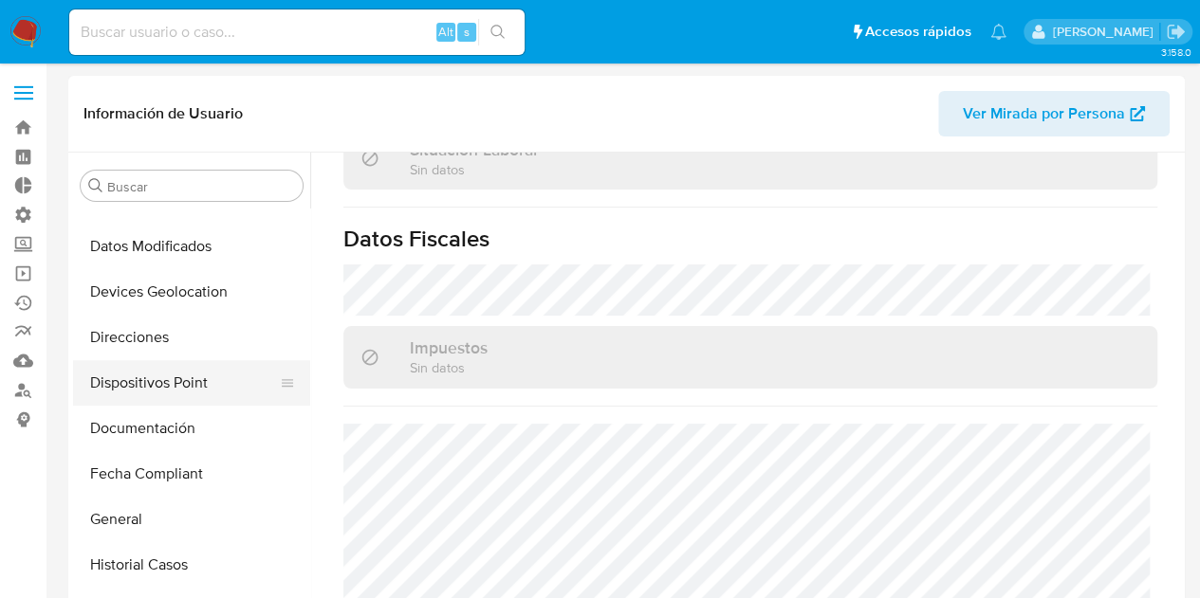
scroll to position [379, 0]
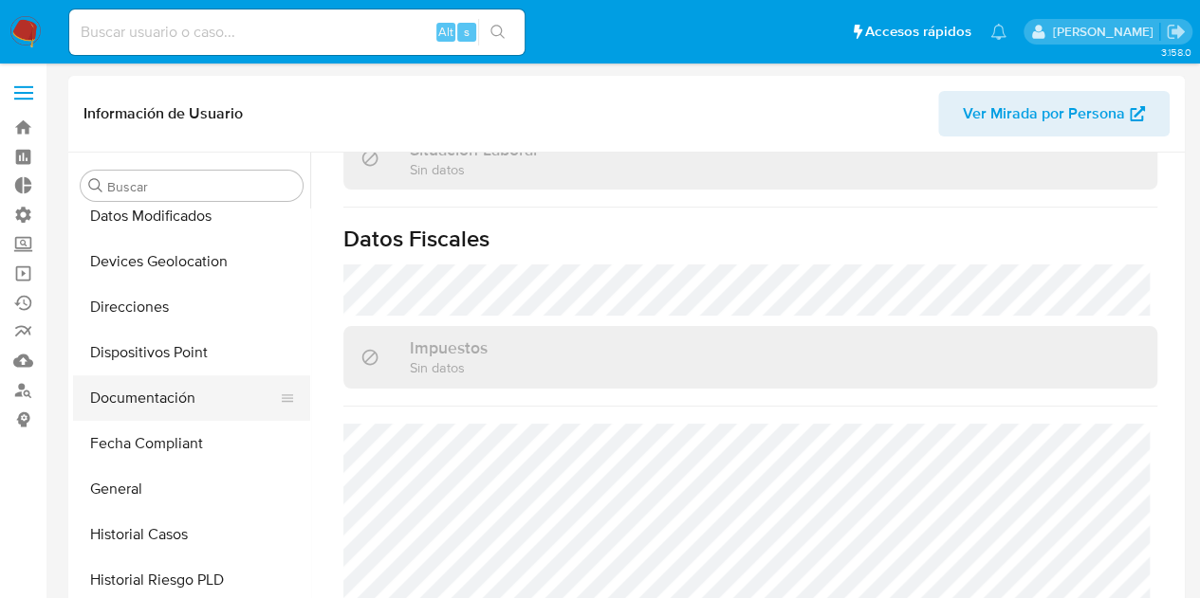
click at [136, 397] on button "Documentación" at bounding box center [184, 399] width 222 height 46
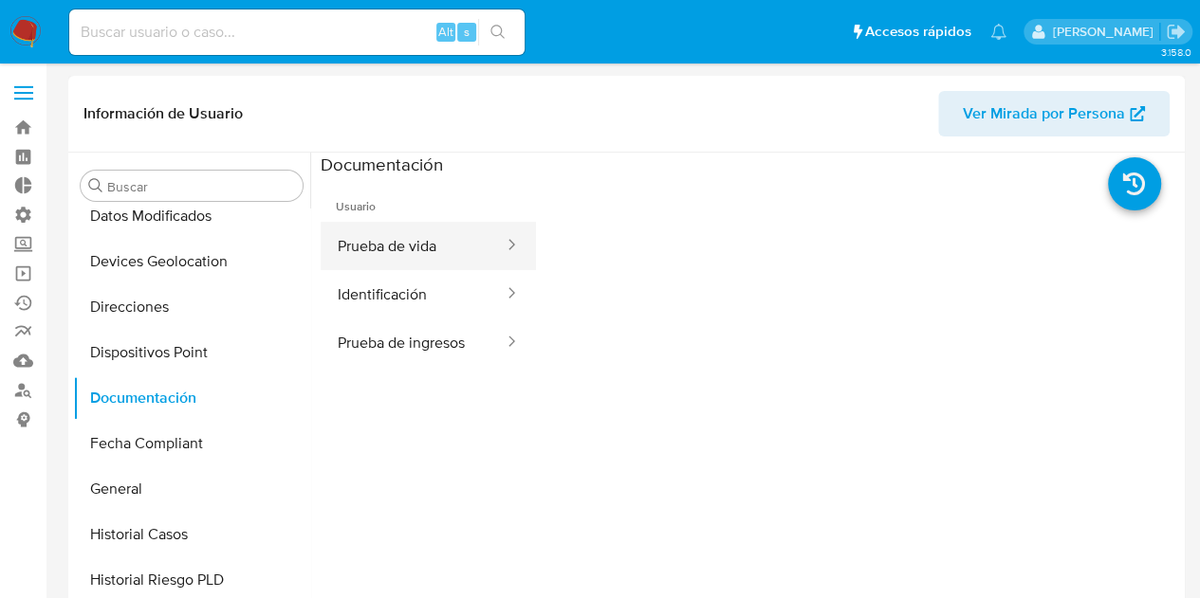
click at [408, 249] on button "Prueba de vida" at bounding box center [413, 246] width 185 height 48
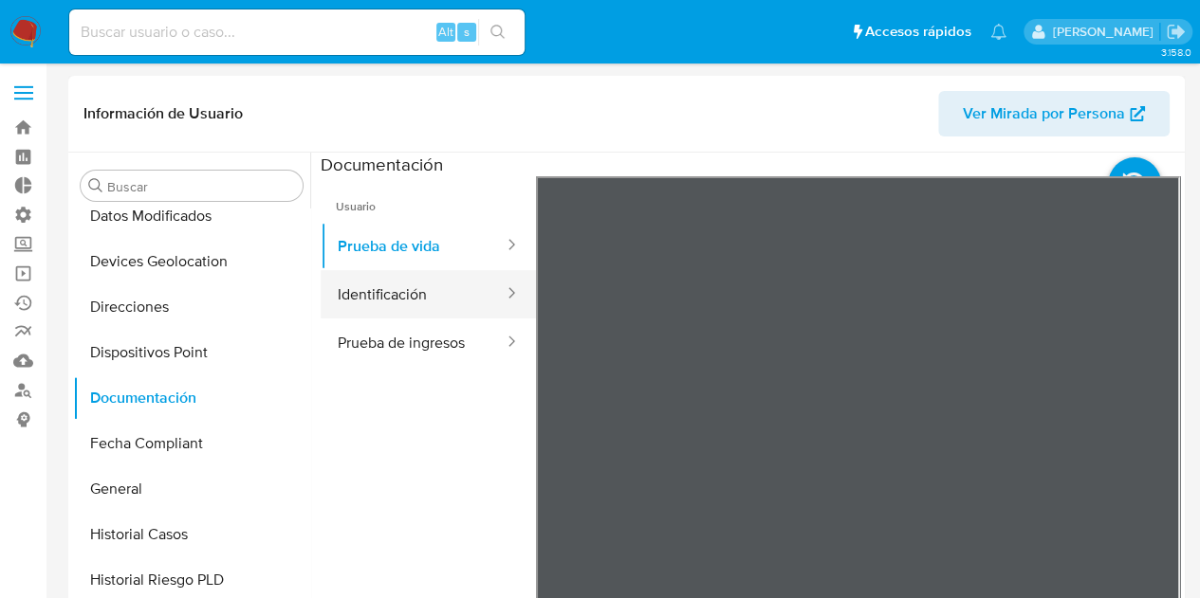
click at [400, 278] on button "Identificación" at bounding box center [413, 294] width 185 height 48
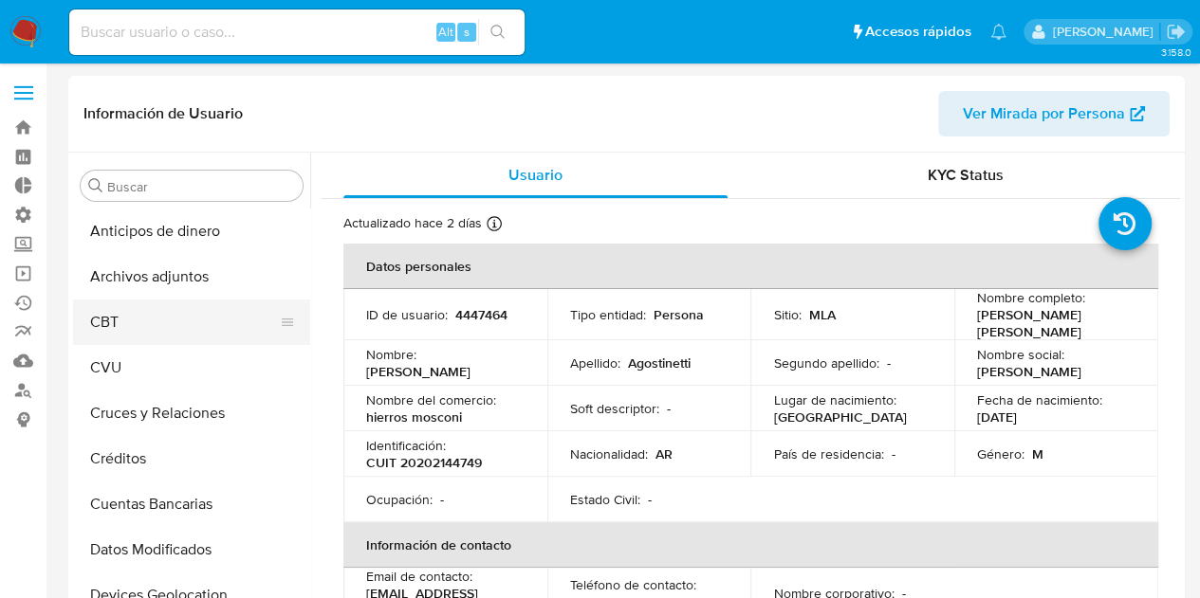
select select "10"
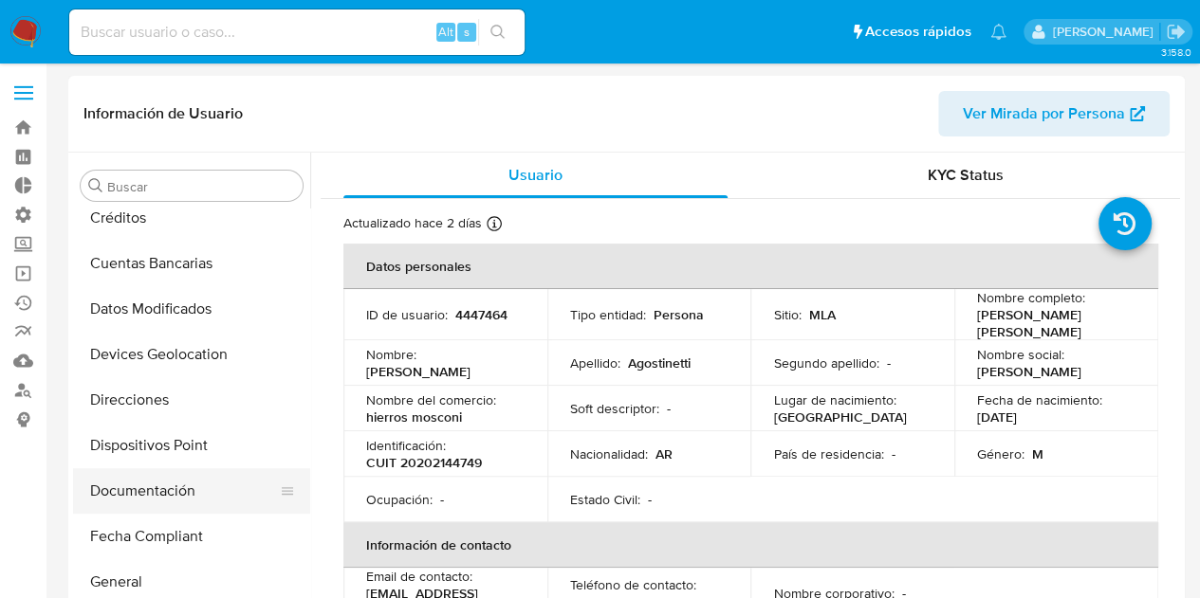
scroll to position [285, 0]
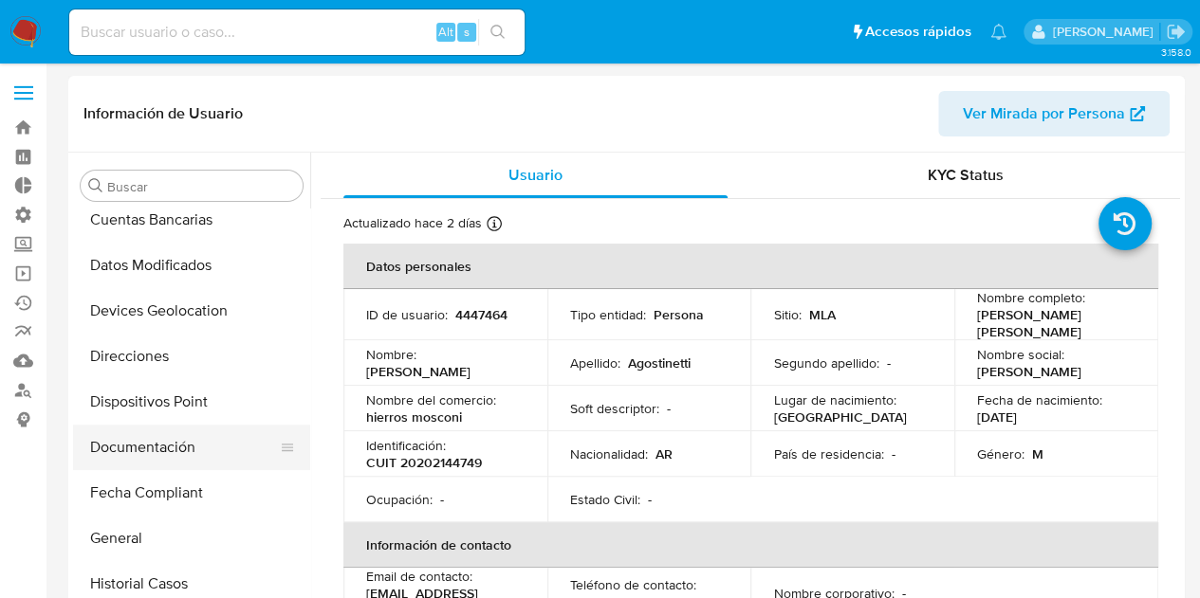
click at [146, 428] on button "Documentación" at bounding box center [184, 448] width 222 height 46
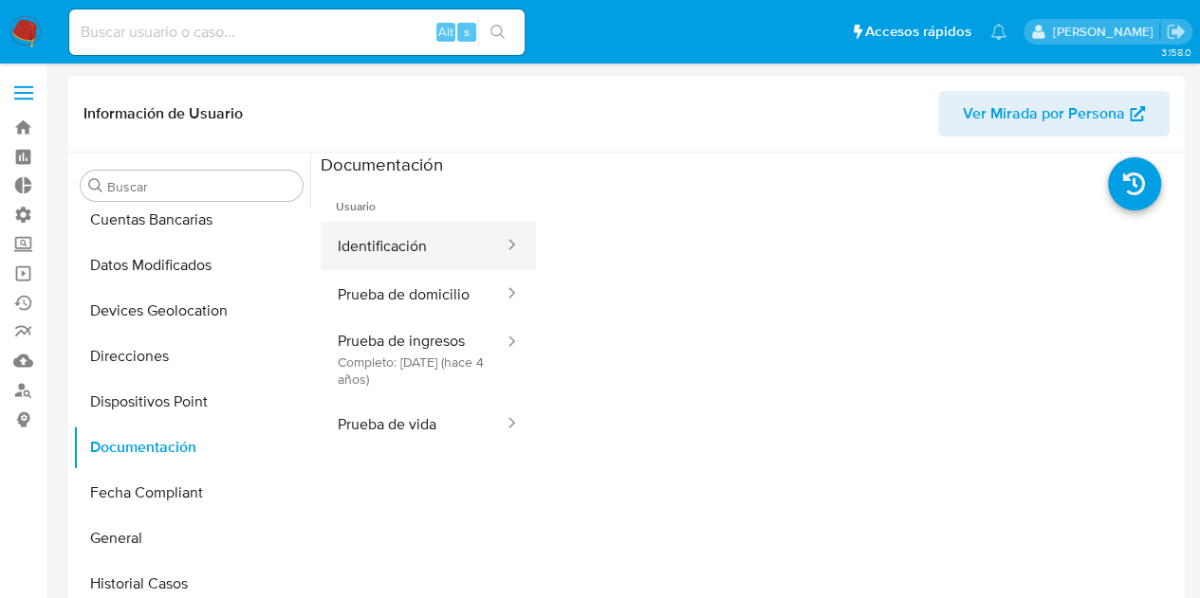
click at [427, 247] on button "Identificación" at bounding box center [413, 246] width 185 height 48
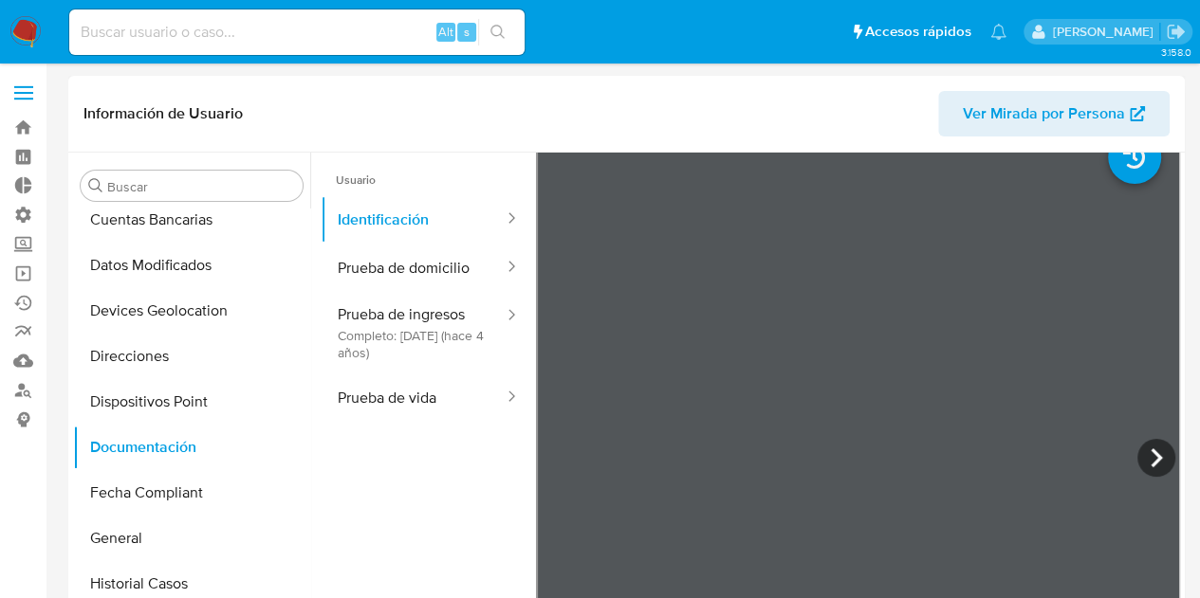
scroll to position [95, 0]
